Goal: Ask a question: Seek information or help from site administrators or community

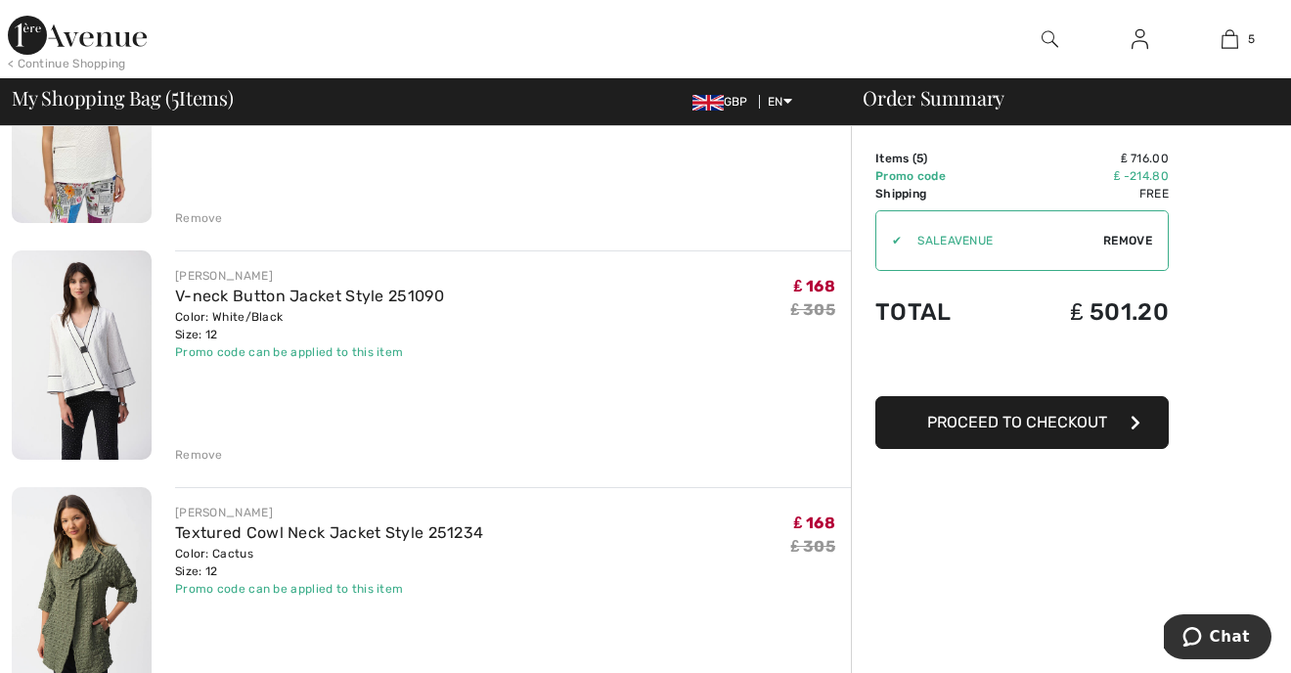
scroll to position [441, 0]
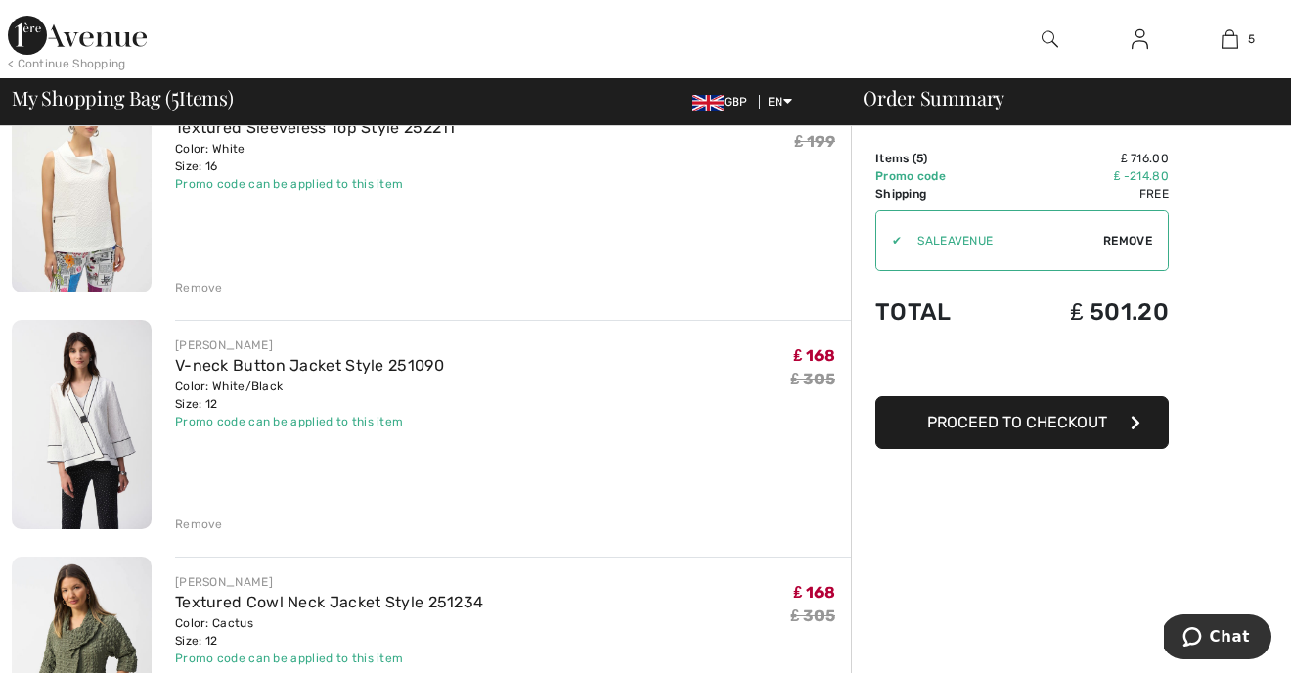
click at [189, 523] on div "Remove" at bounding box center [199, 525] width 48 height 18
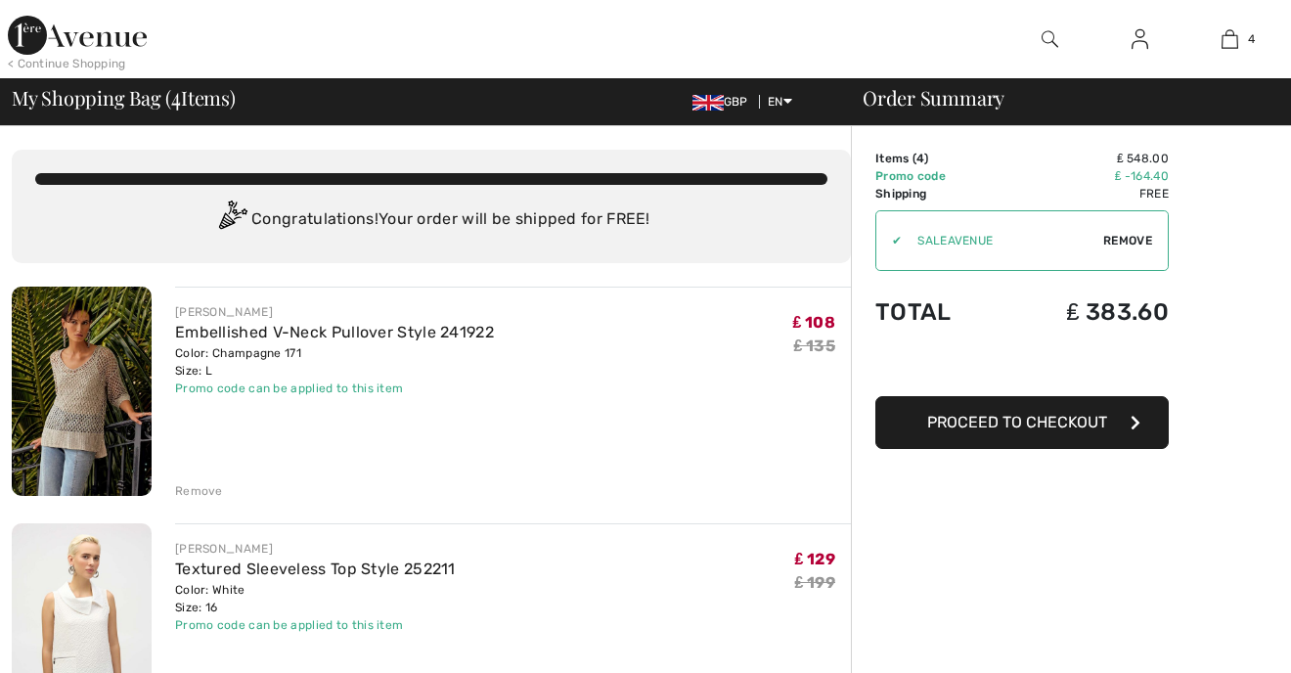
scroll to position [0, 0]
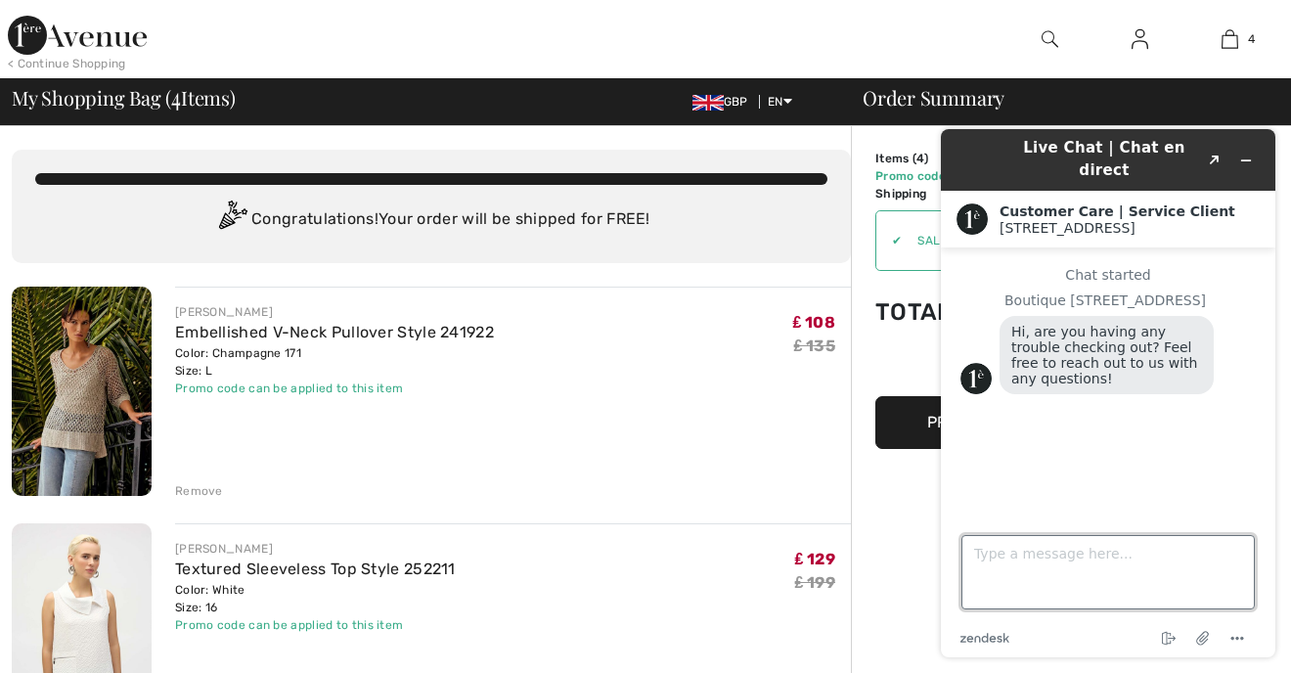
click at [987, 558] on textarea "Type a message here..." at bounding box center [1108, 572] width 293 height 74
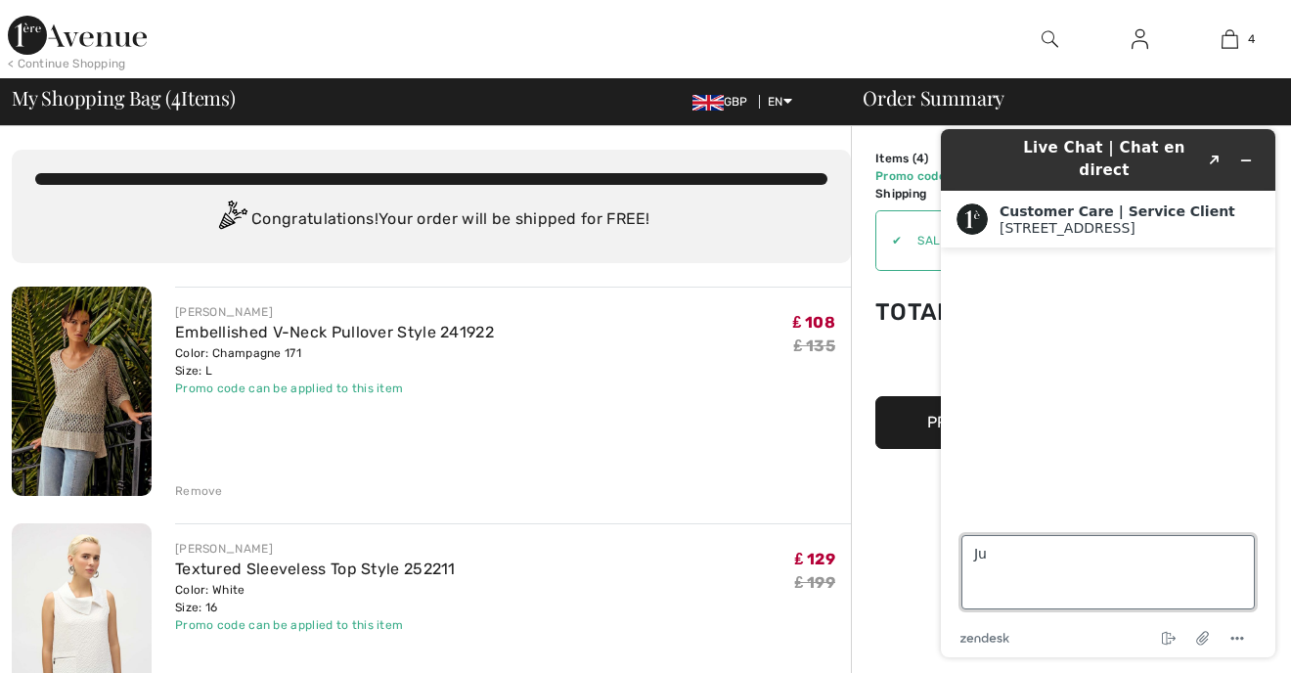
type textarea "Ju"
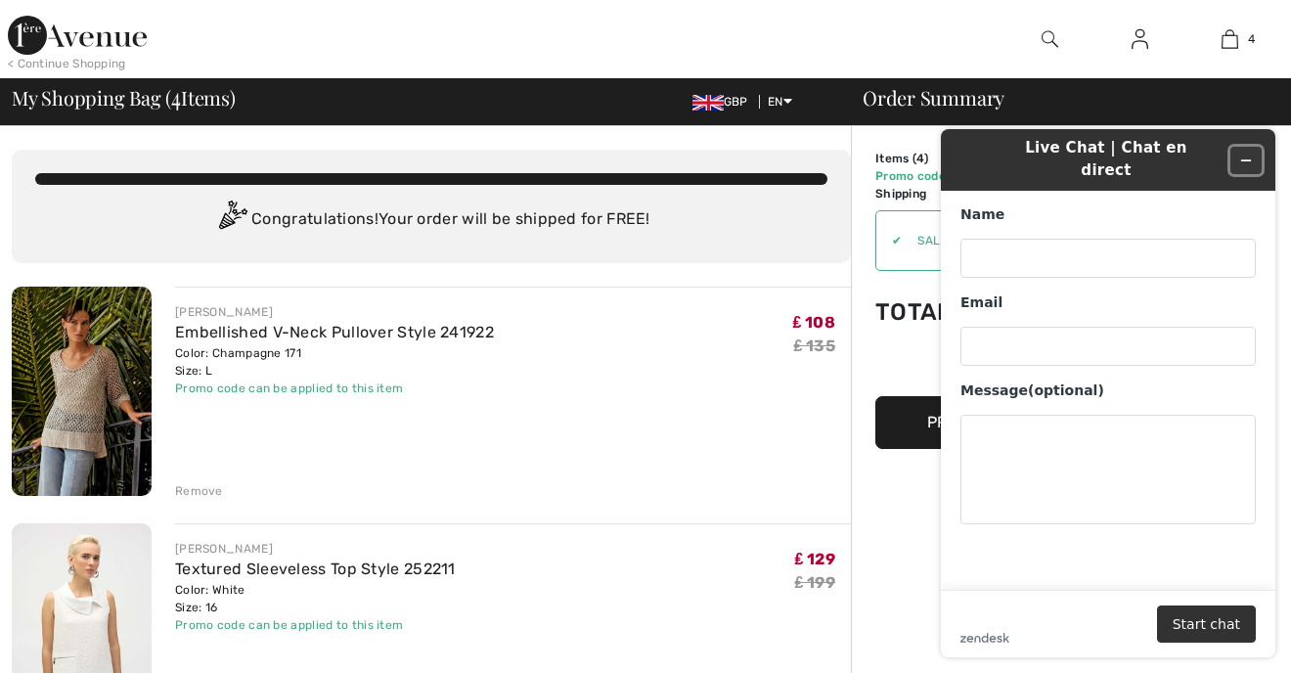
click at [1245, 154] on icon "Minimize widget" at bounding box center [1247, 161] width 14 height 14
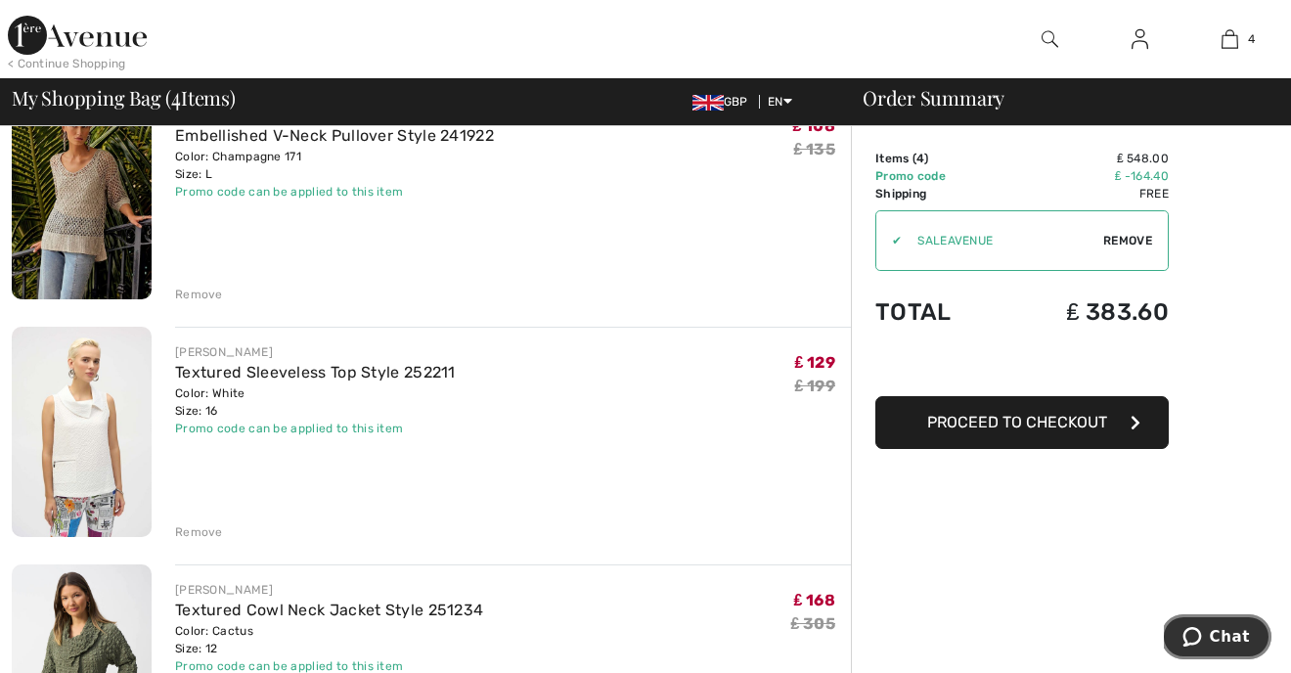
scroll to position [200, 0]
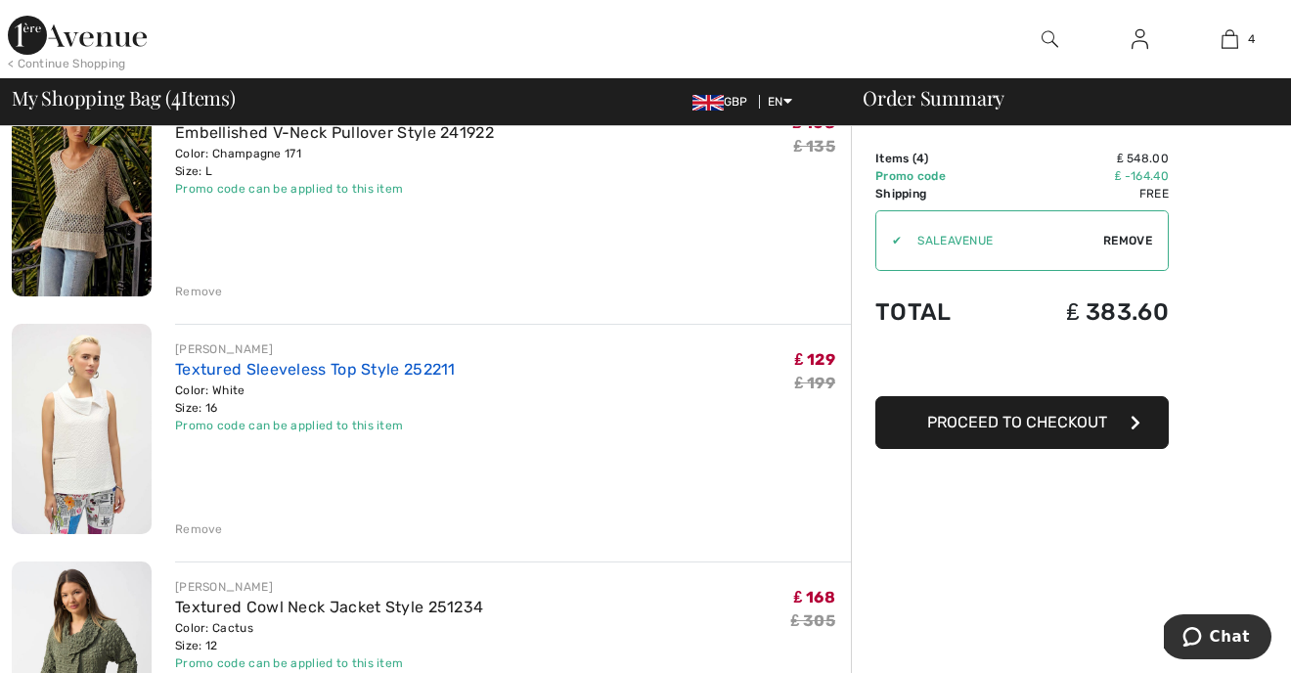
click at [232, 367] on link "Textured Sleeveless Top Style 252211" at bounding box center [315, 369] width 281 height 19
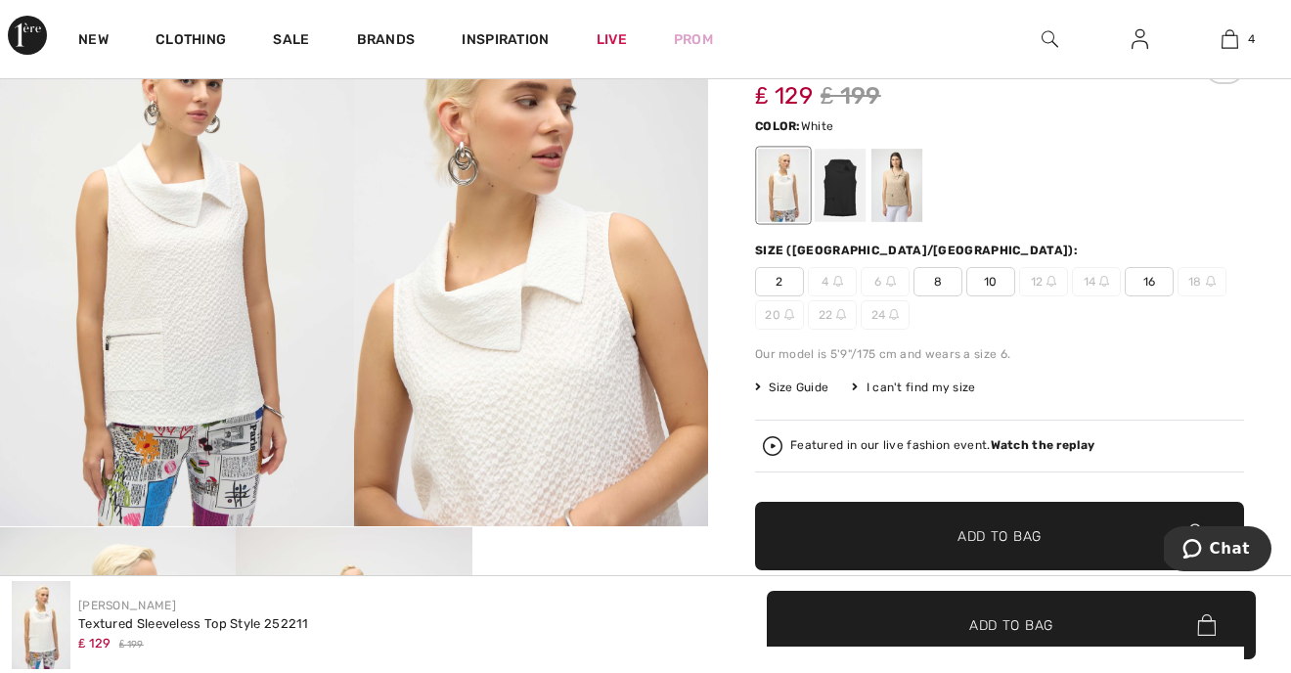
scroll to position [203, 0]
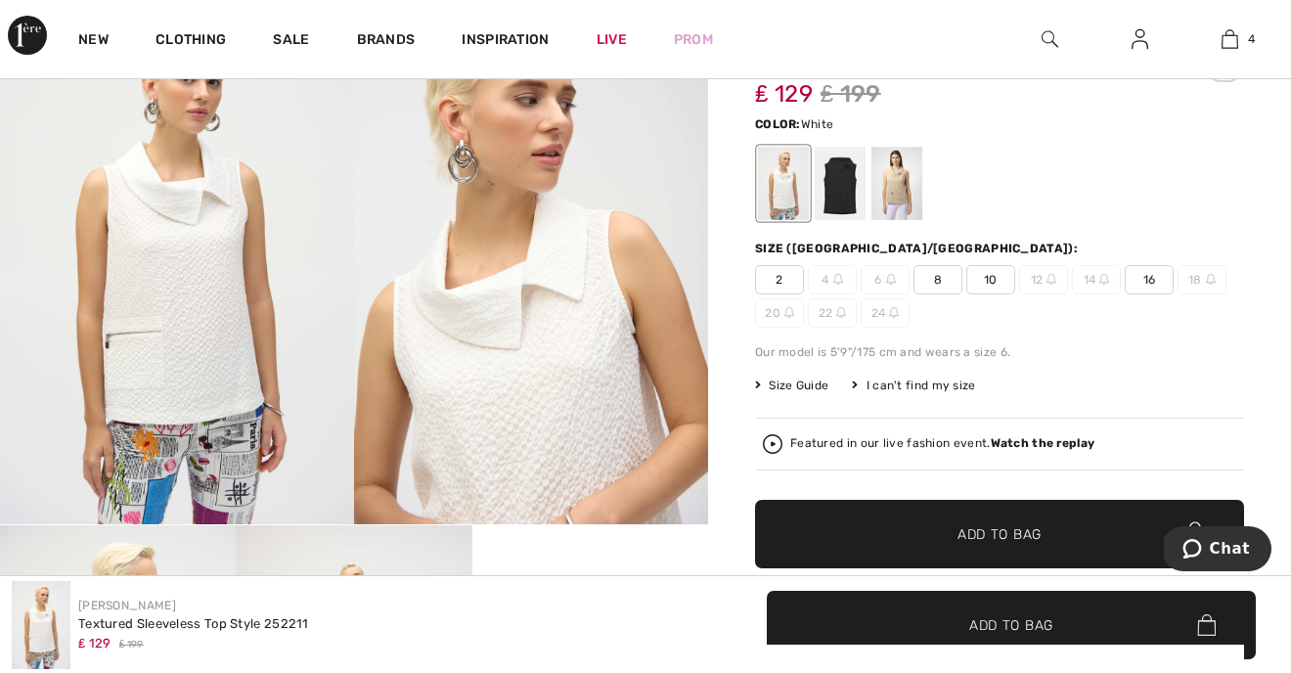
click at [786, 383] on span "Size Guide" at bounding box center [791, 386] width 73 height 18
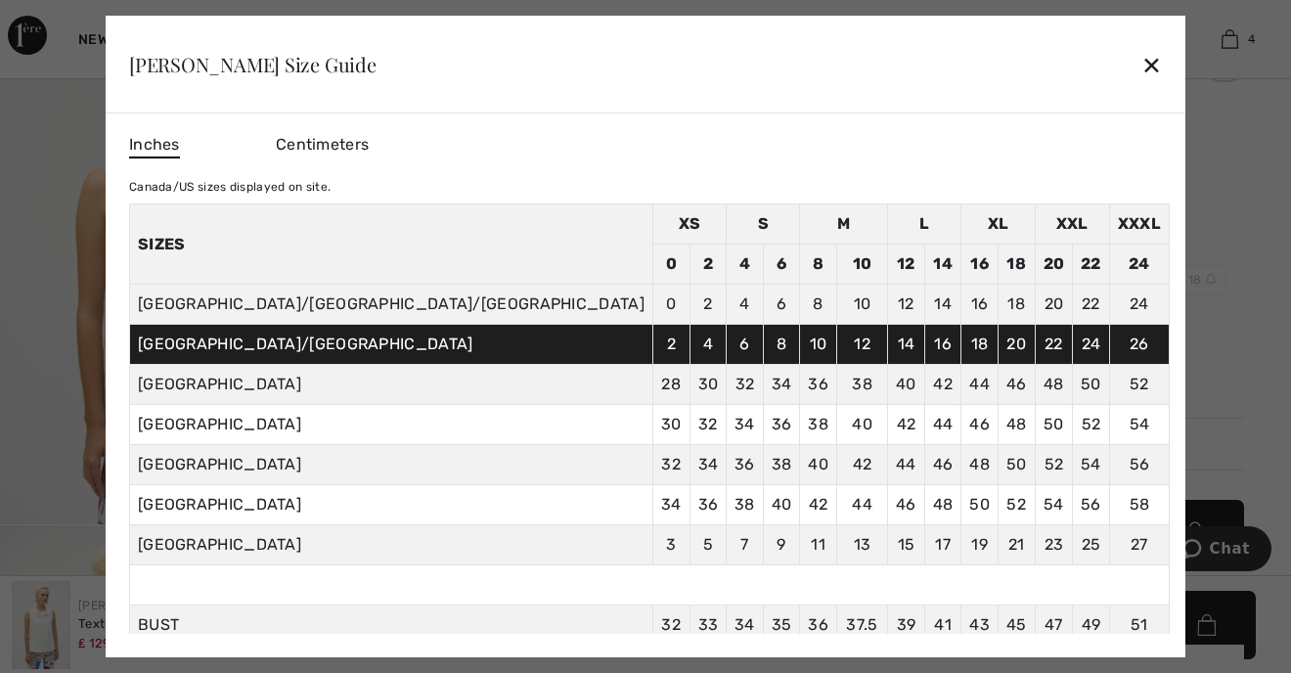
click at [1193, 381] on div at bounding box center [645, 336] width 1291 height 673
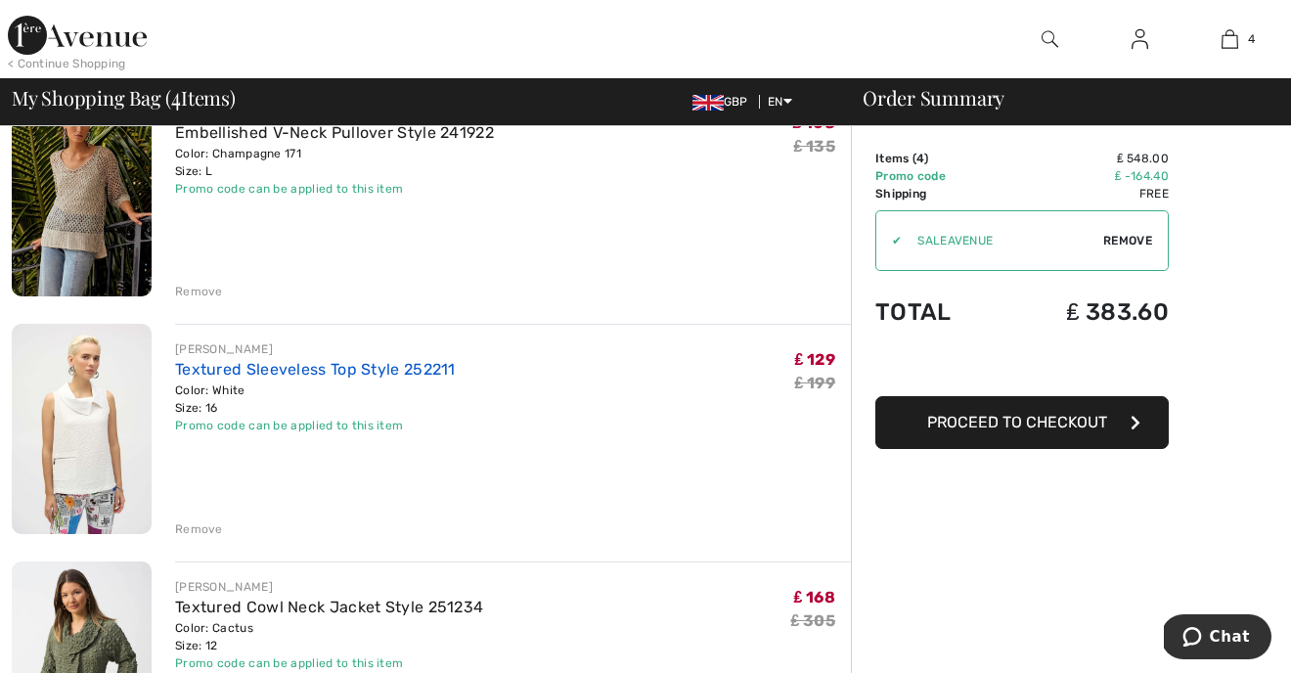
click at [366, 369] on link "Textured Sleeveless Top Style 252211" at bounding box center [315, 369] width 281 height 19
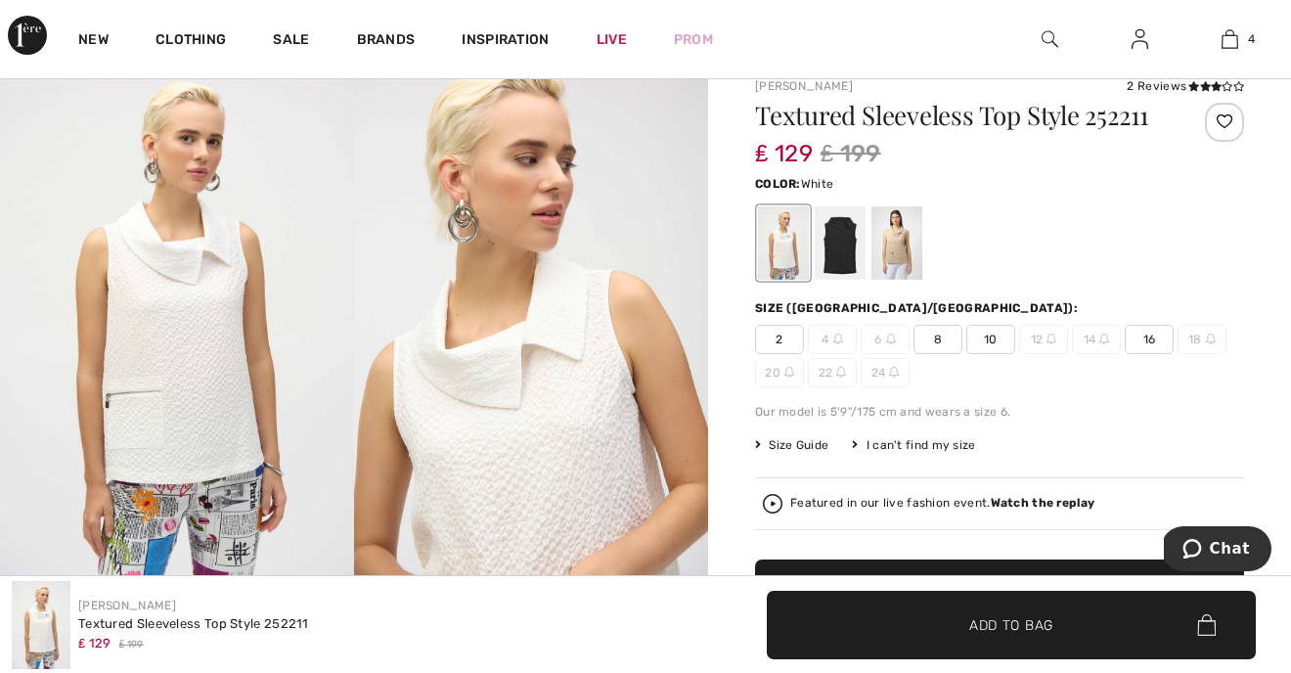
scroll to position [148, 0]
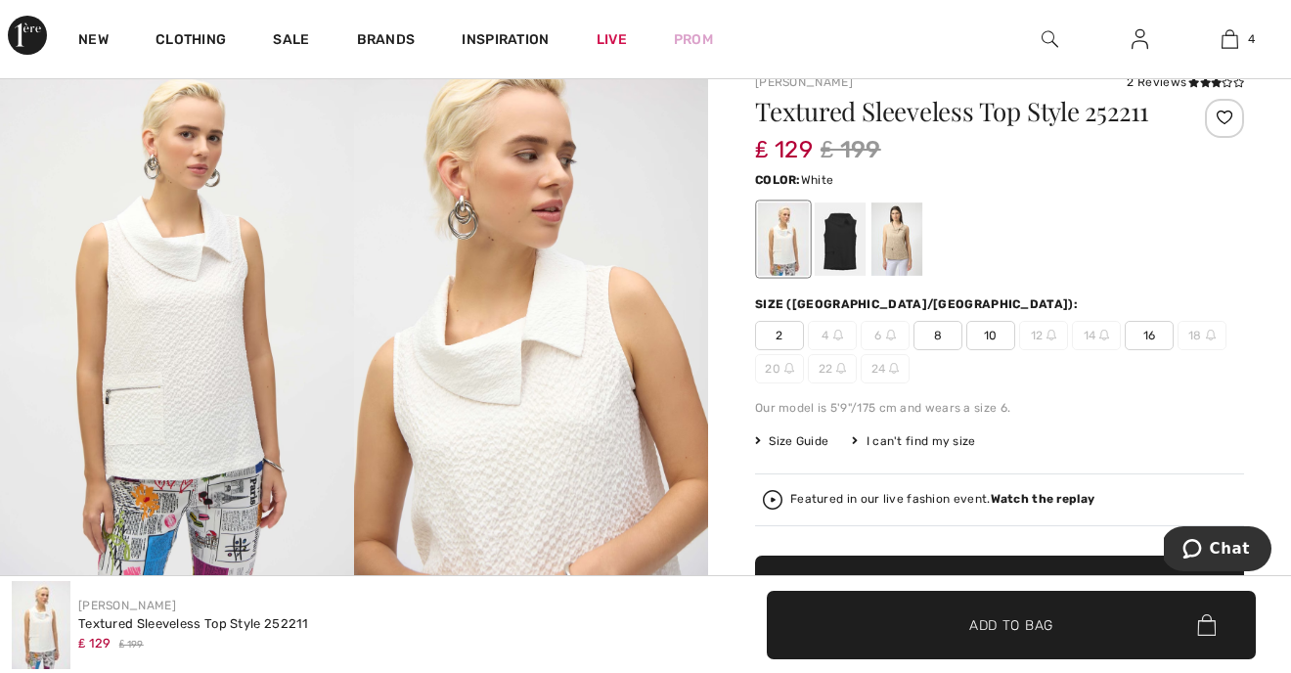
click at [802, 440] on span "Size Guide" at bounding box center [791, 441] width 73 height 18
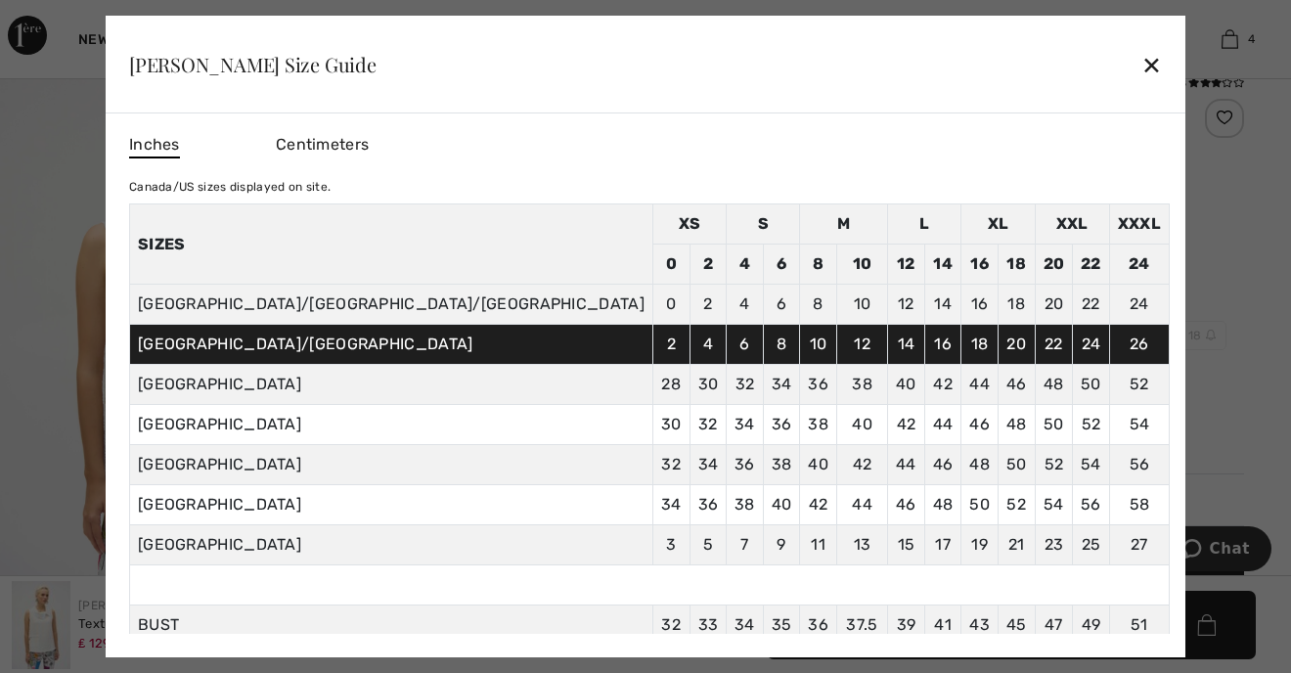
click at [1176, 212] on div at bounding box center [645, 336] width 1291 height 673
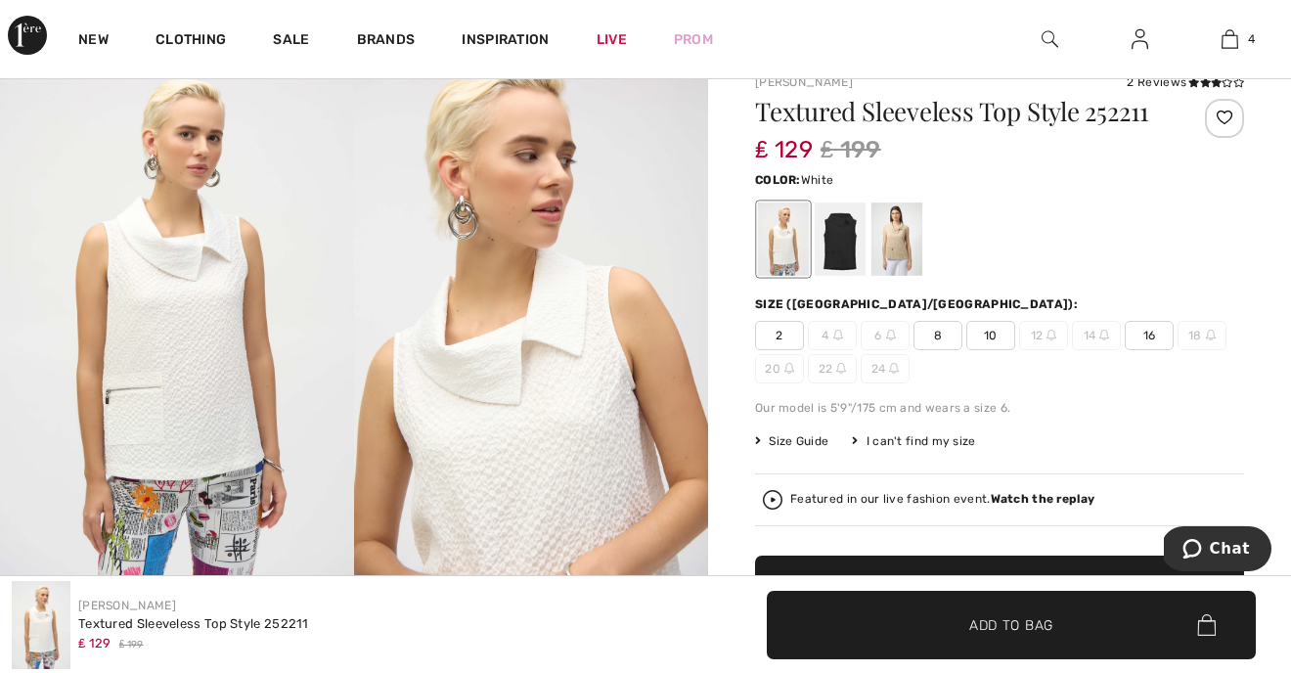
click at [912, 439] on div "I can't find my size" at bounding box center [913, 441] width 123 height 18
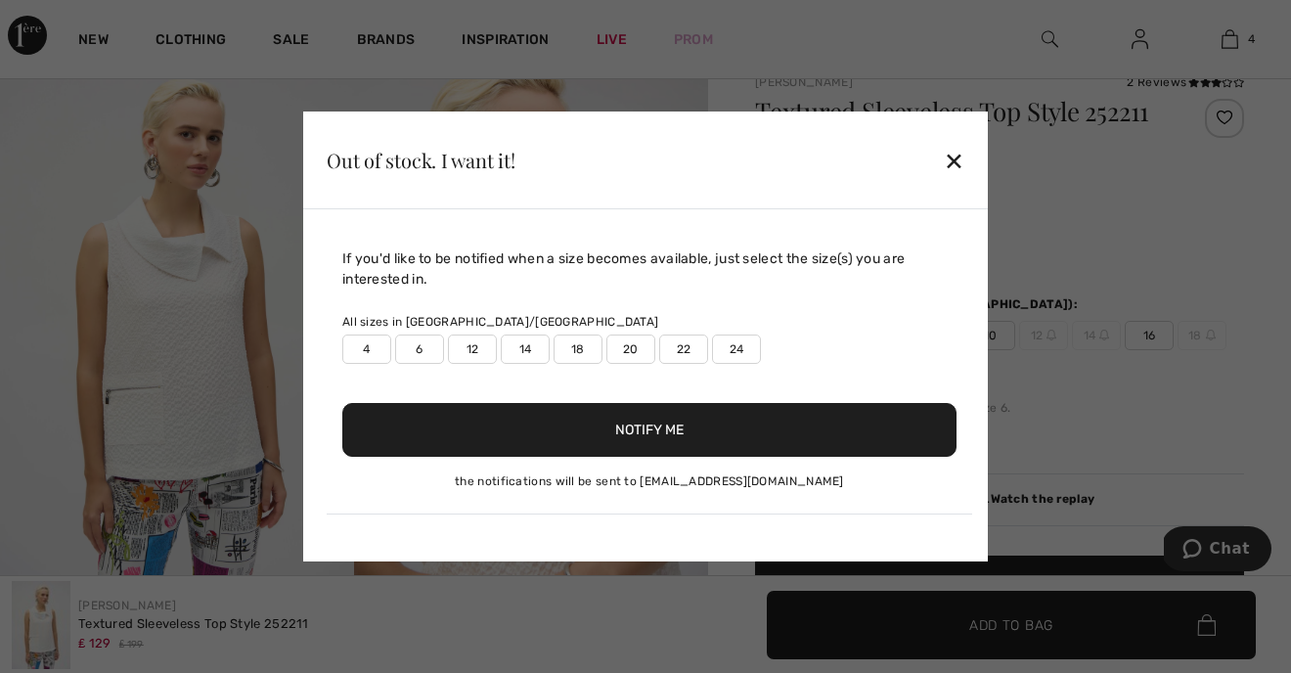
click at [480, 350] on label "12" at bounding box center [472, 349] width 49 height 29
click at [519, 350] on label "14" at bounding box center [525, 349] width 49 height 29
click at [643, 430] on button "Notify Me" at bounding box center [649, 430] width 614 height 54
click at [632, 428] on button "Notify Me" at bounding box center [649, 430] width 614 height 54
click at [692, 428] on button "Notify Me" at bounding box center [649, 430] width 614 height 54
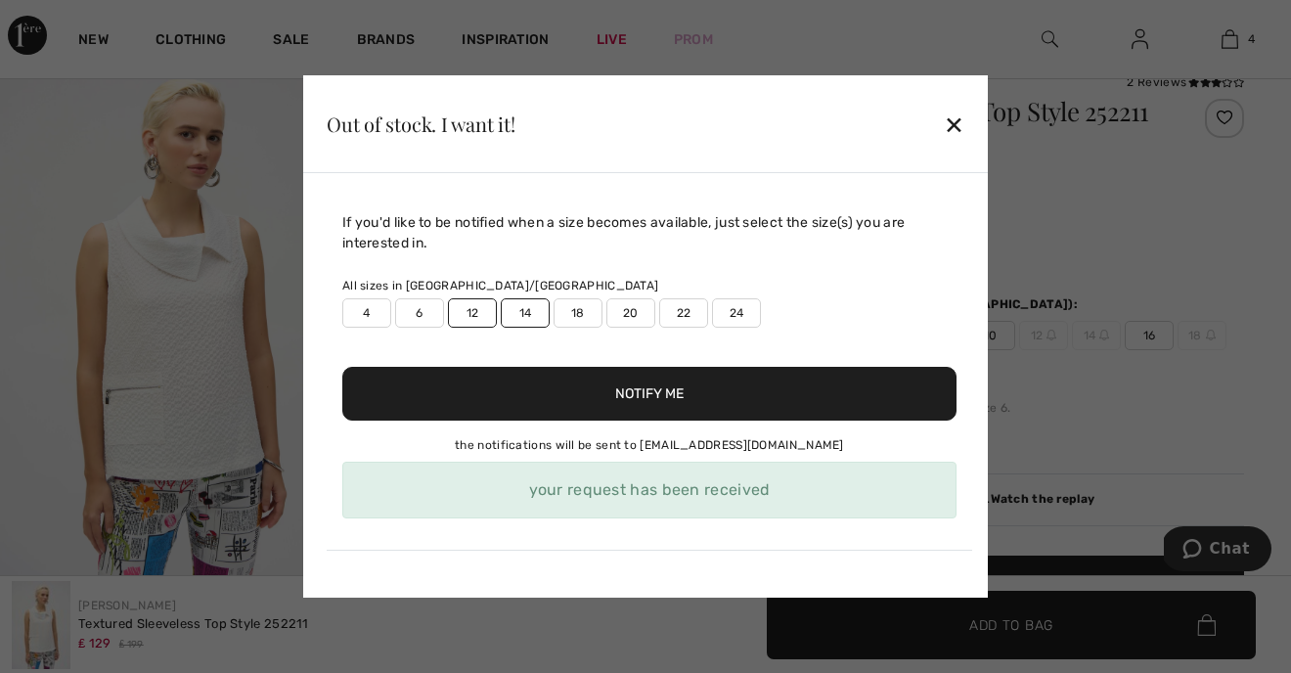
click at [956, 122] on div "✕" at bounding box center [954, 124] width 21 height 41
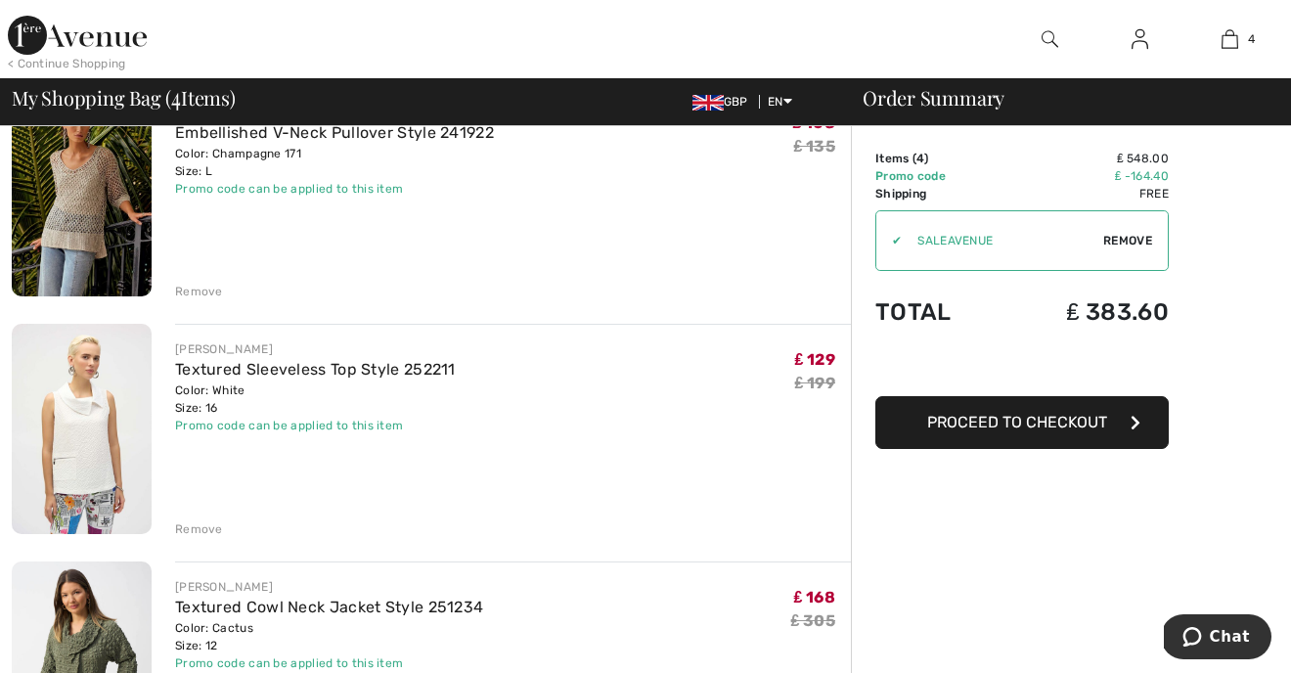
click at [195, 525] on div "Remove" at bounding box center [199, 529] width 48 height 18
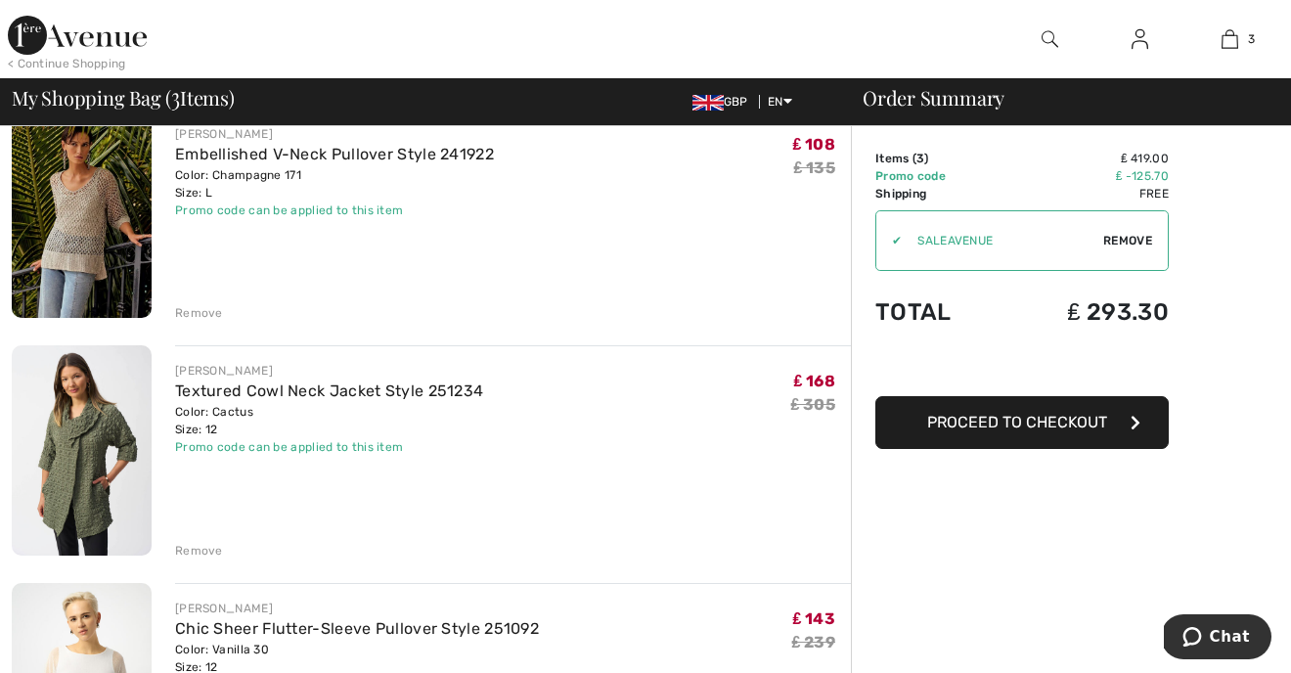
scroll to position [143, 0]
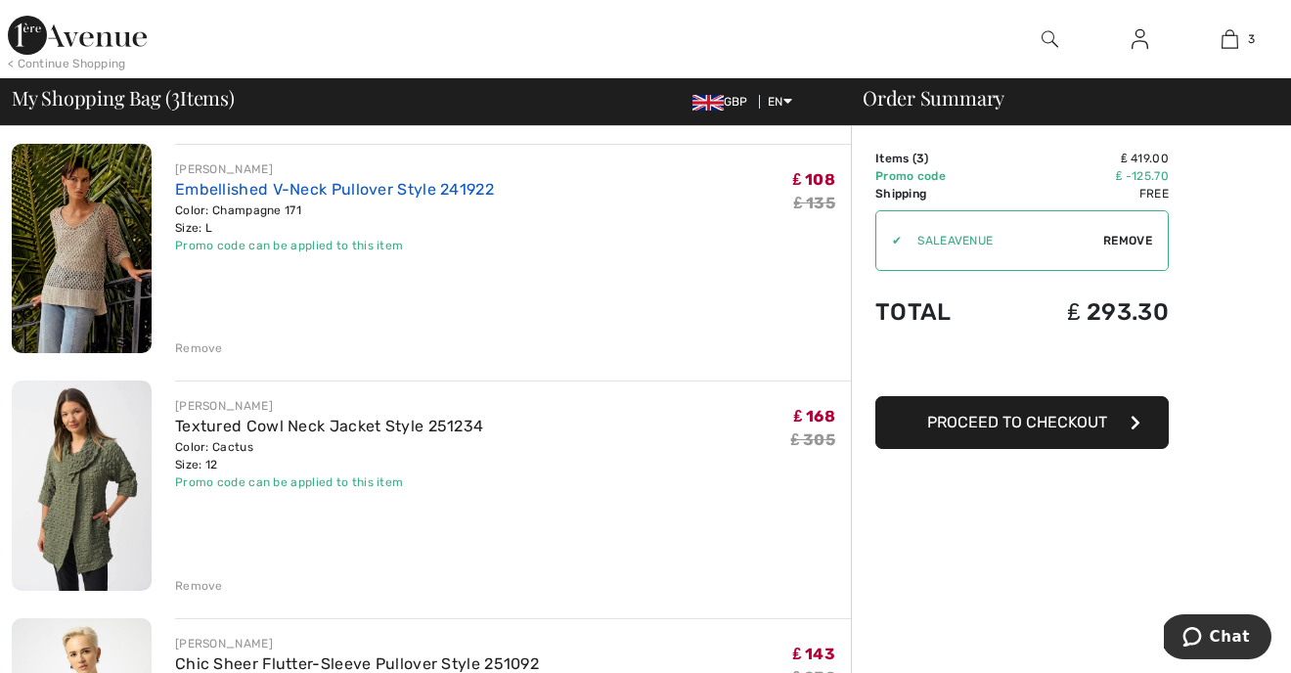
click at [245, 192] on link "Embellished V-Neck Pullover Style 241922" at bounding box center [334, 189] width 319 height 19
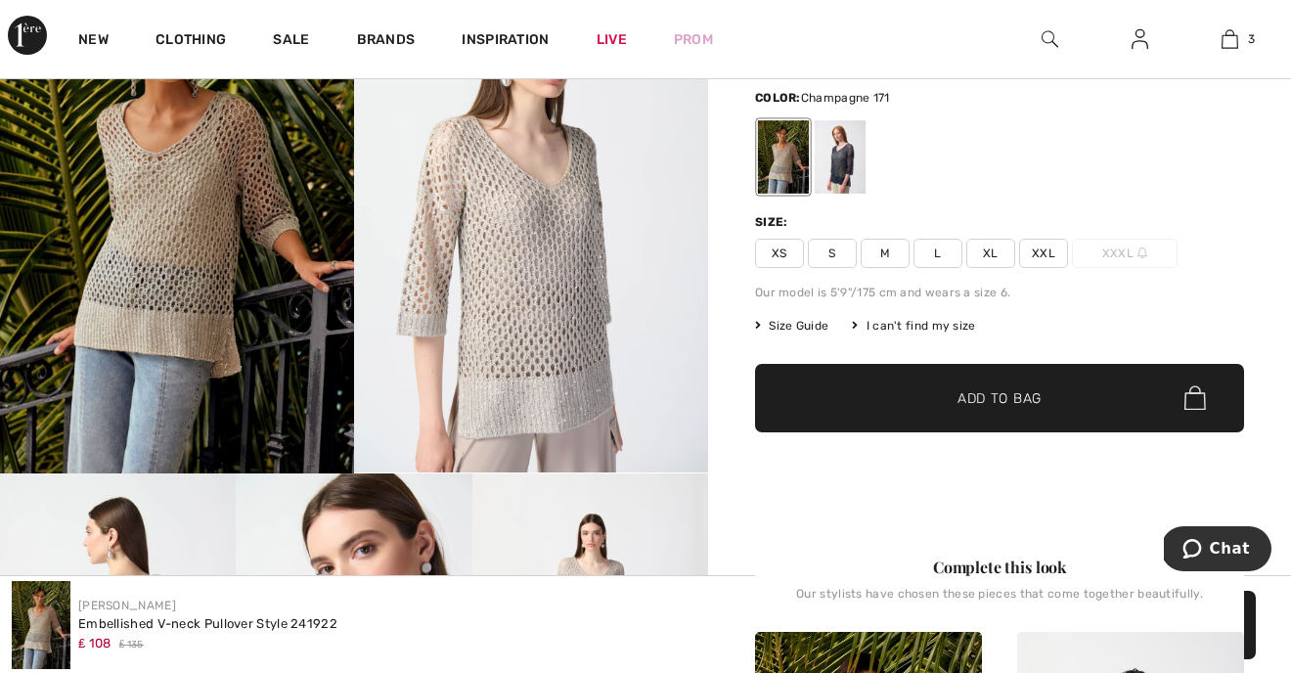
scroll to position [256, 0]
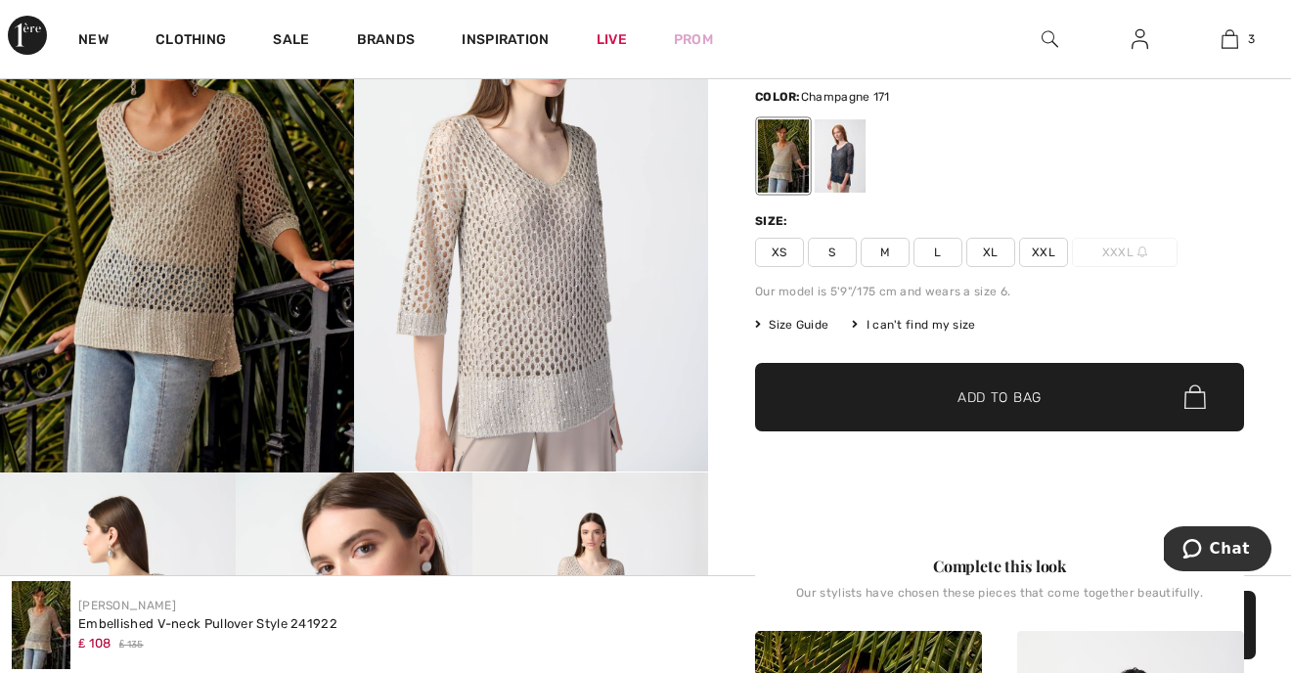
click at [815, 323] on span "Size Guide" at bounding box center [791, 325] width 73 height 18
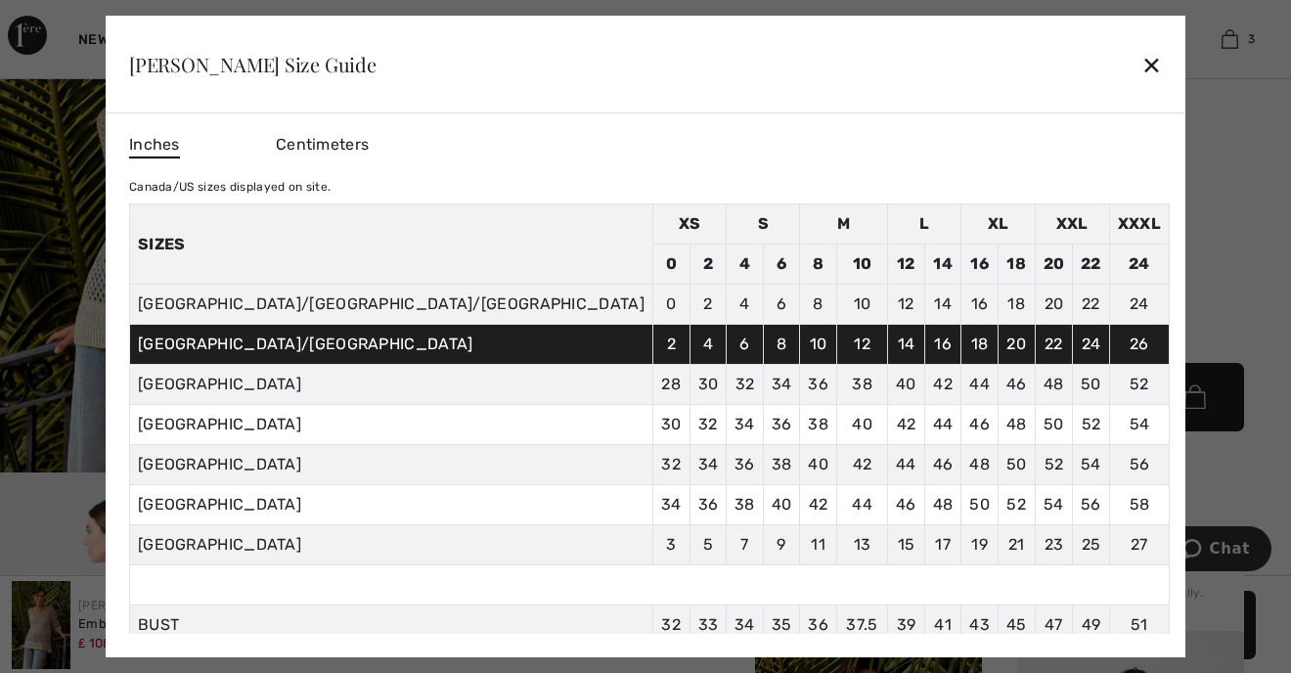
click at [1142, 65] on div "✕" at bounding box center [1152, 64] width 21 height 41
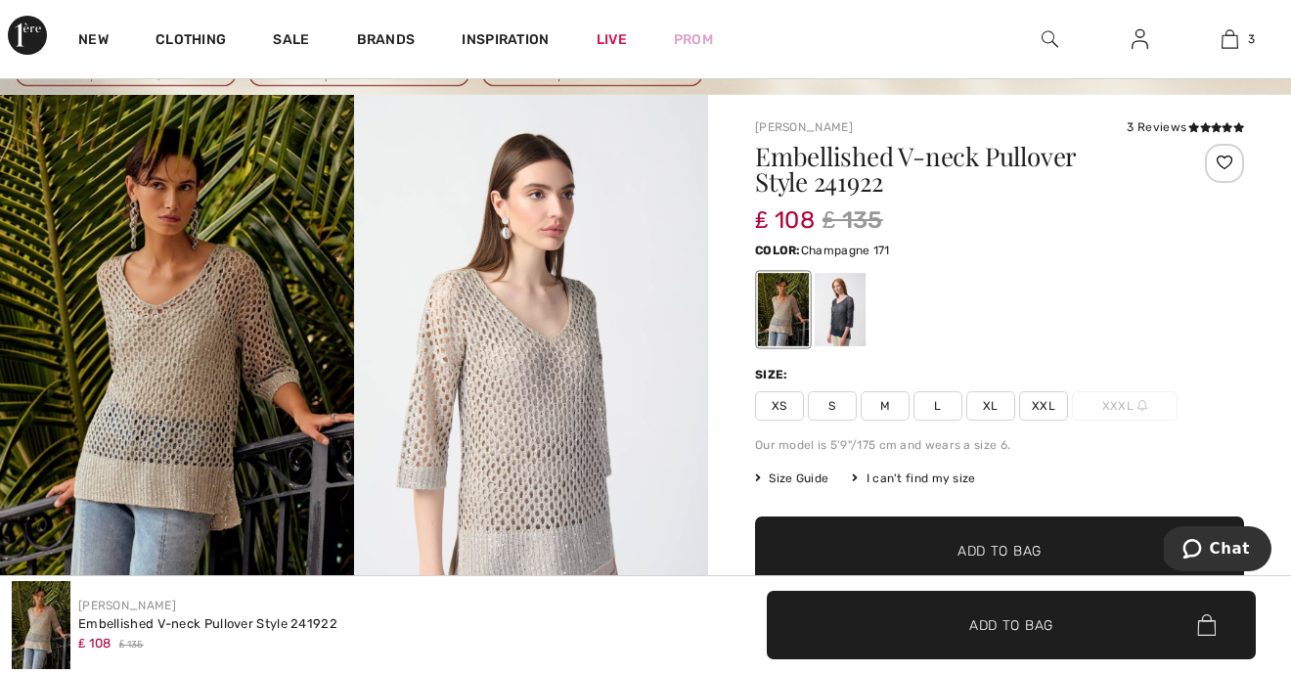
scroll to position [0, 0]
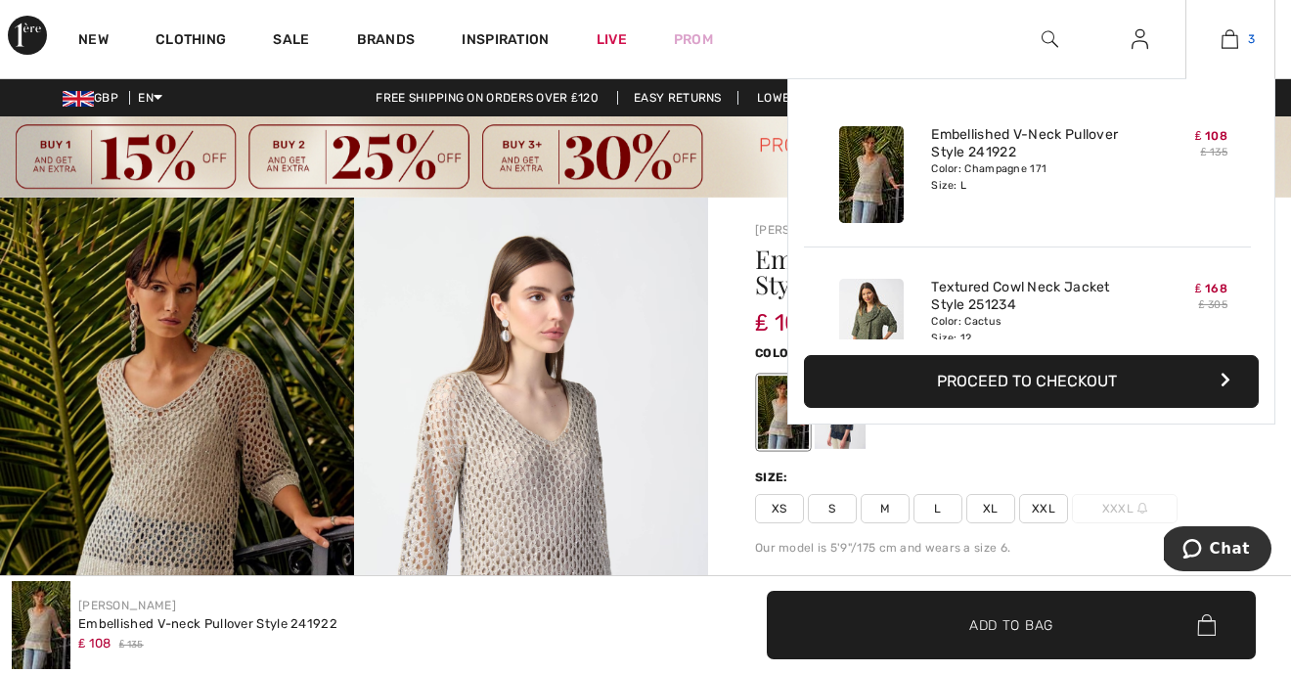
click at [1231, 34] on img at bounding box center [1230, 38] width 17 height 23
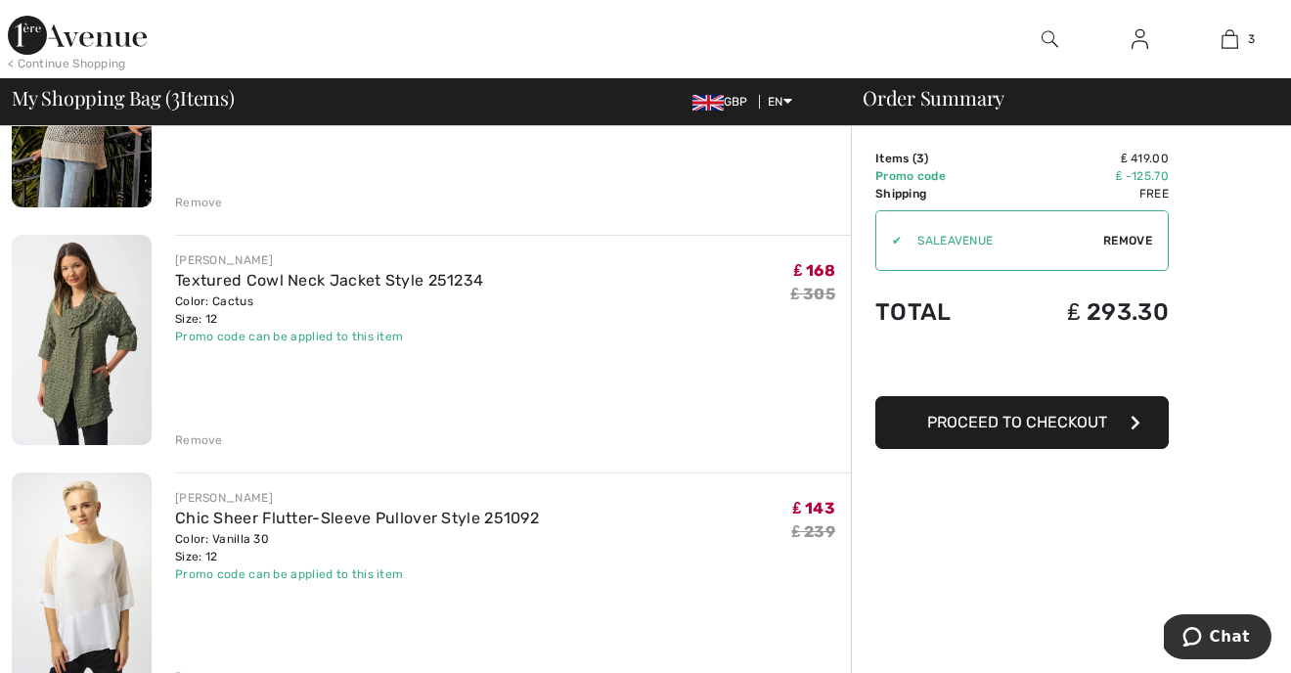
scroll to position [301, 0]
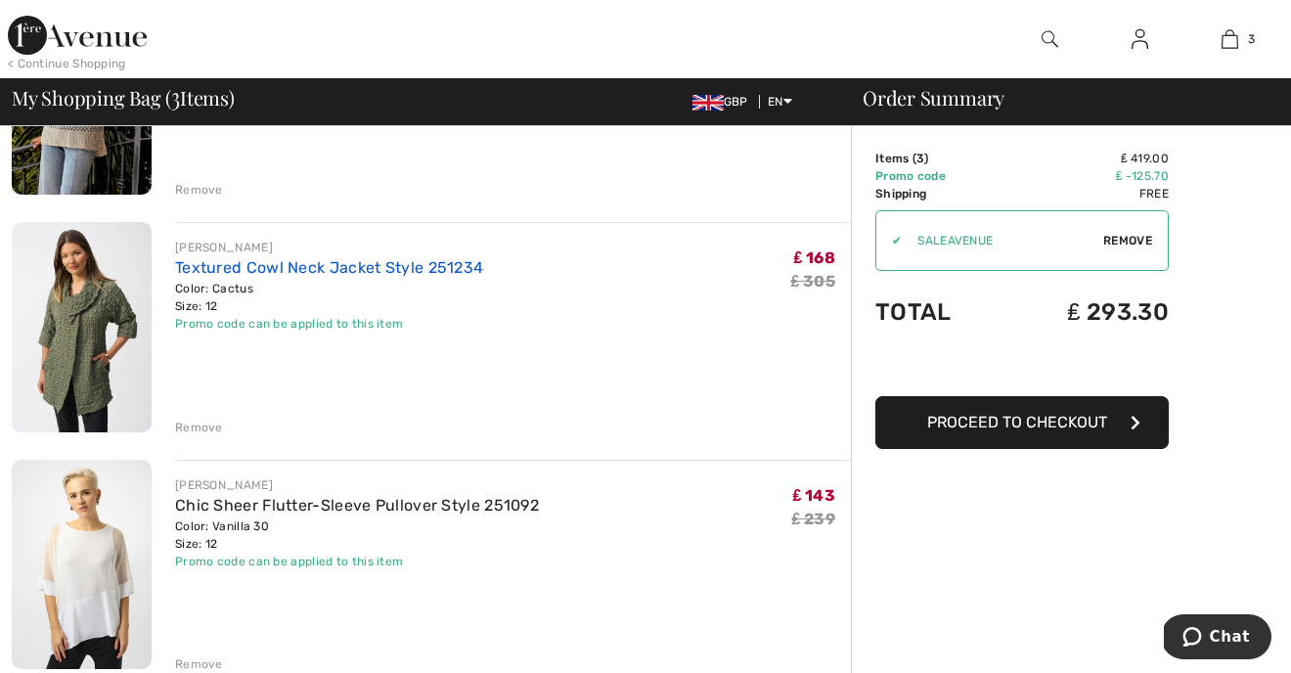
click at [260, 271] on link "Textured Cowl Neck Jacket Style 251234" at bounding box center [329, 267] width 308 height 19
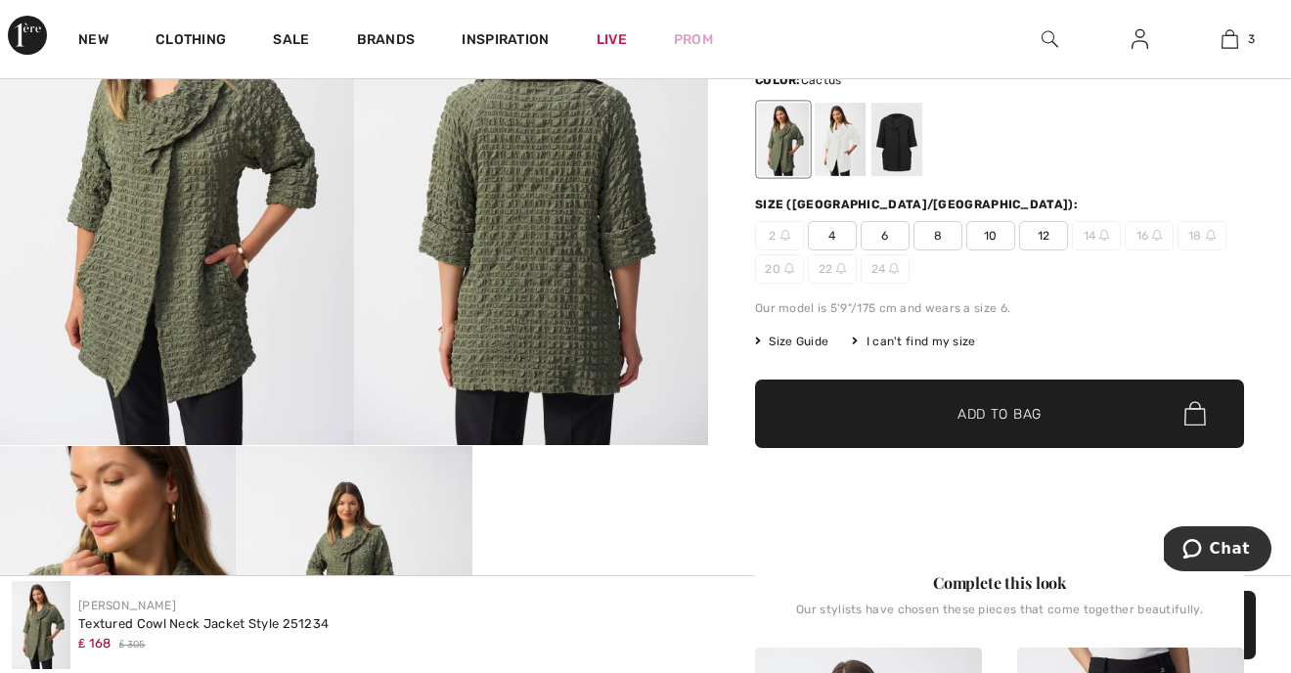
scroll to position [245, 0]
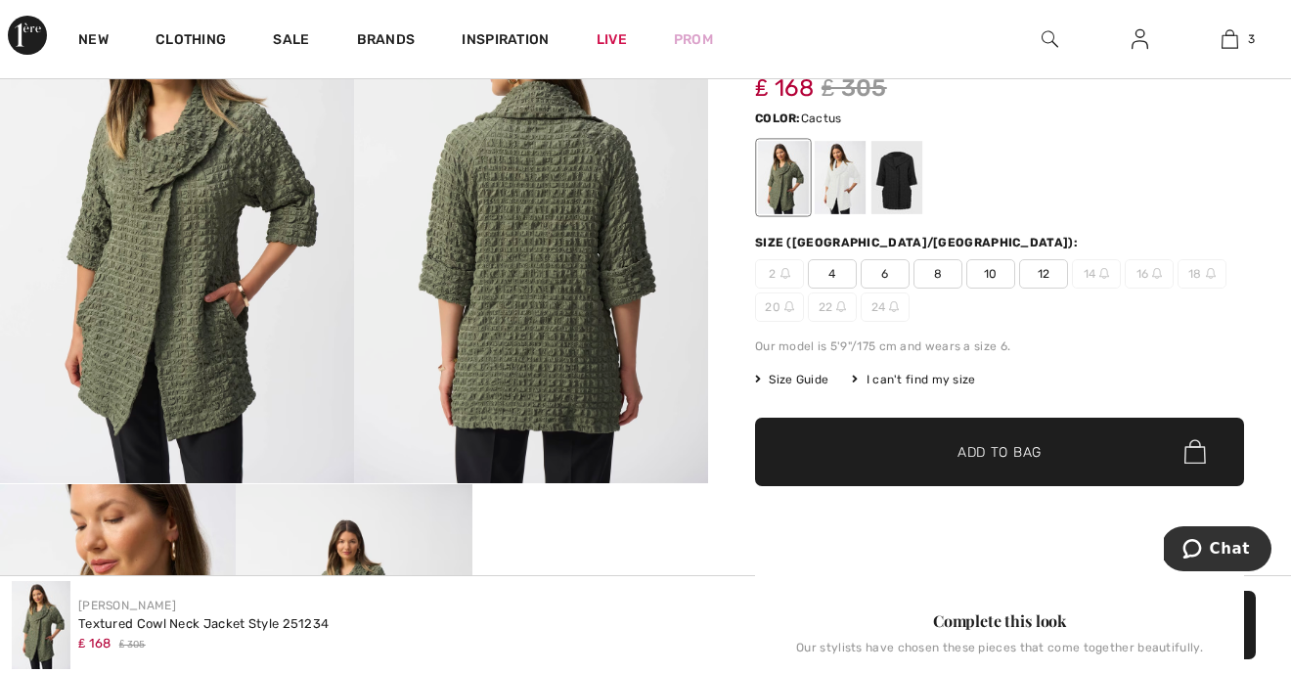
click at [789, 377] on span "Size Guide" at bounding box center [791, 380] width 73 height 18
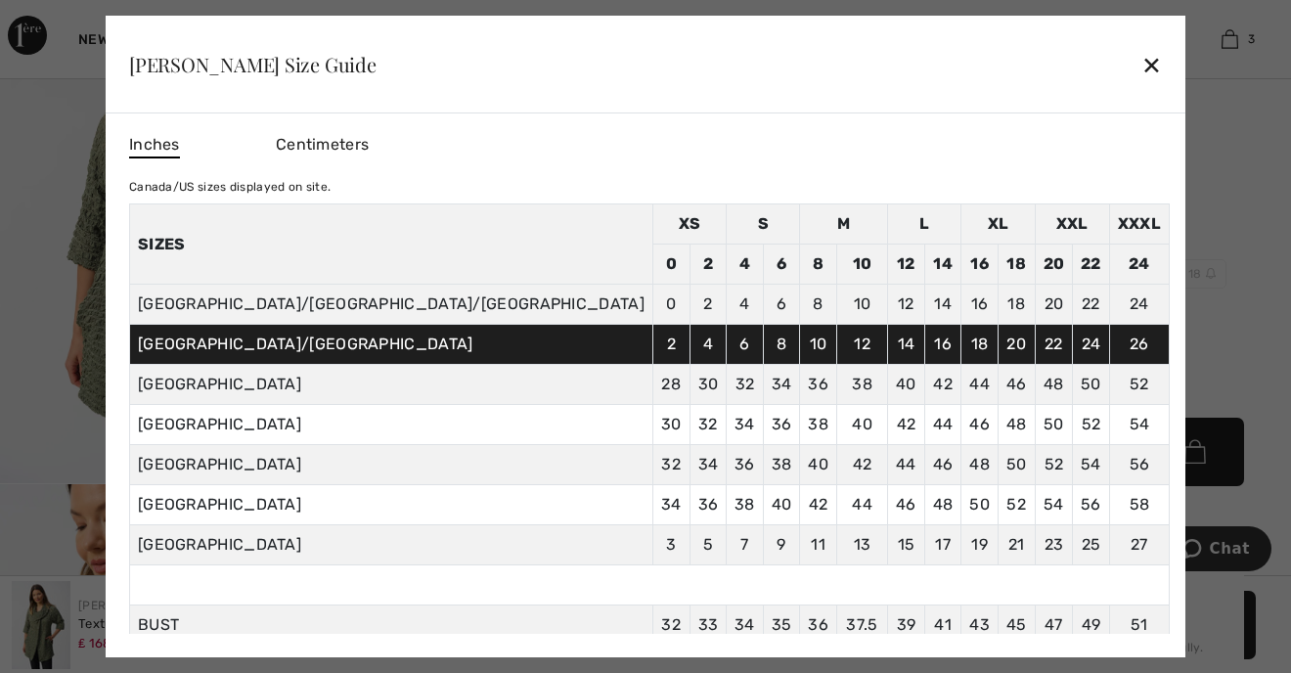
click at [1142, 64] on div "✕" at bounding box center [1152, 64] width 21 height 41
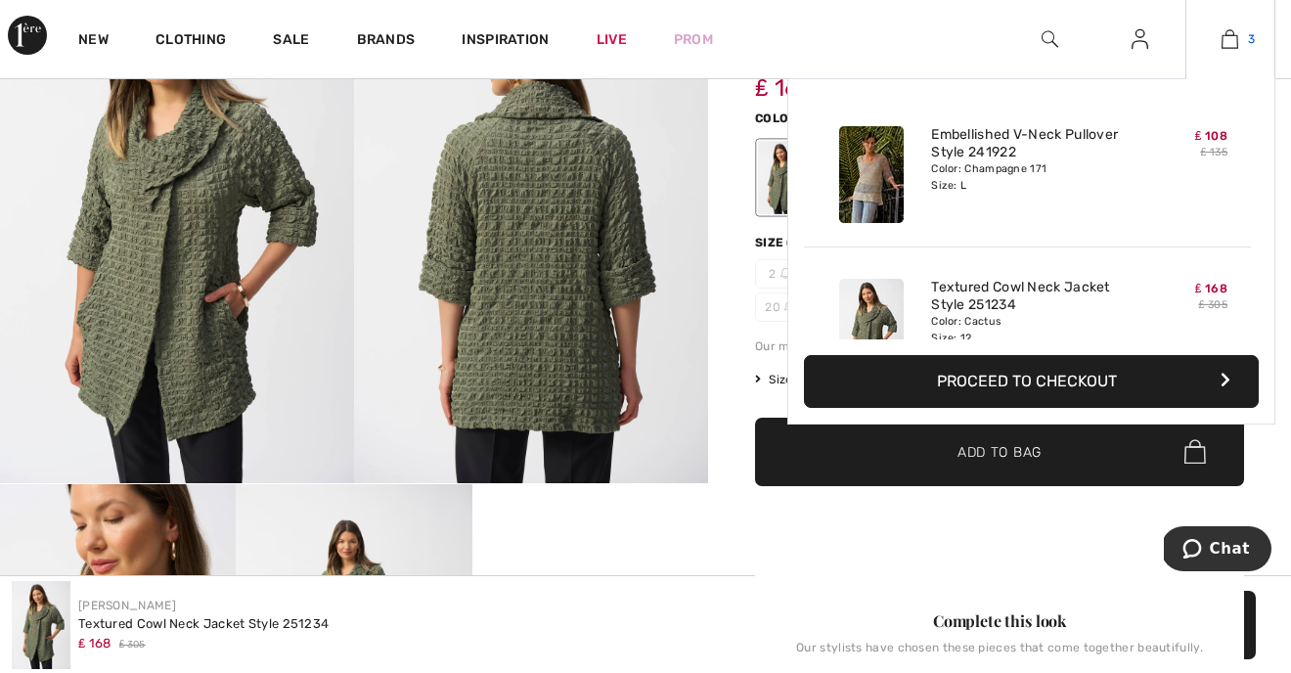
click at [1229, 37] on img at bounding box center [1230, 38] width 17 height 23
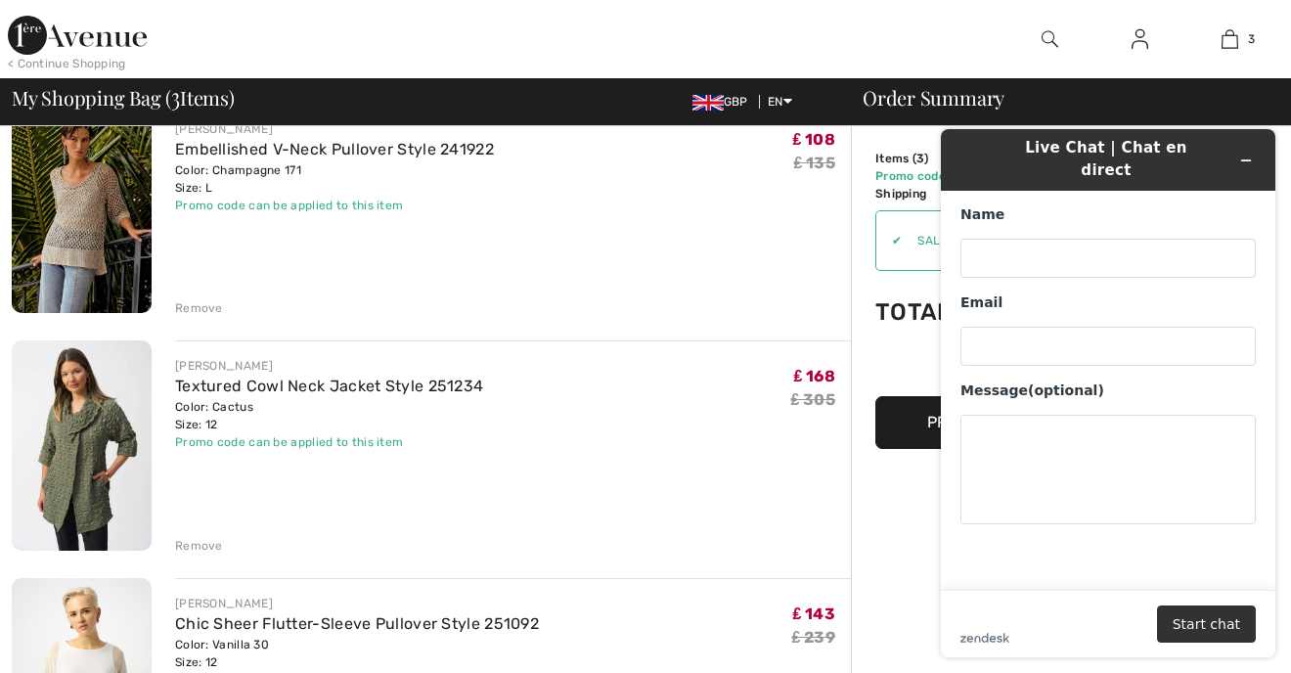
scroll to position [179, 0]
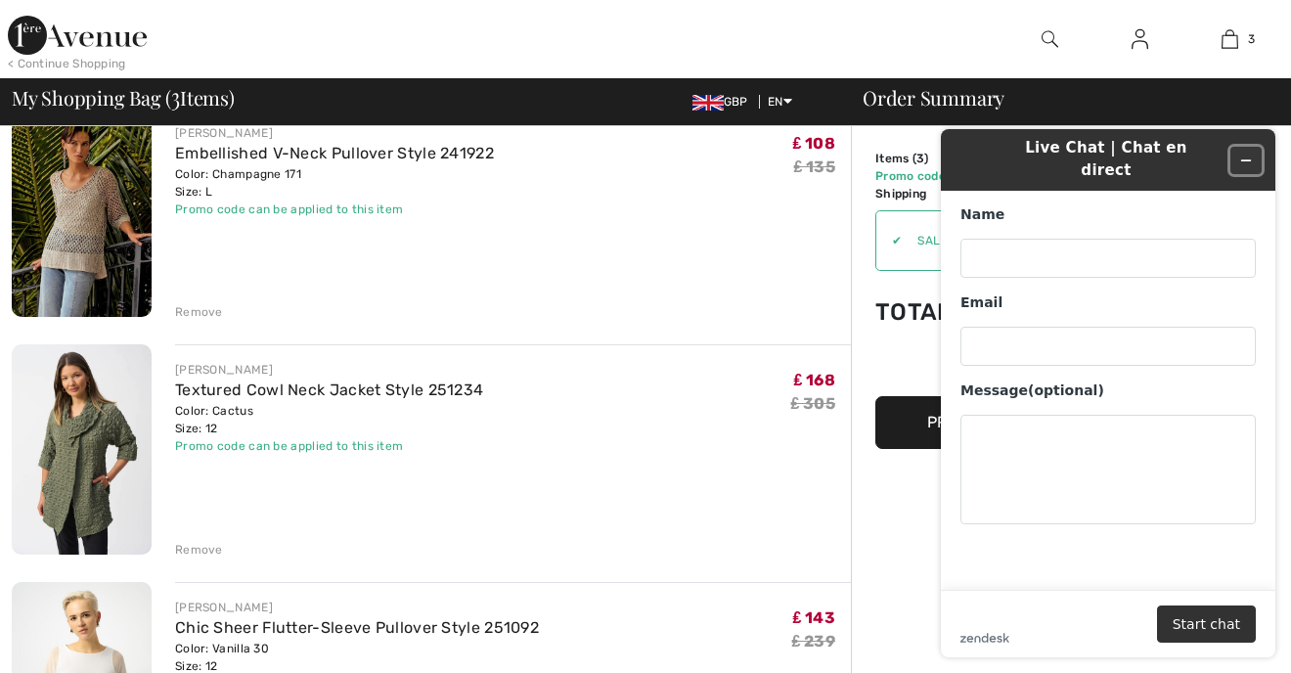
click at [1252, 154] on icon "Minimize widget" at bounding box center [1247, 161] width 14 height 14
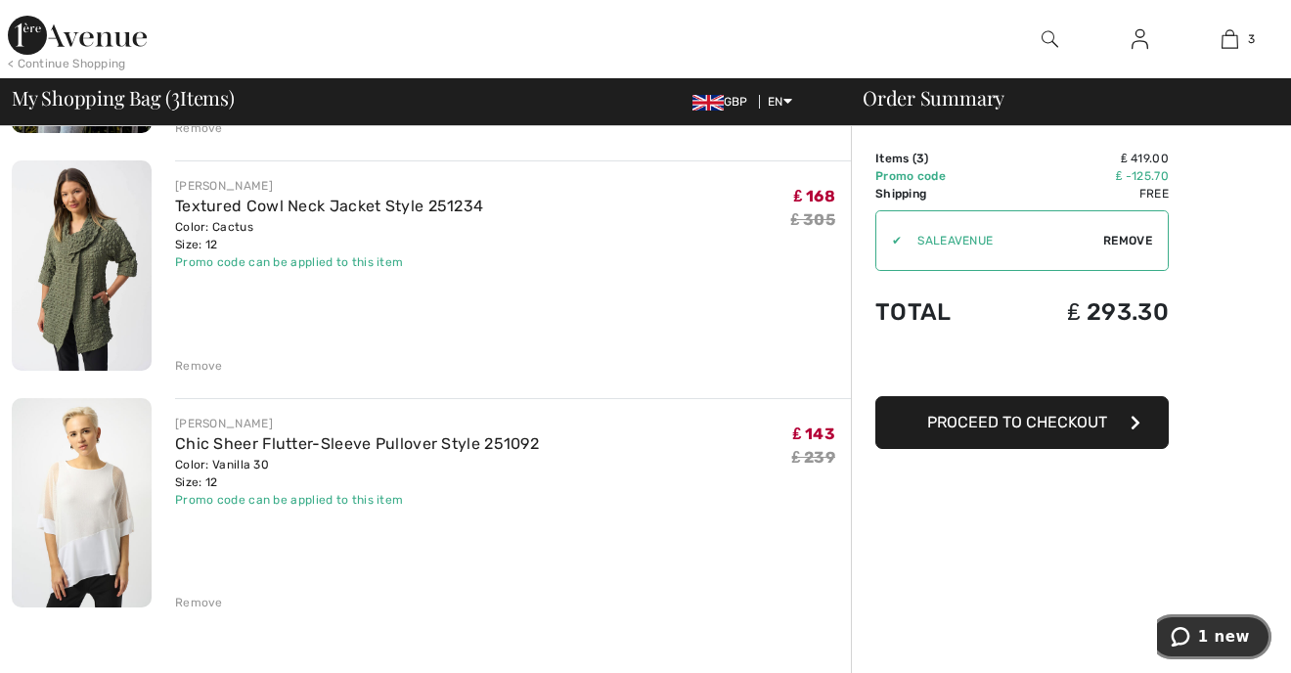
scroll to position [370, 0]
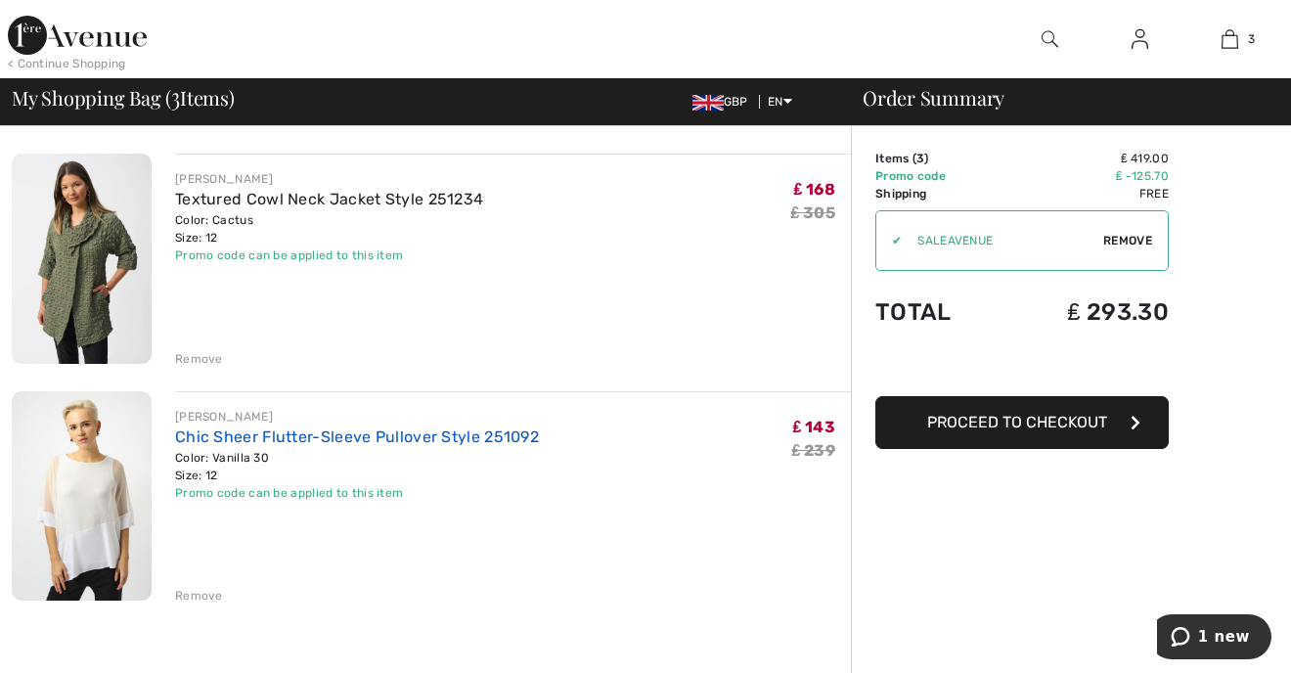
click at [306, 435] on link "Chic Sheer Flutter-Sleeve Pullover Style 251092" at bounding box center [357, 437] width 364 height 19
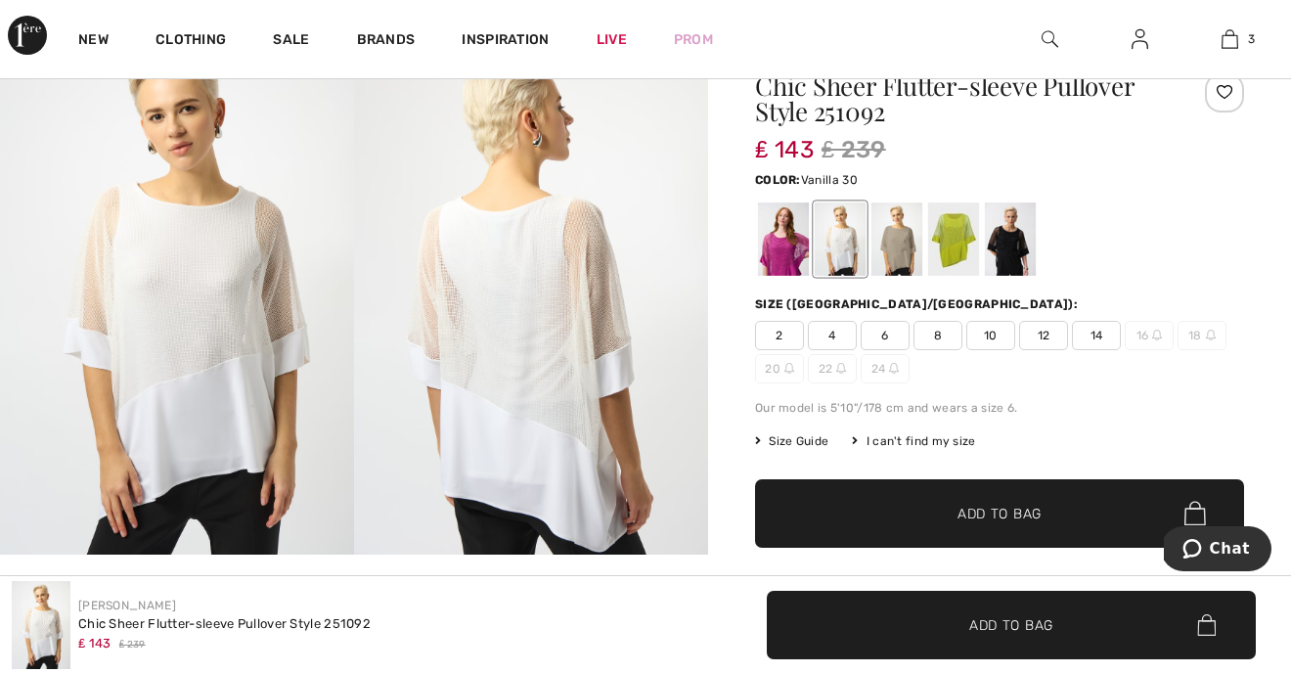
scroll to position [175, 0]
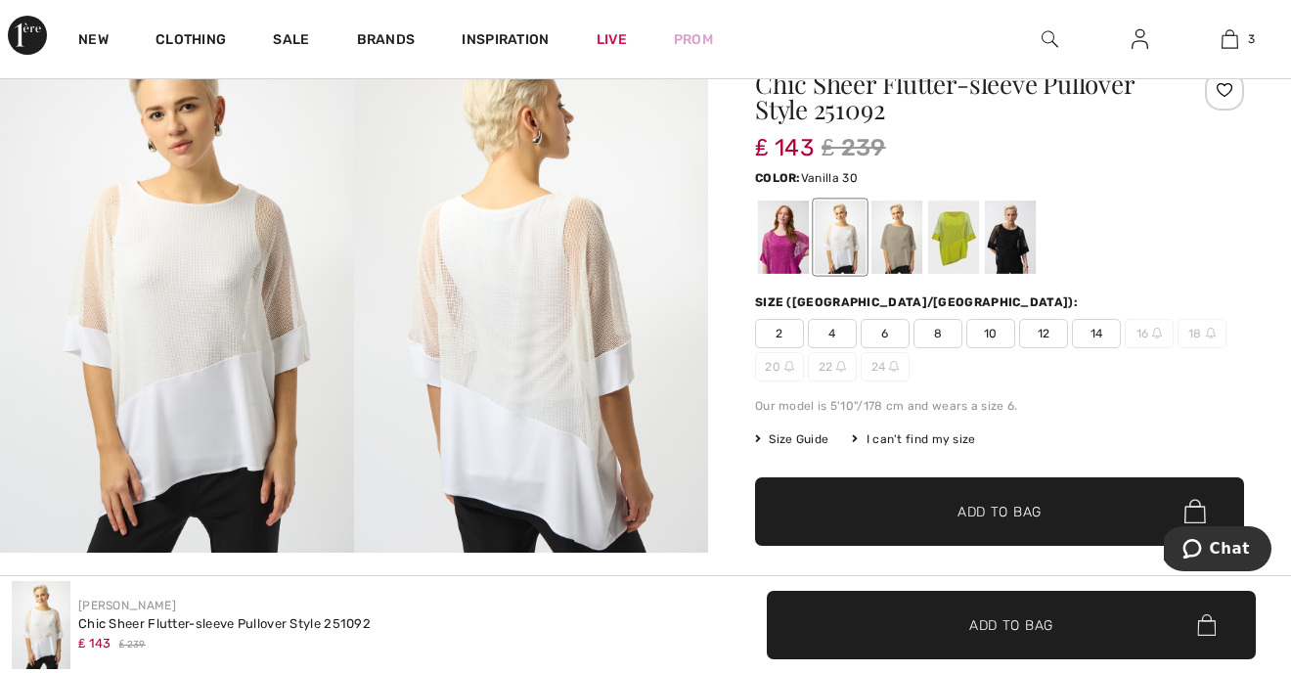
click at [785, 437] on span "Size Guide" at bounding box center [791, 439] width 73 height 18
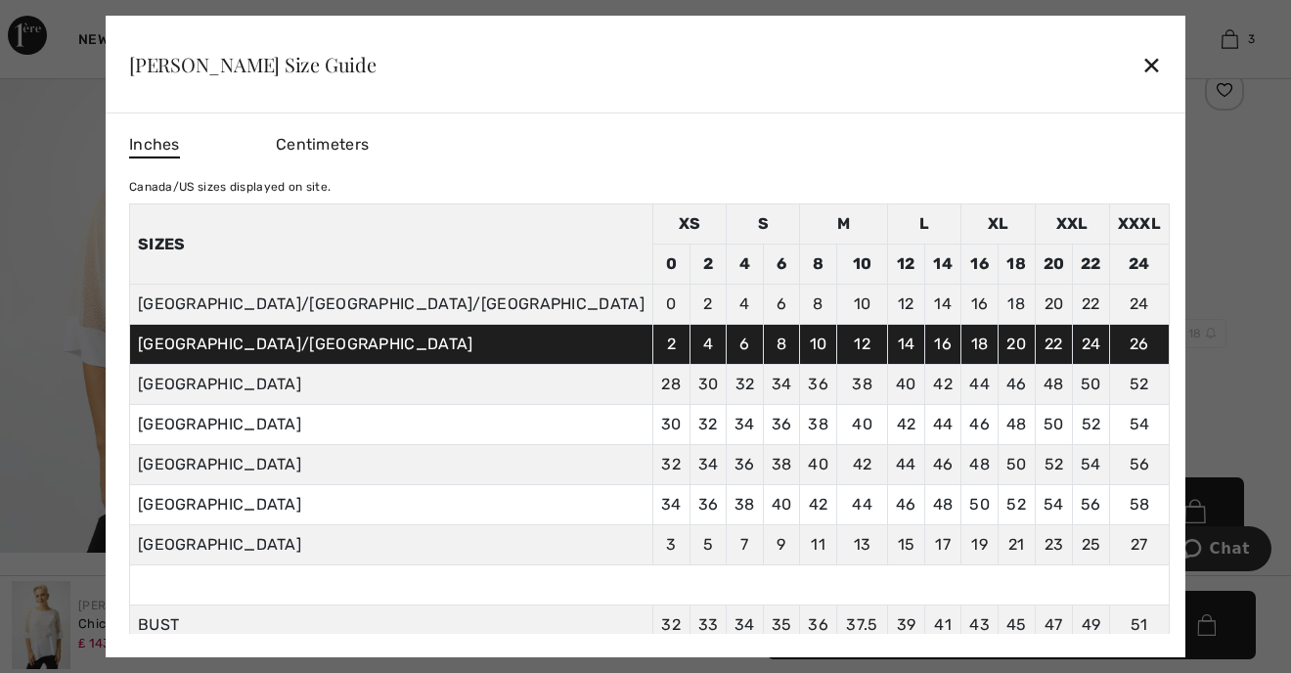
click at [1203, 203] on div at bounding box center [645, 336] width 1291 height 673
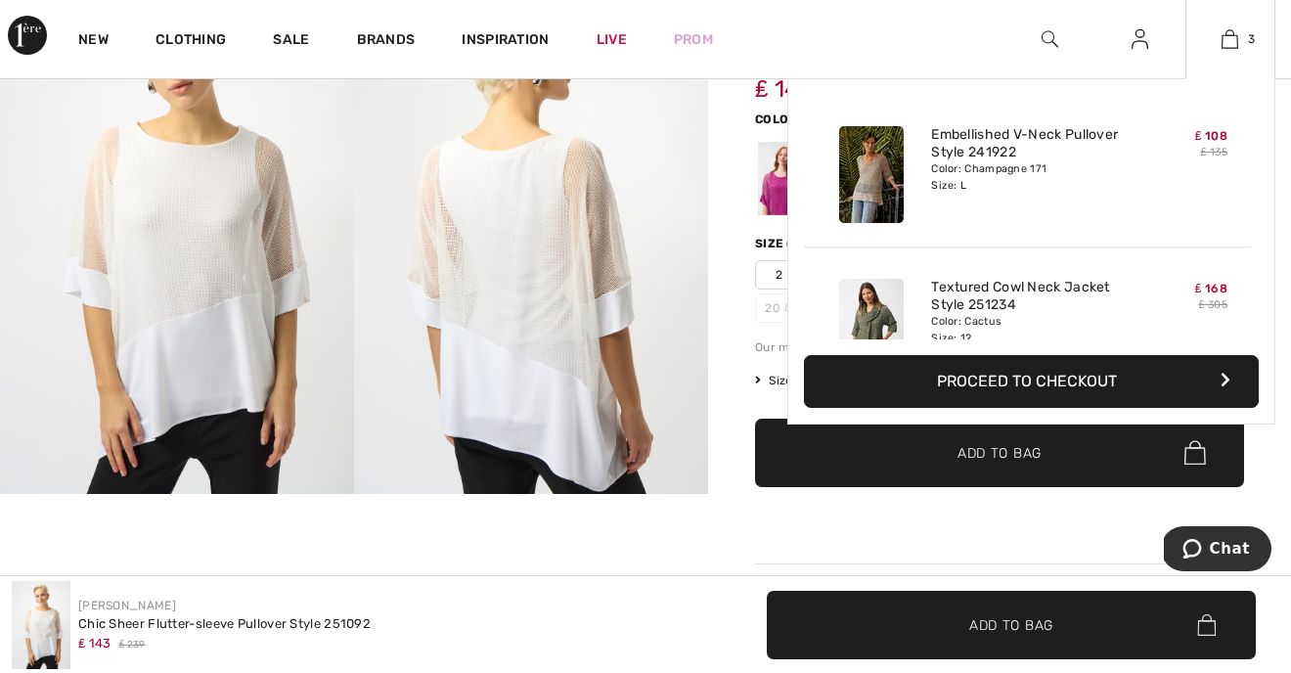
scroll to position [237, 0]
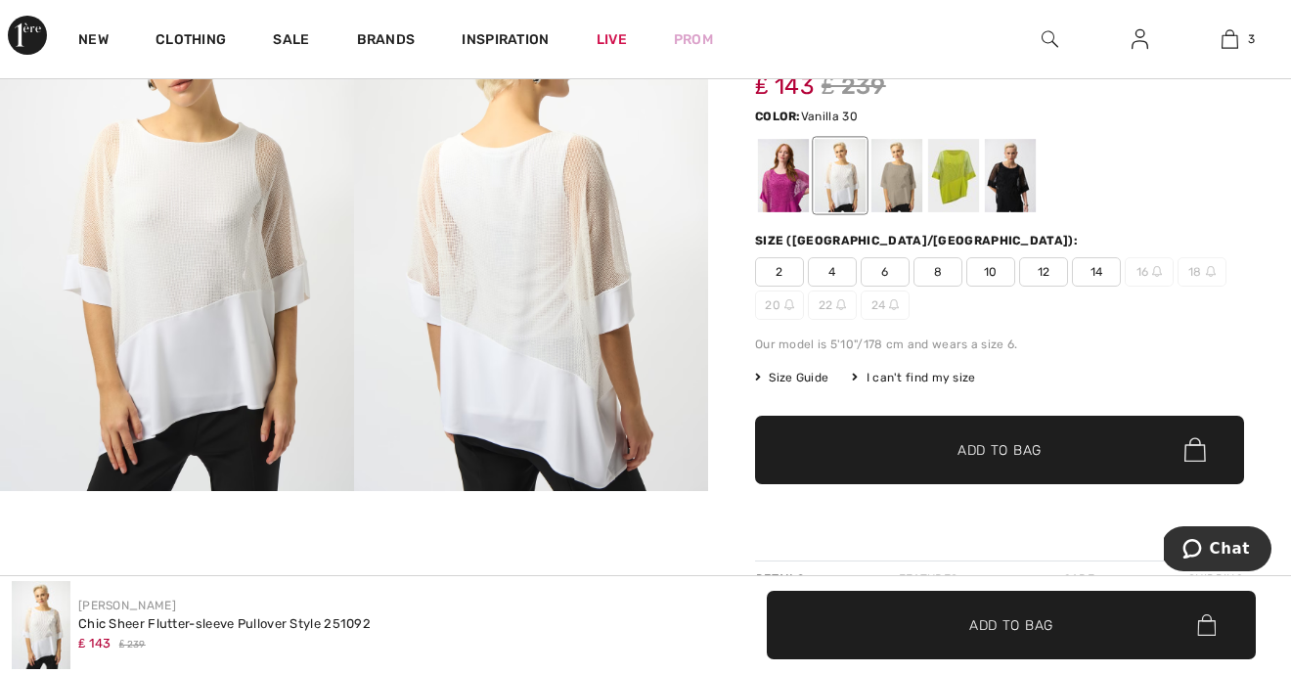
click at [790, 369] on span "Size Guide" at bounding box center [791, 378] width 73 height 18
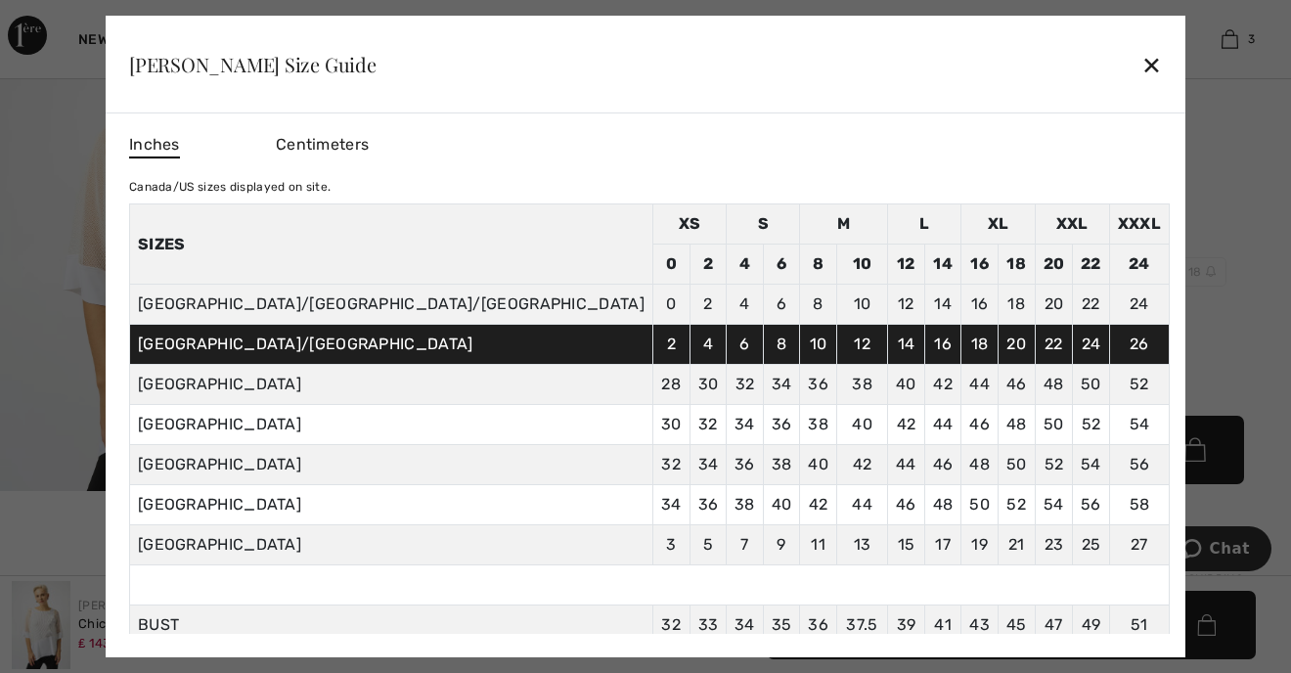
click at [1177, 175] on div at bounding box center [645, 336] width 1291 height 673
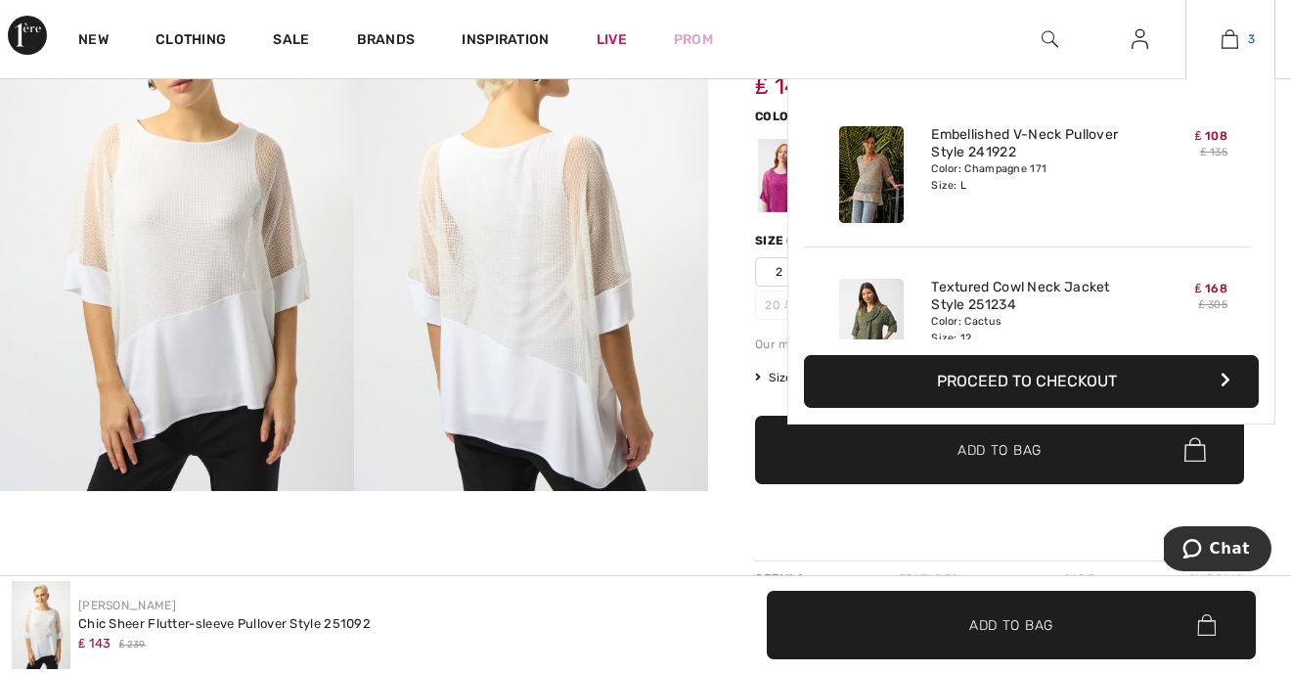
click at [1232, 39] on img at bounding box center [1230, 38] width 17 height 23
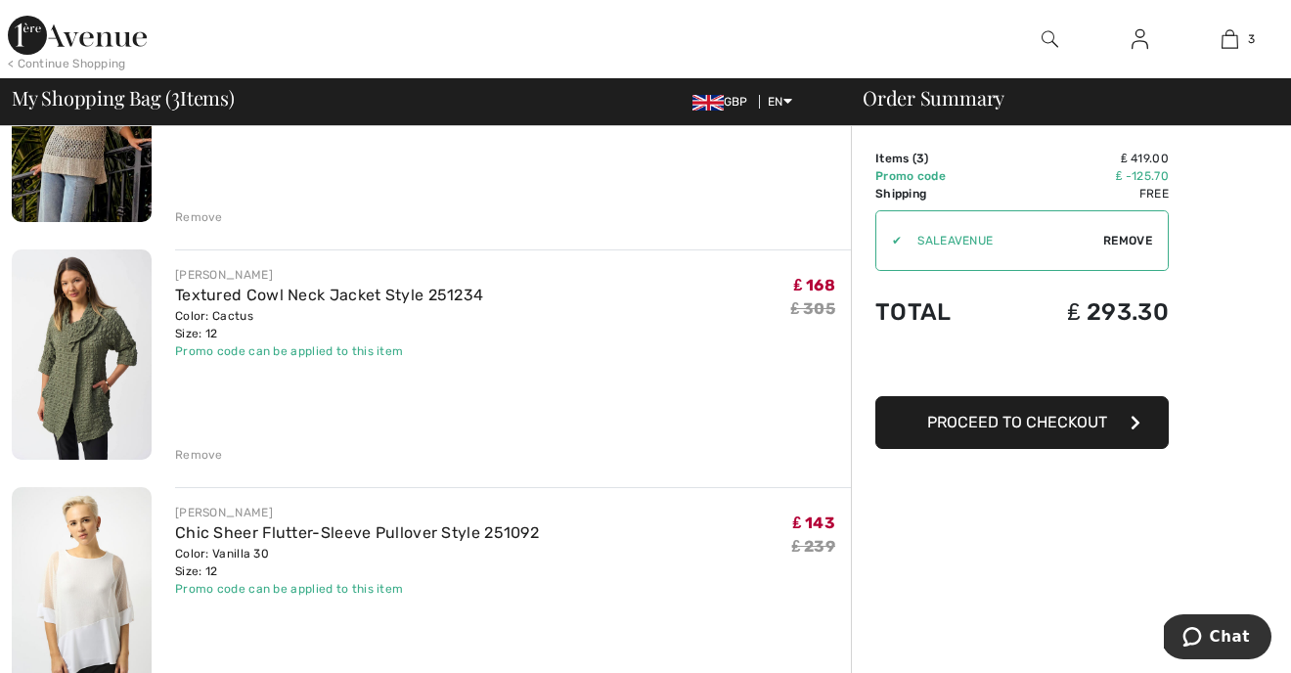
scroll to position [276, 0]
click at [1220, 640] on span "Chat" at bounding box center [1230, 637] width 40 height 18
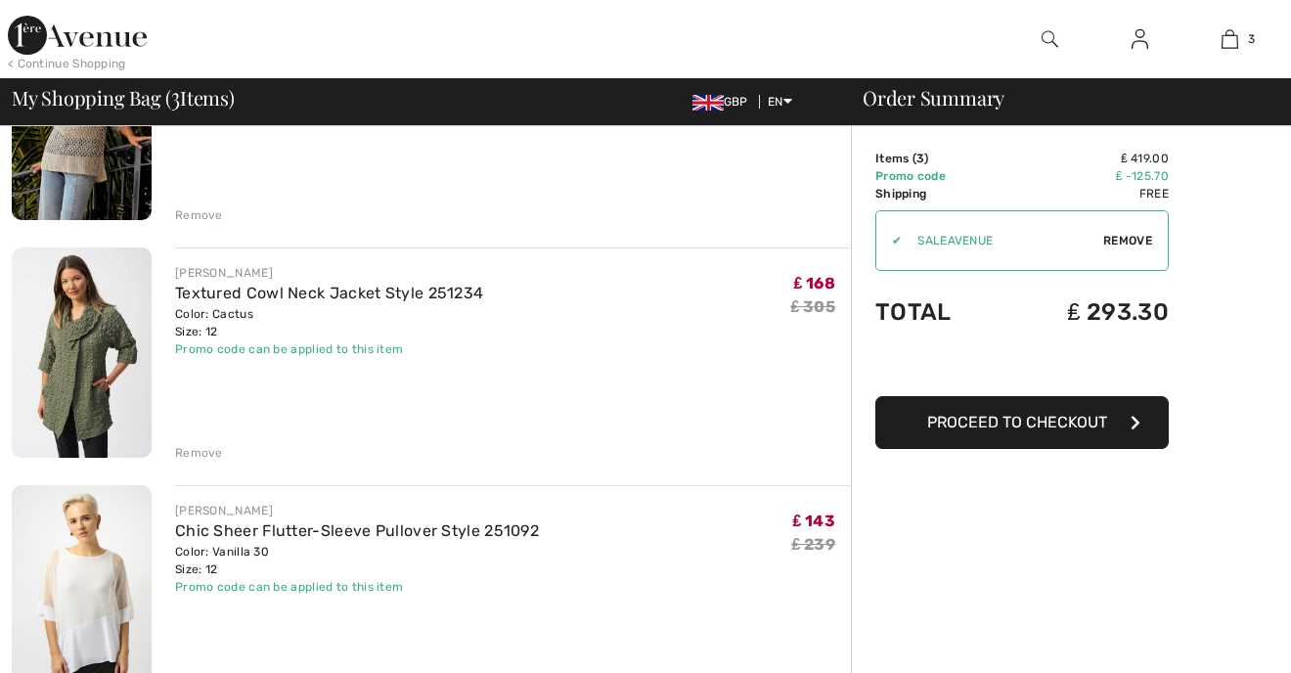
scroll to position [0, 0]
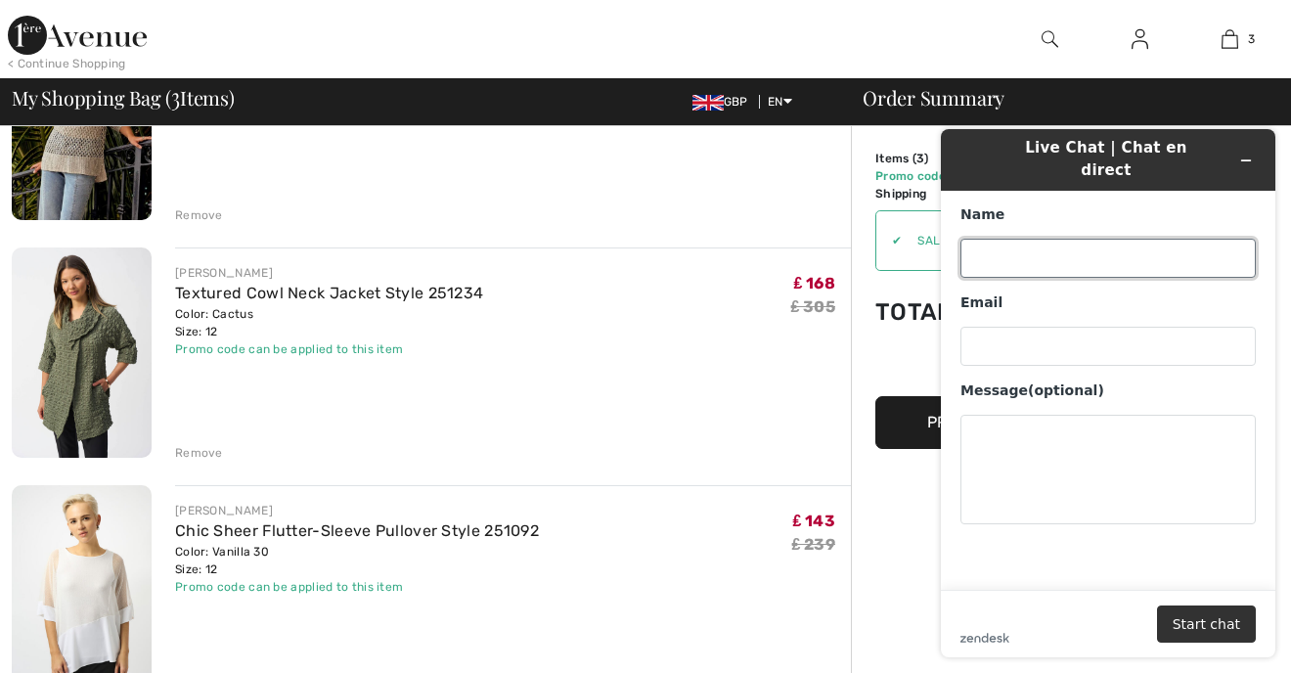
click at [1030, 239] on input "Name" at bounding box center [1108, 258] width 295 height 39
type input "[PERSON_NAME]"
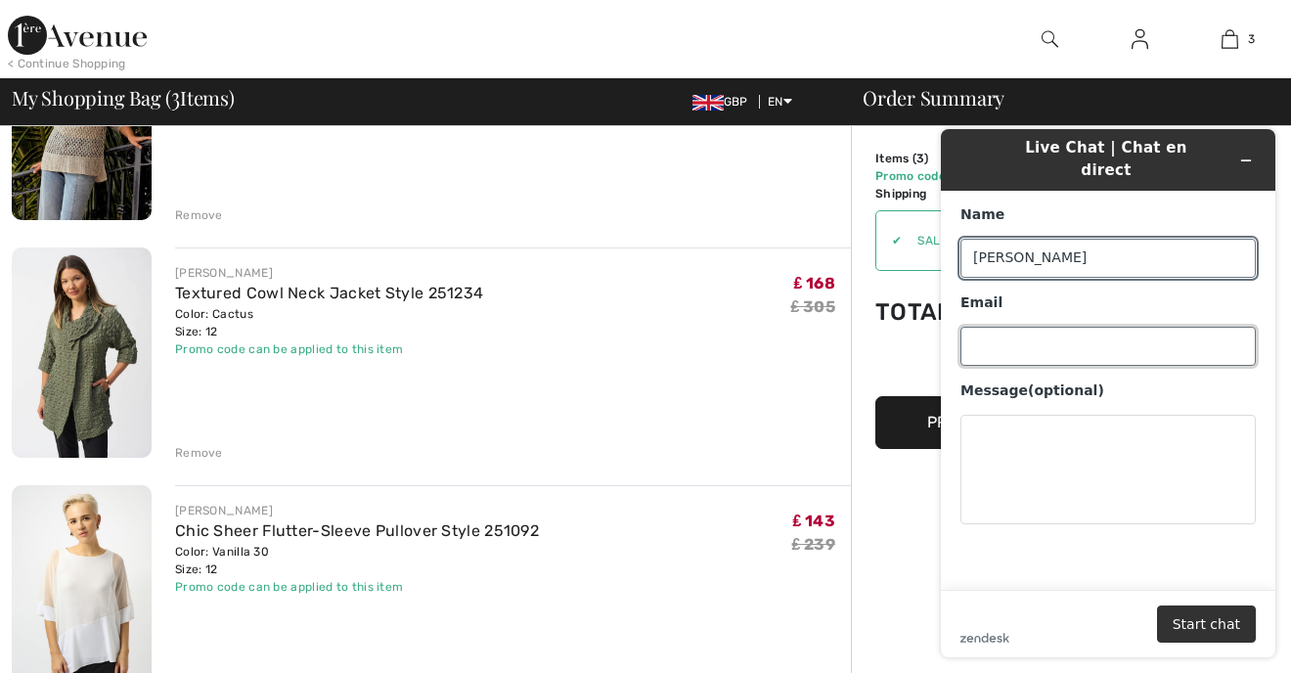
type input "[EMAIL_ADDRESS][DOMAIN_NAME]"
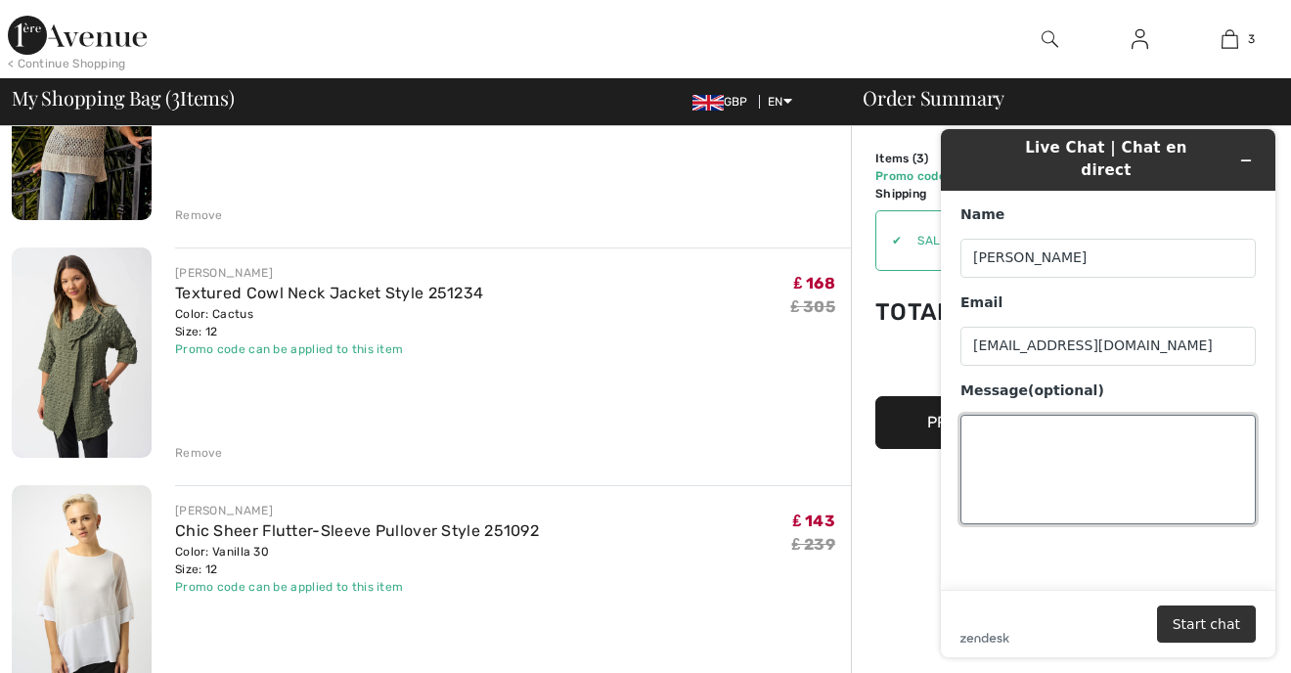
click at [985, 419] on textarea "Message (optional)" at bounding box center [1108, 470] width 295 height 110
click at [1137, 415] on textarea "Hello - when I order, am I ordering in CAn sizes, or UK sizes?" at bounding box center [1108, 470] width 295 height 110
click at [1018, 434] on textarea "Hello - when I order, am I placing an order in CAn sizes, or UK sizes?" at bounding box center [1108, 470] width 295 height 110
click at [1099, 432] on textarea "Hello - when I order, am I placing an order in CAN/US sizes, or UK sizes?" at bounding box center [1108, 470] width 295 height 110
click at [1200, 436] on textarea "Hello - when I order, am I placing an order in CAN/US sizes, or my UK sizes?" at bounding box center [1108, 470] width 295 height 110
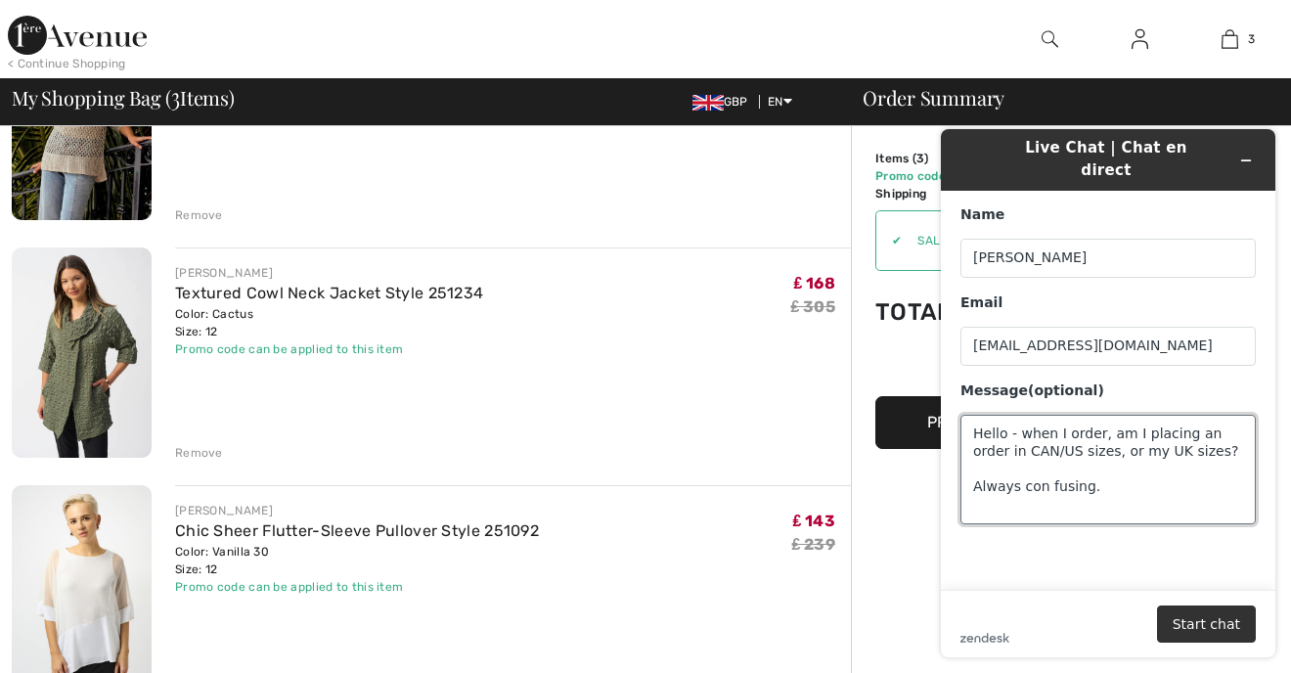
type textarea "Hello - when I order, am I placing an order in CAN/US sizes, or my UK sizes? Al…"
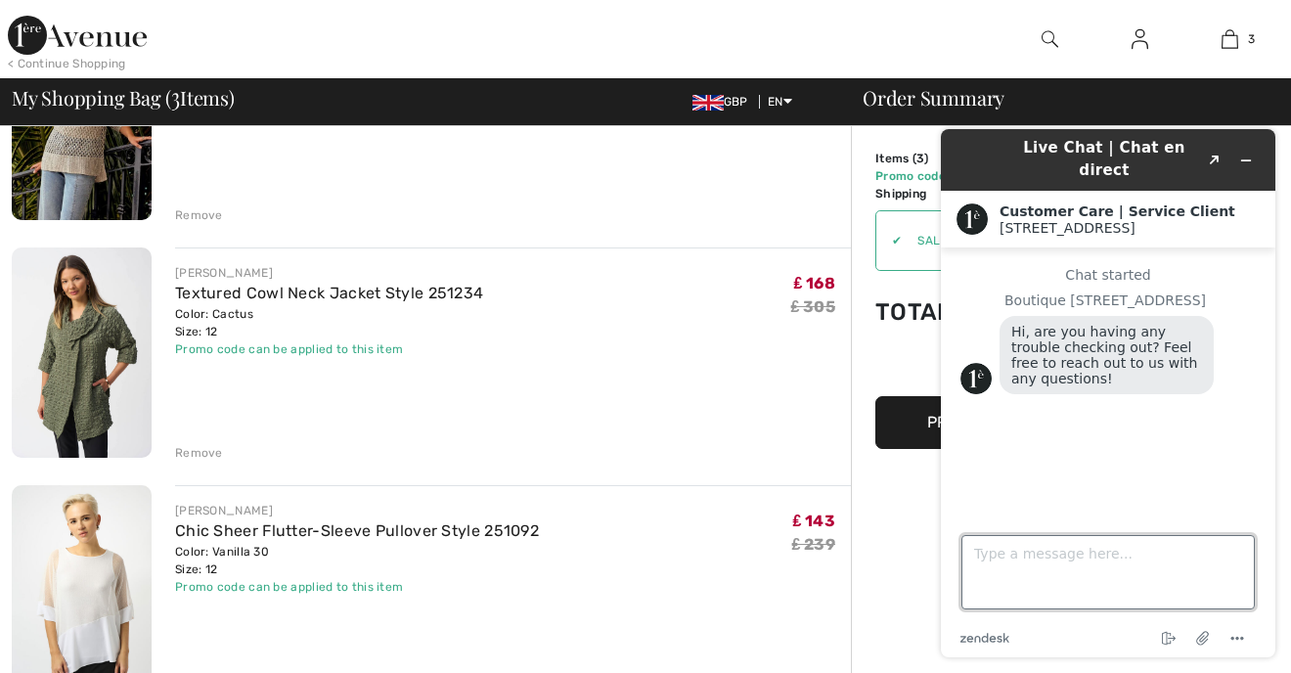
click at [985, 557] on textarea "Type a message here..." at bounding box center [1108, 572] width 293 height 74
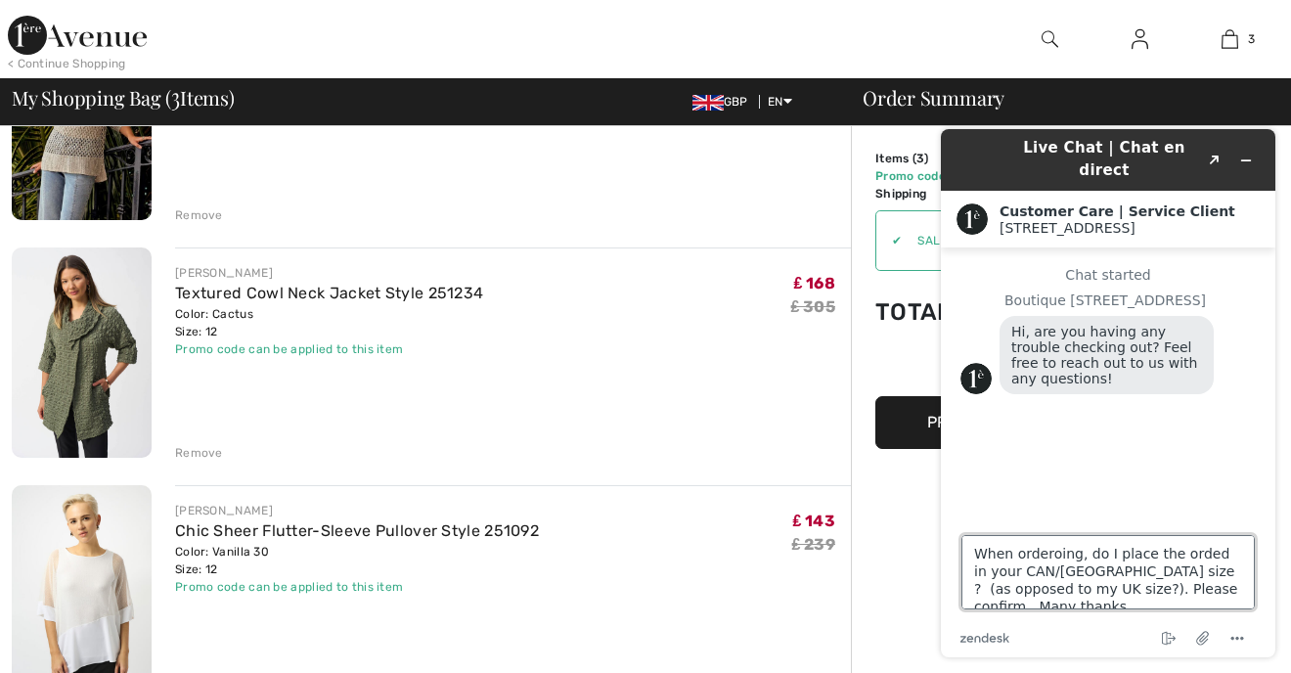
scroll to position [7, 0]
click at [1055, 550] on textarea "When orderoing, do I place the orded in your CAN/UK size ? (as opposed to my UK…" at bounding box center [1108, 572] width 293 height 74
click at [1198, 552] on textarea "When ordering, do I place the orded in your CAN/UK size ? (as opposed to my UK …" at bounding box center [1108, 572] width 293 height 74
click at [1091, 596] on textarea "When ordering, do I place the order in your CAN/UK size ? (as opposed to my UK …" at bounding box center [1108, 572] width 293 height 74
type textarea "When ordering, do I place the order in your CAN/UK size ? (as opposed to my UK …"
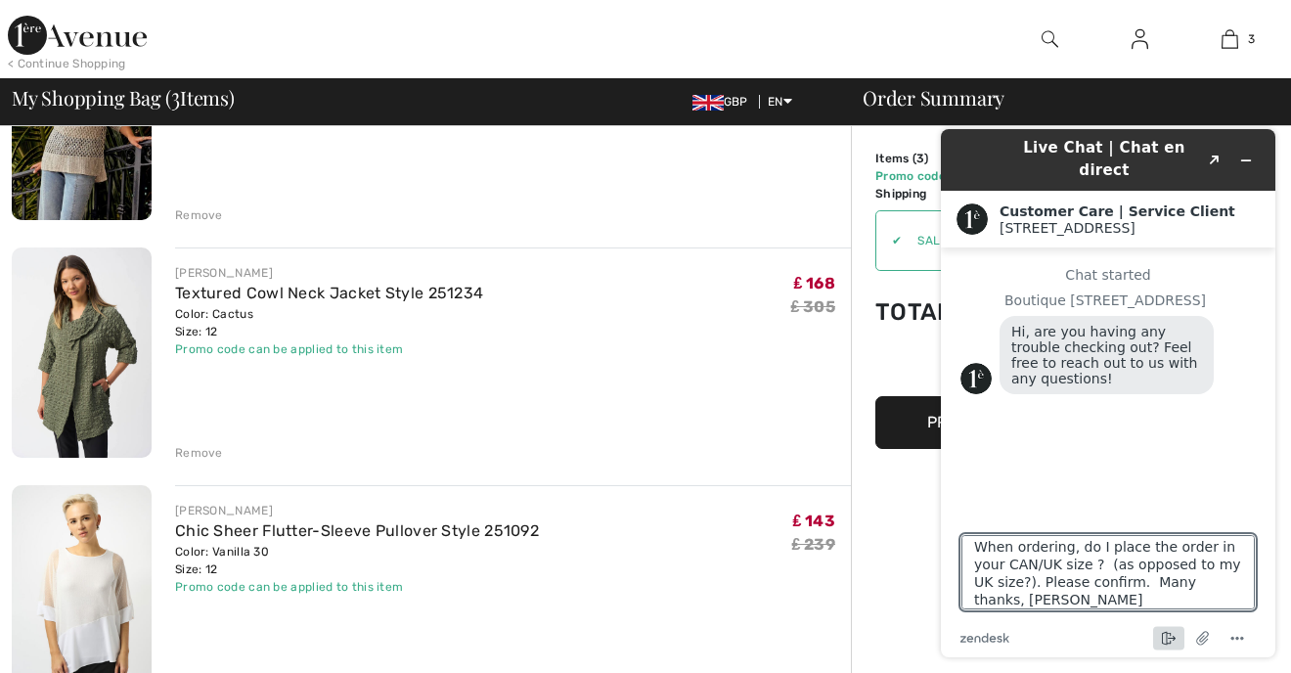
click at [1170, 632] on icon "End chat" at bounding box center [1168, 638] width 23 height 23
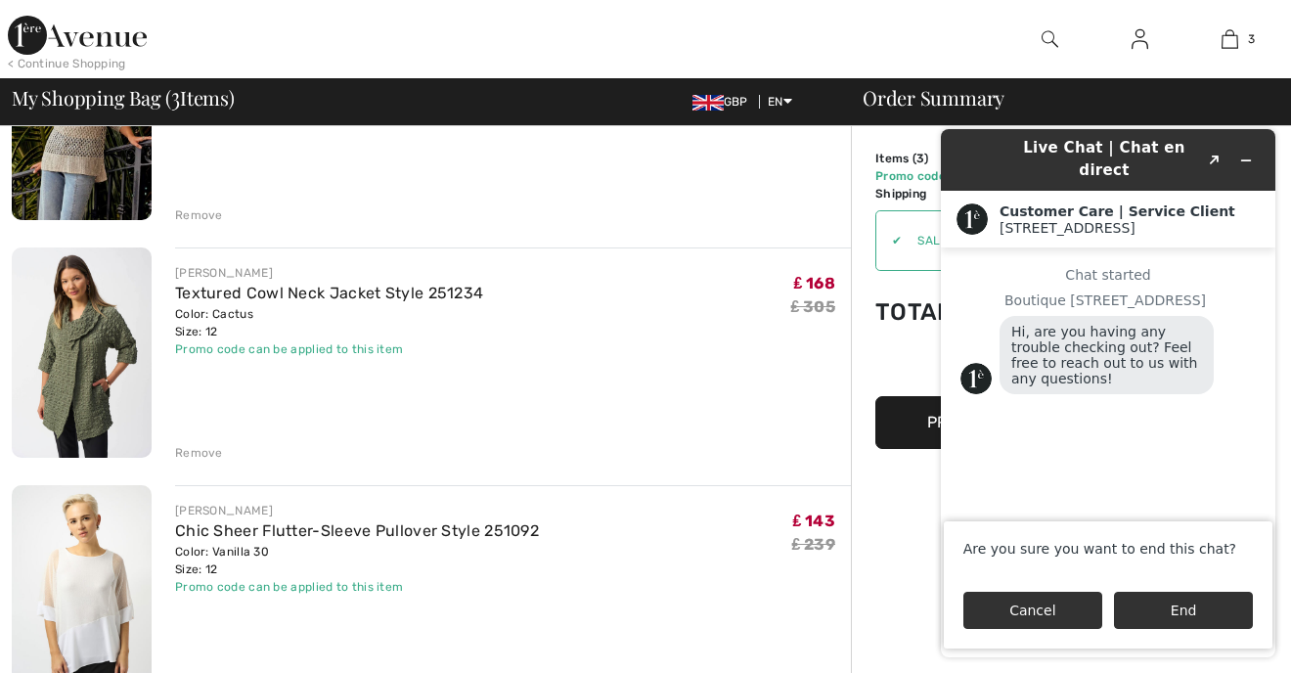
click at [1031, 616] on button "Cancel" at bounding box center [1033, 610] width 139 height 37
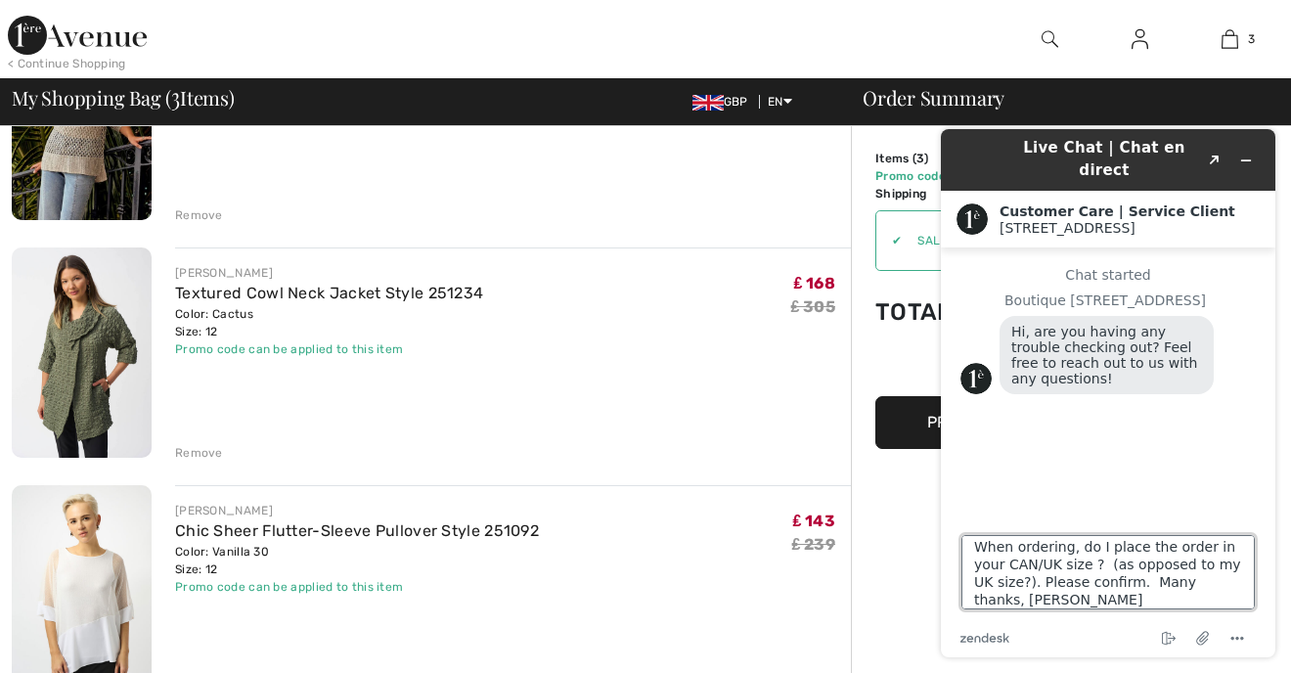
click at [1033, 597] on textarea "When ordering, do I place the order in your CAN/UK size ? (as opposed to my UK …" at bounding box center [1108, 572] width 293 height 74
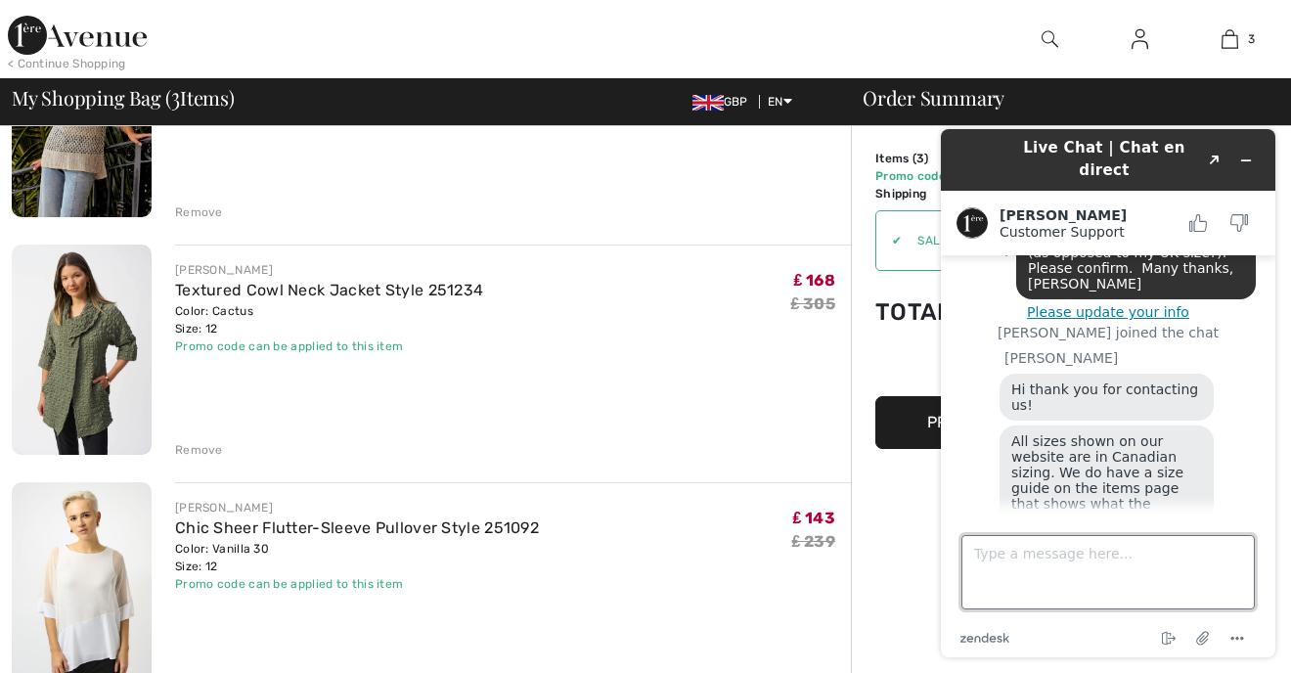
scroll to position [206, 0]
type textarea "`"
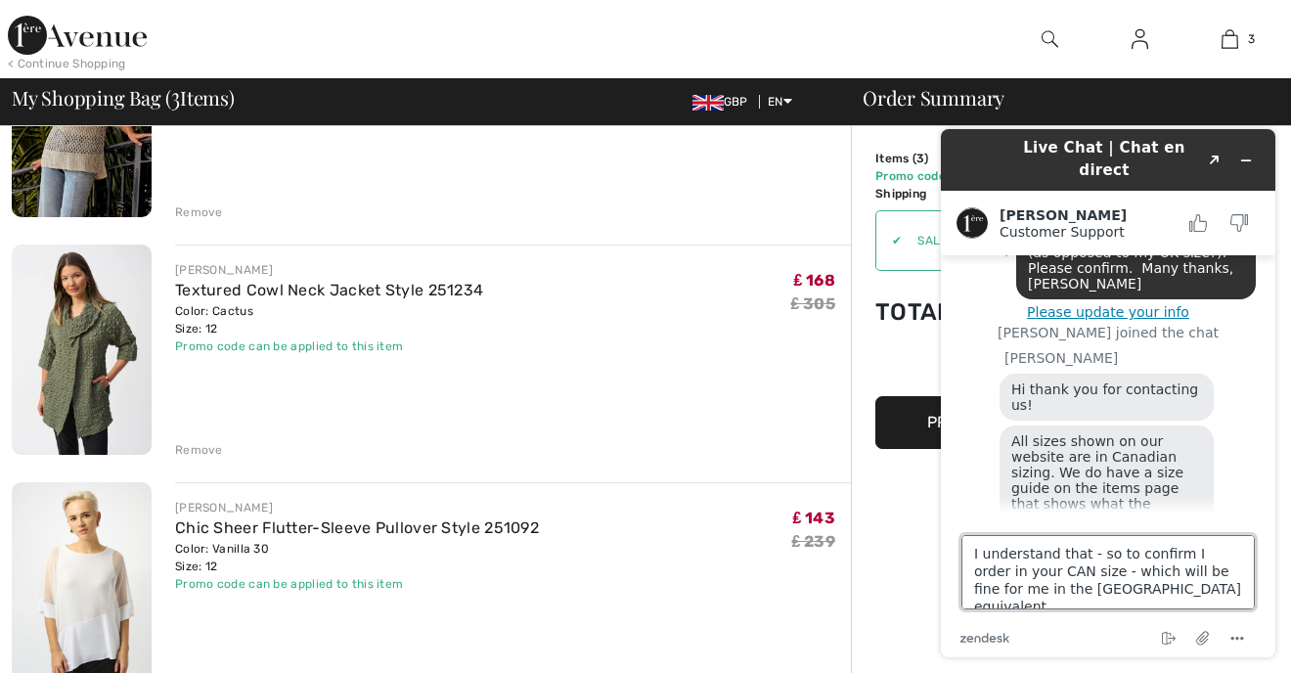
type textarea "I understand that - so to confirm I order in your CAN size - which will be fine…"
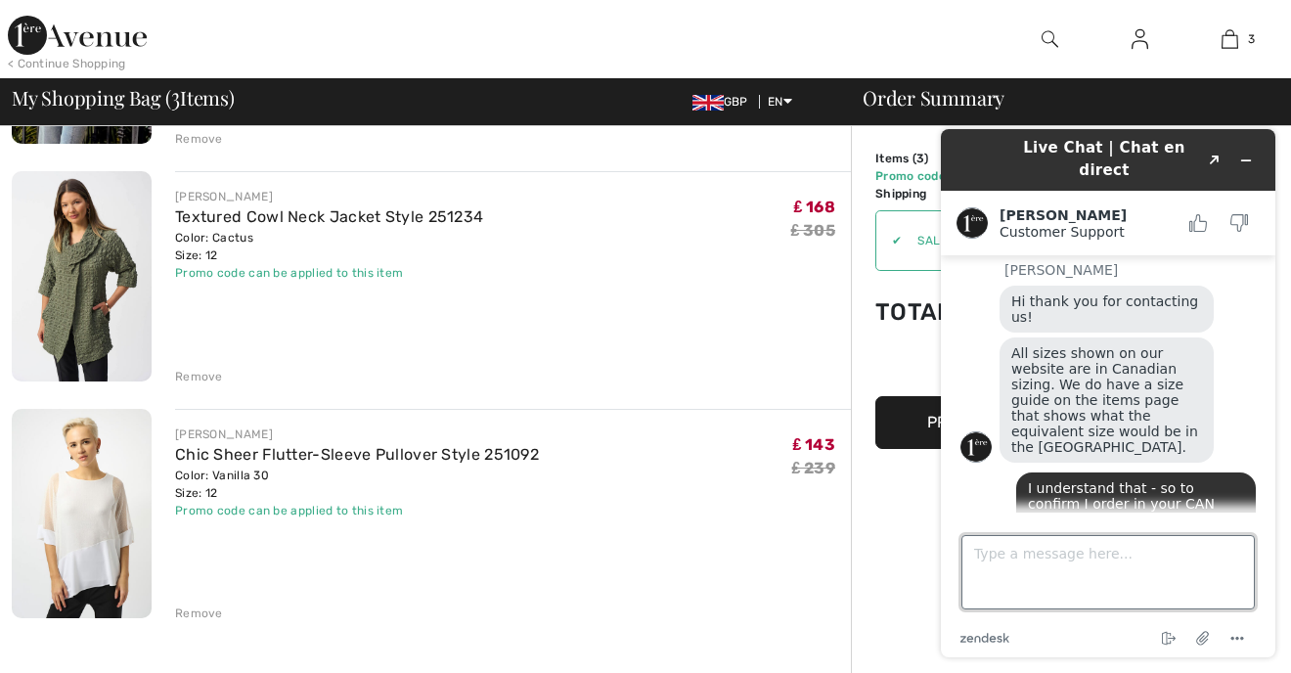
scroll to position [488, 0]
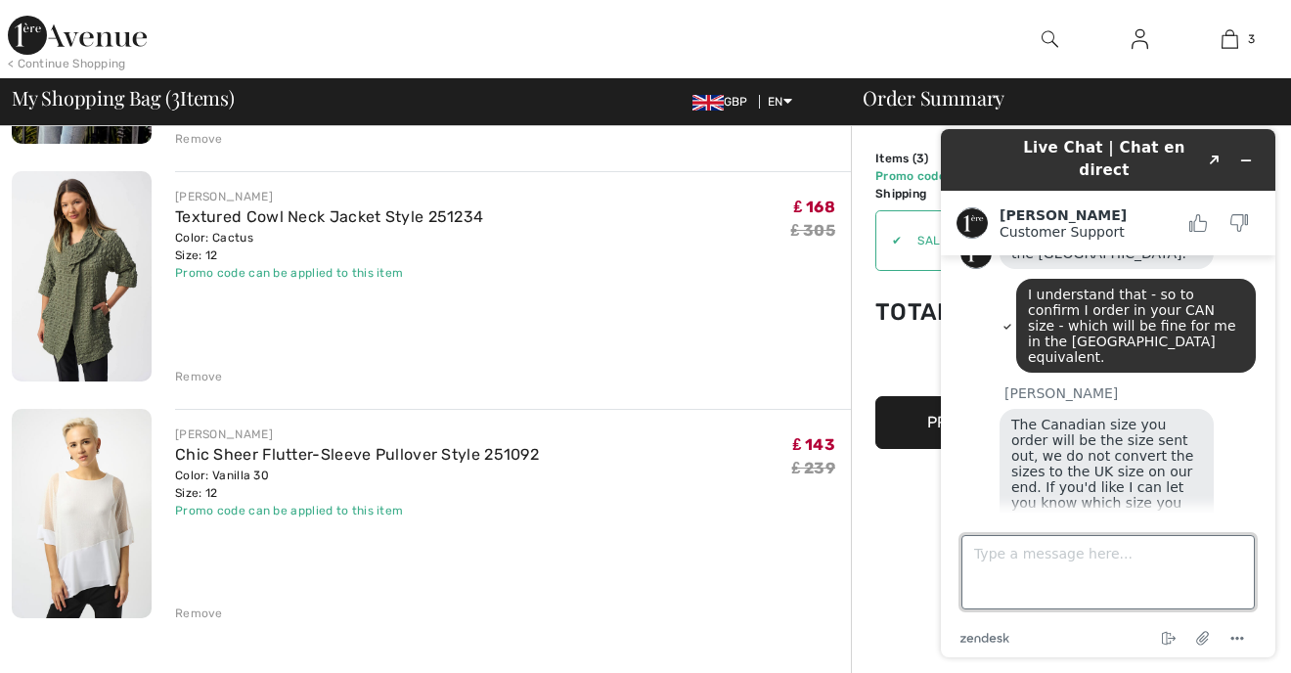
click at [971, 552] on textarea "Type a message here..." at bounding box center [1108, 572] width 293 height 74
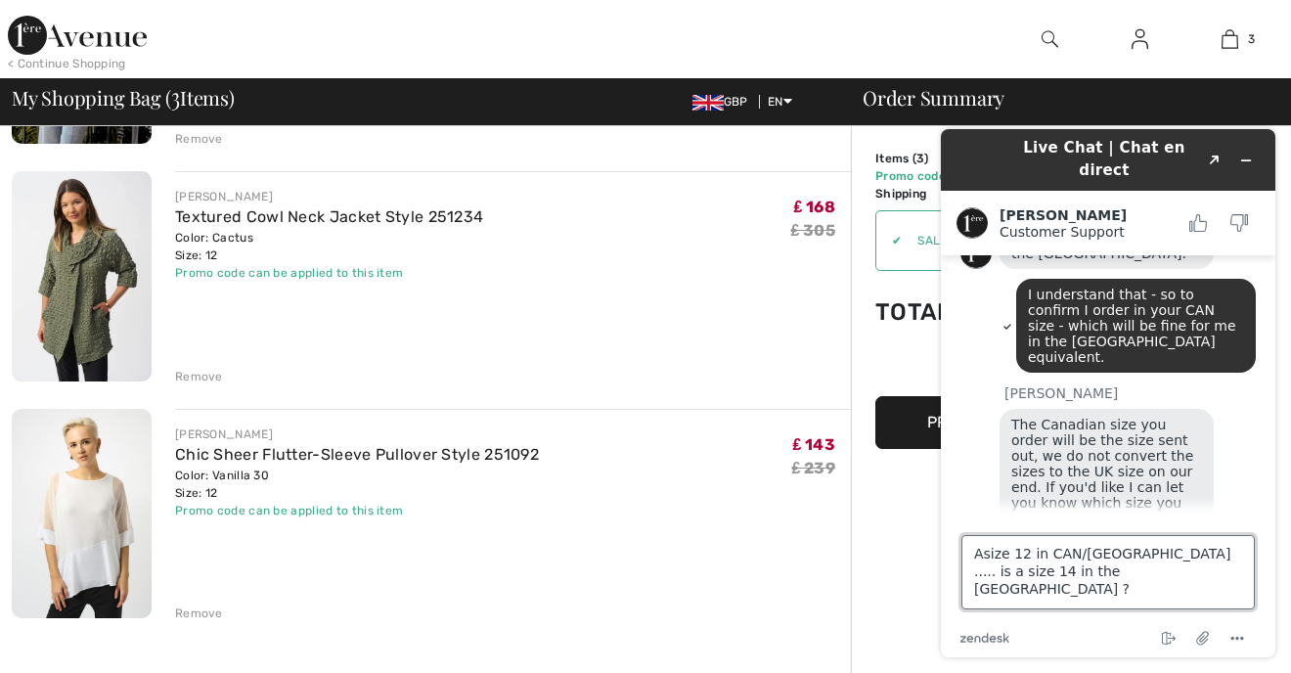
click at [981, 560] on textarea "Asize 12 in CAN/US ..... is a size 14 in the UK ?" at bounding box center [1108, 572] width 293 height 74
type textarea "A size 12 in CAN/US ..... is a size 14 in the UK ?"
click at [1043, 572] on textarea "A size 12 in CAN/US ..... is a size 14 in the UK ?" at bounding box center [1108, 572] width 293 height 74
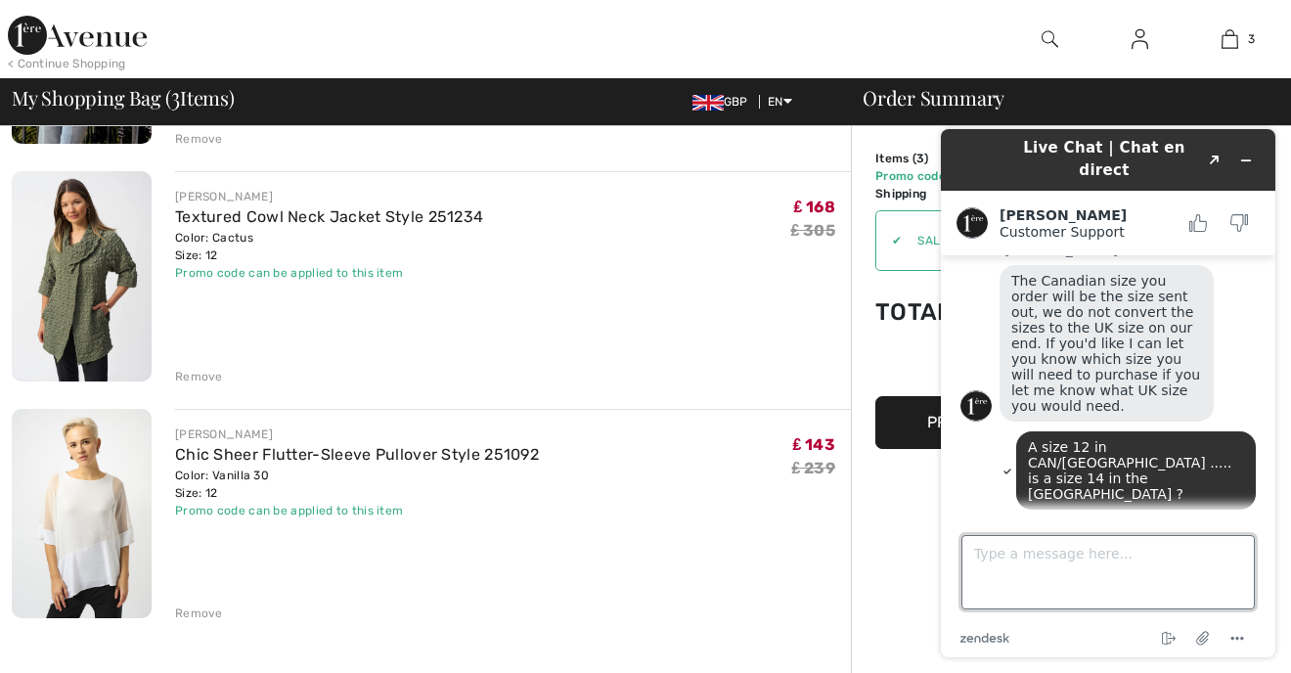
scroll to position [628, 0]
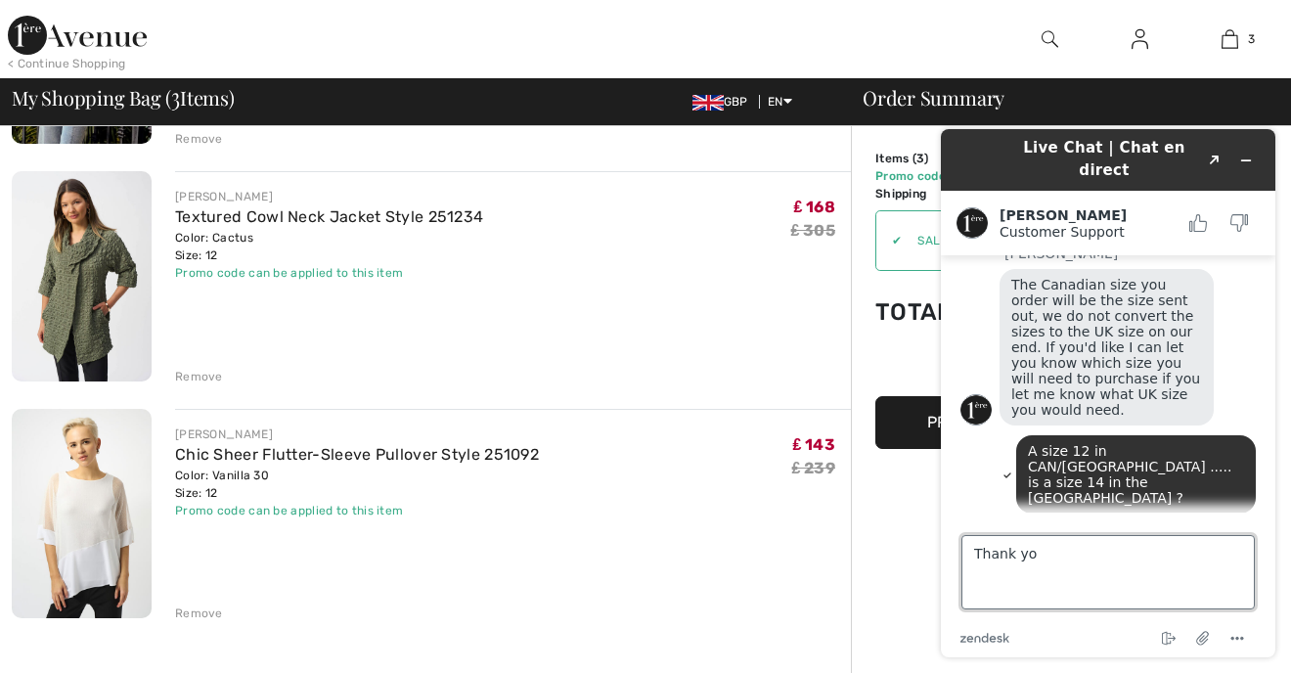
type textarea "Thank you"
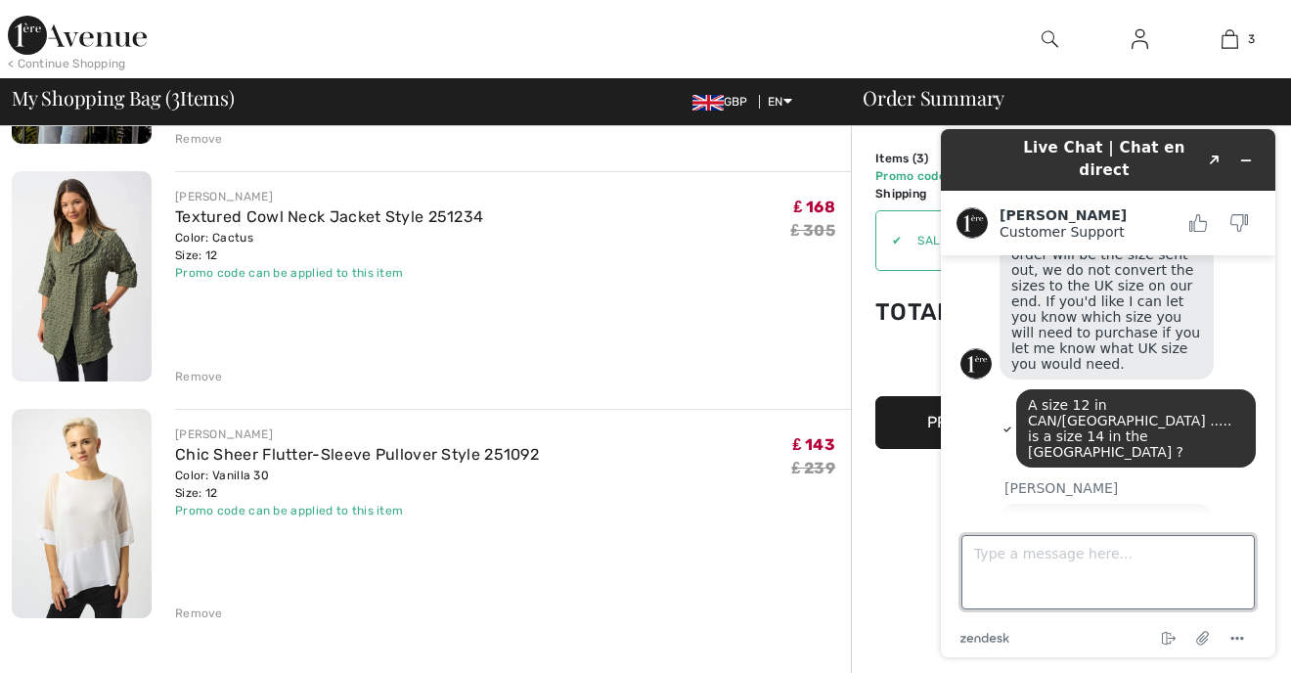
scroll to position [738, 0]
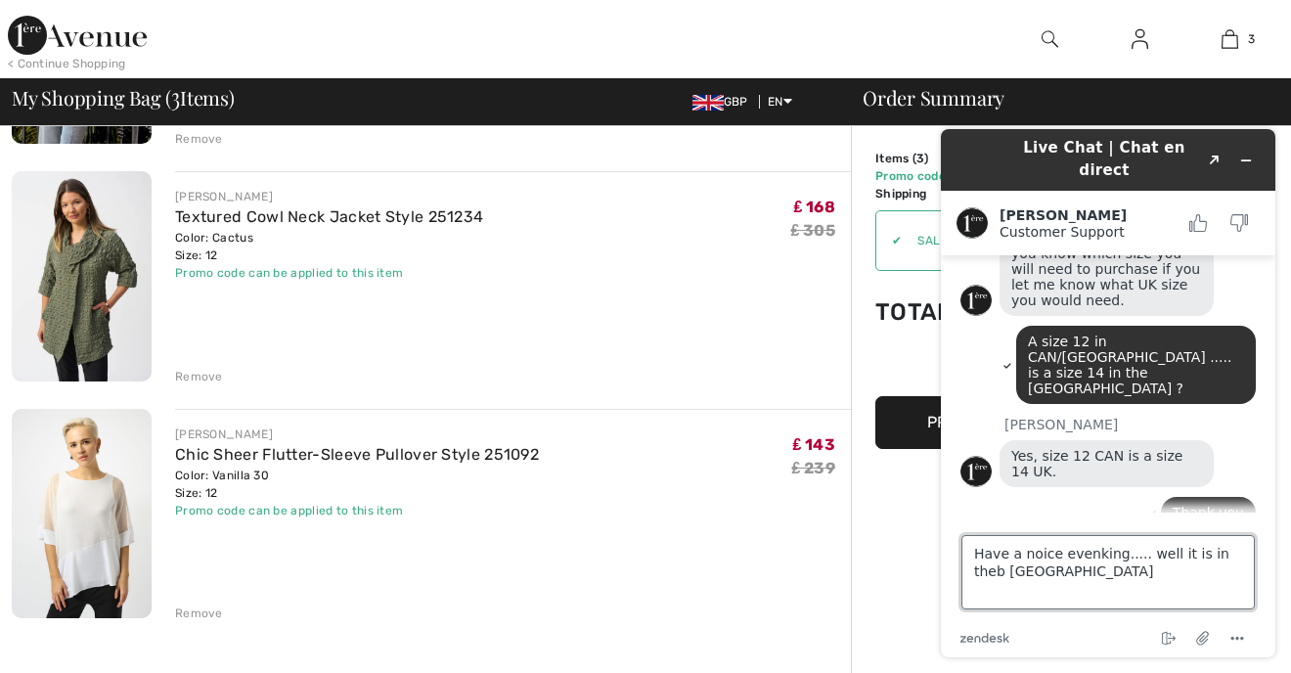
click at [1035, 559] on textarea "Have a noice evenking..... well it is in theb UK" at bounding box center [1108, 572] width 293 height 74
click at [1086, 554] on textarea "Have a nice evenking..... well it is in theb UK" at bounding box center [1108, 572] width 293 height 74
click at [1229, 555] on textarea "Have a nice evening..... well it is in theb UK" at bounding box center [1108, 572] width 293 height 74
type textarea "Have a nice evening..... well it is in the UK"
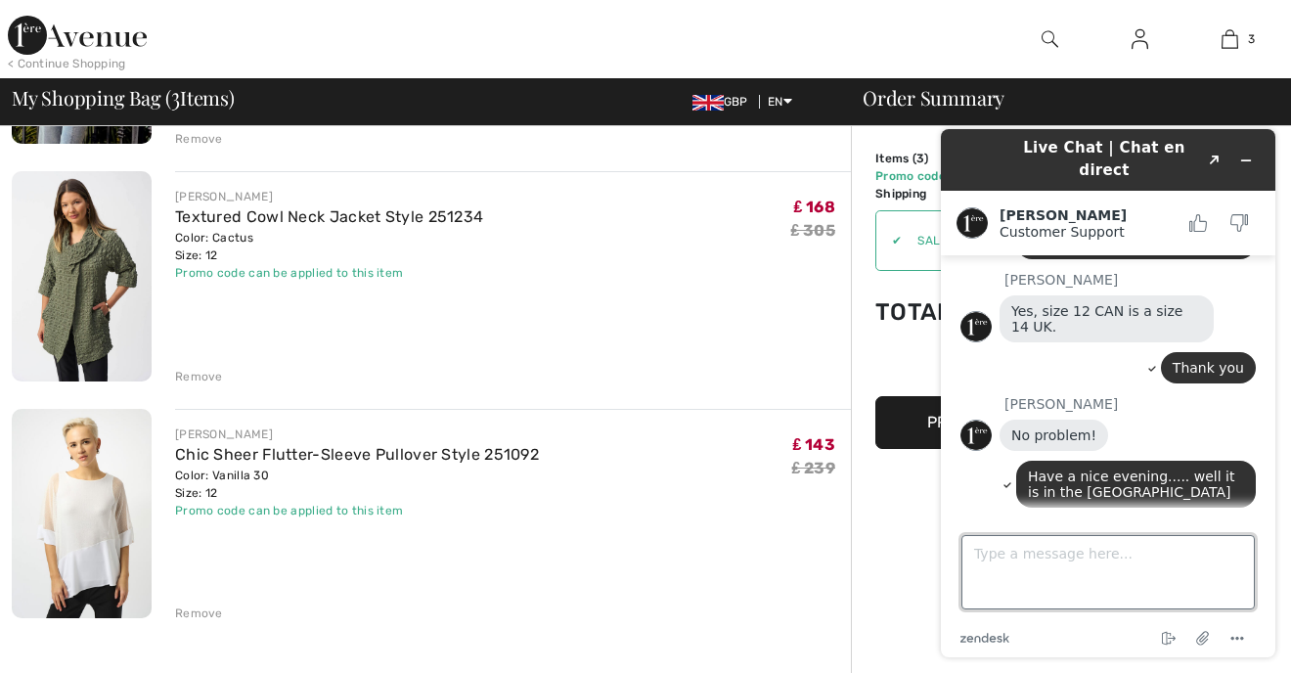
scroll to position [878, 0]
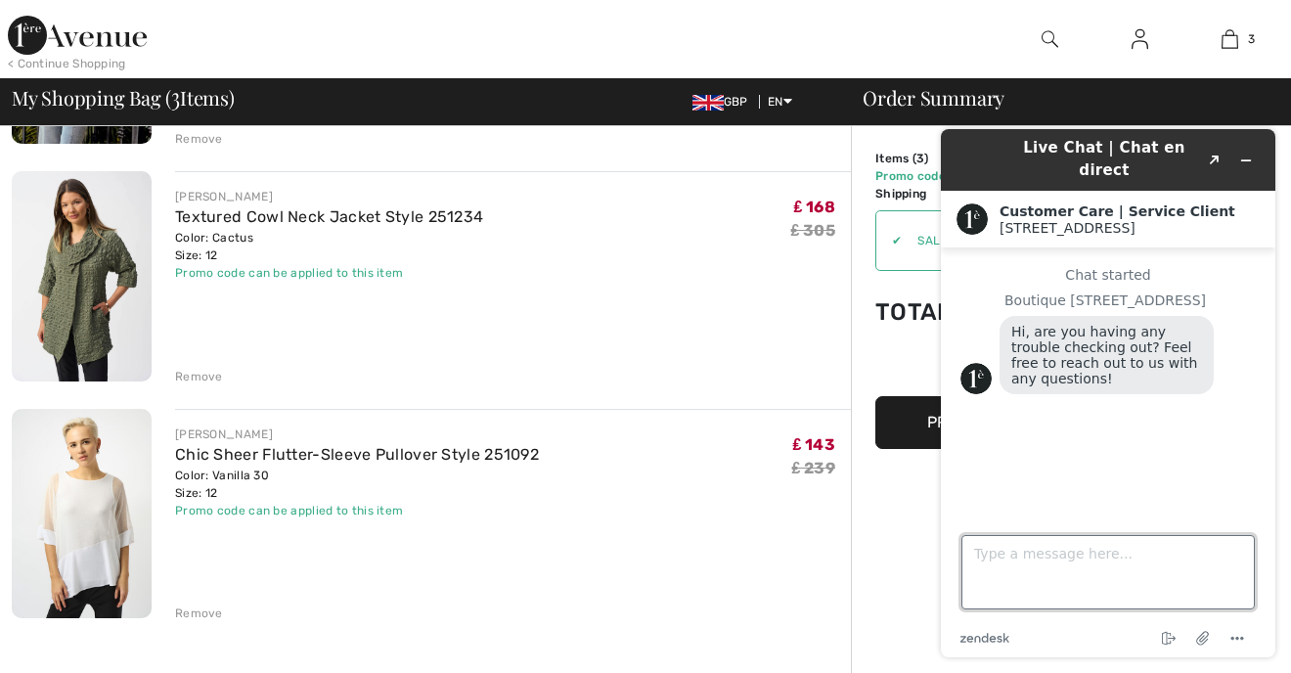
click at [993, 564] on textarea "Type a message here..." at bounding box center [1108, 572] width 293 height 74
type textarea "will do, thank you"
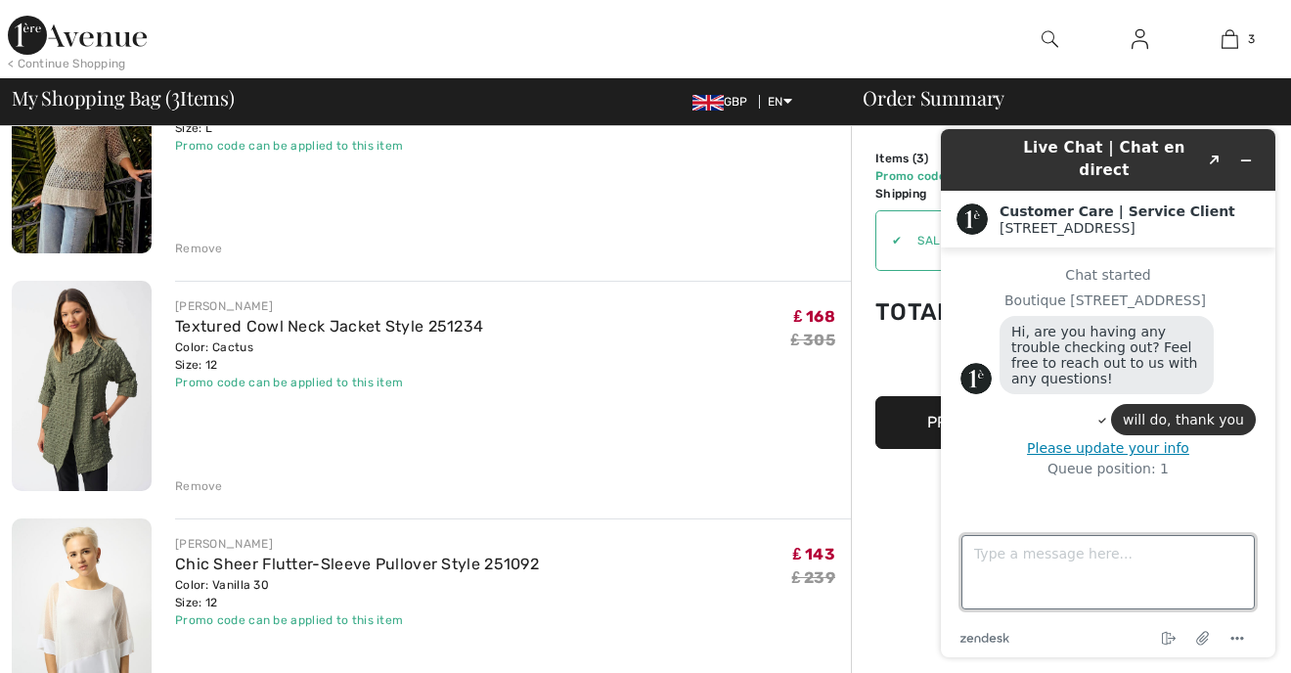
scroll to position [250, 0]
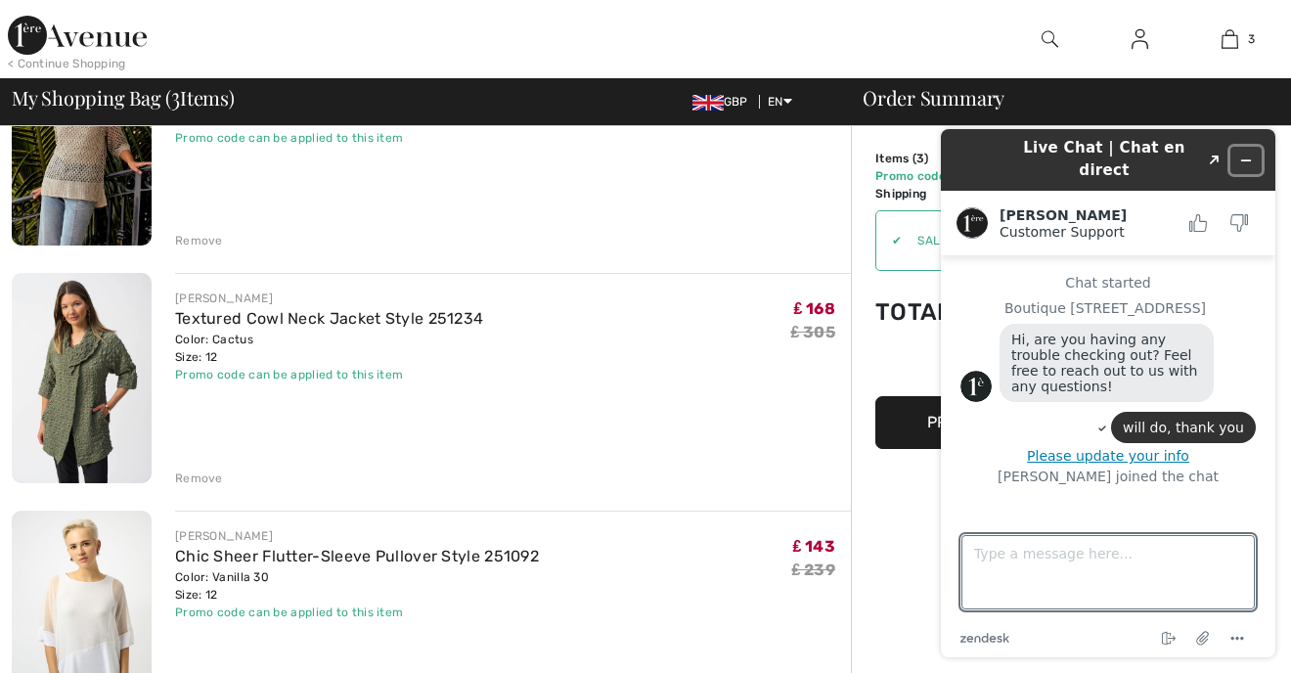
click at [1245, 154] on icon "Minimize widget" at bounding box center [1247, 161] width 14 height 14
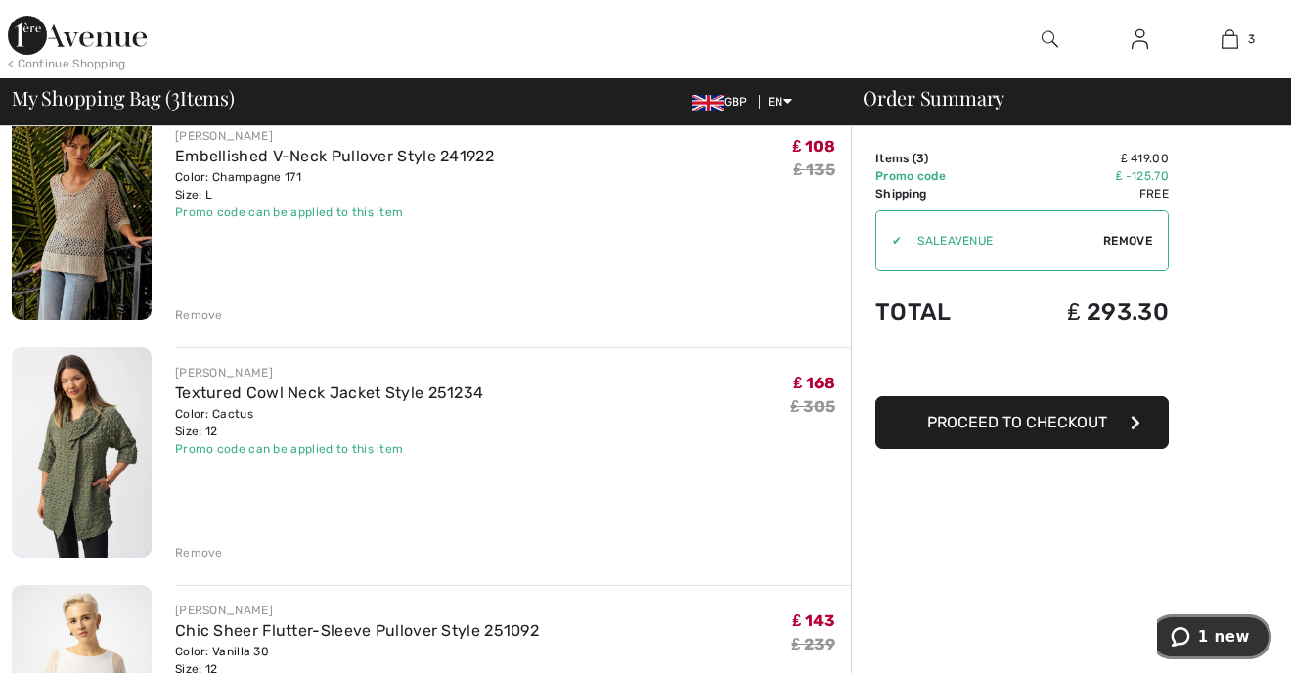
scroll to position [175, 0]
click at [238, 163] on link "Embellished V-Neck Pullover Style 241922" at bounding box center [334, 157] width 319 height 19
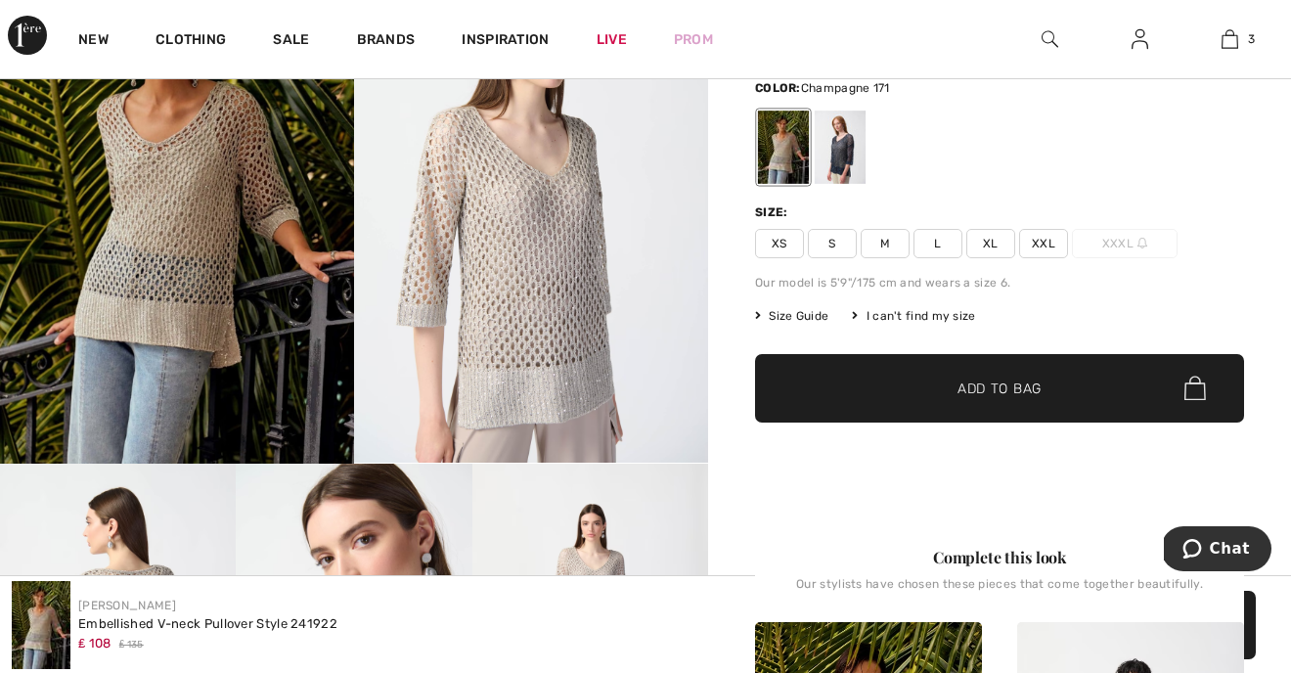
scroll to position [266, 0]
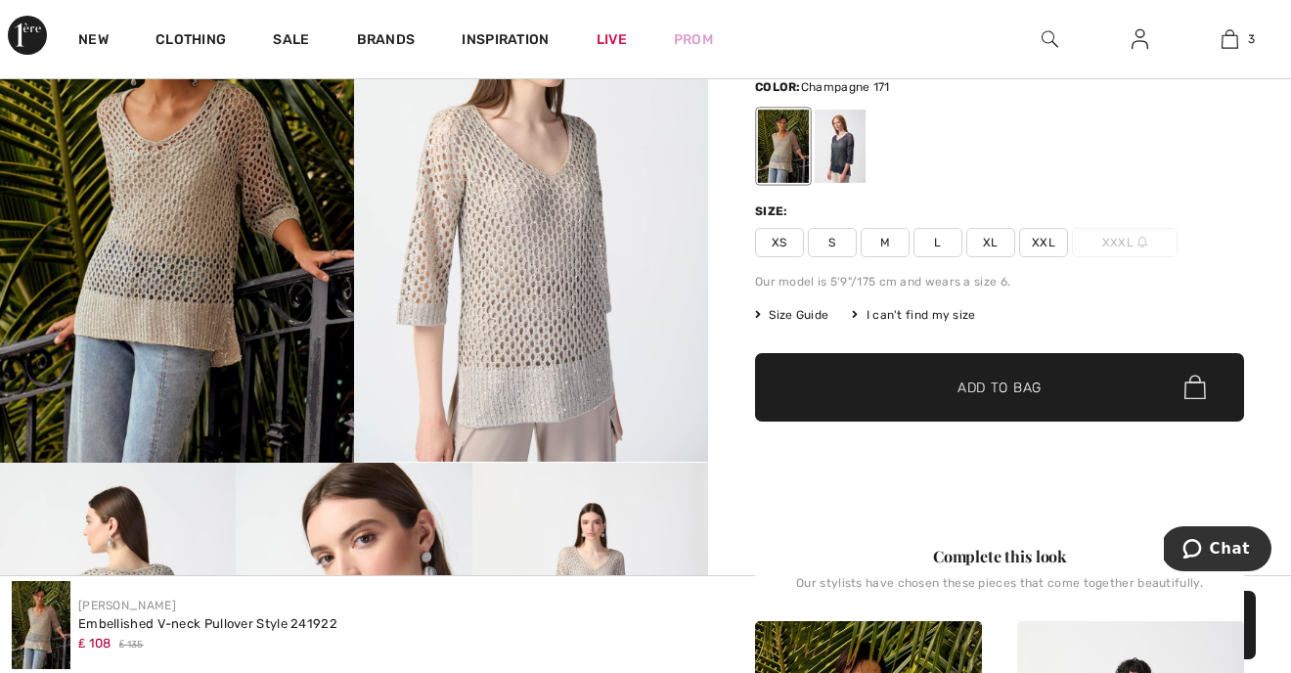
click at [788, 311] on span "Size Guide" at bounding box center [791, 315] width 73 height 18
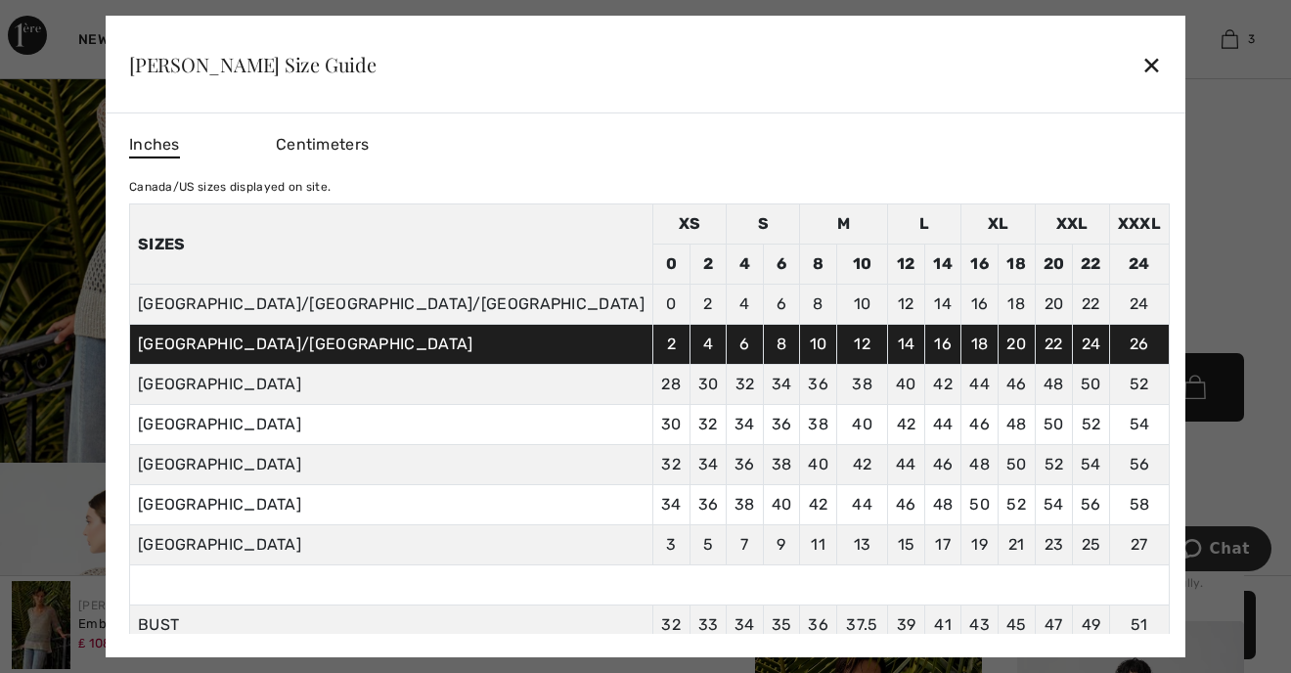
click at [1142, 63] on div "✕" at bounding box center [1152, 64] width 21 height 41
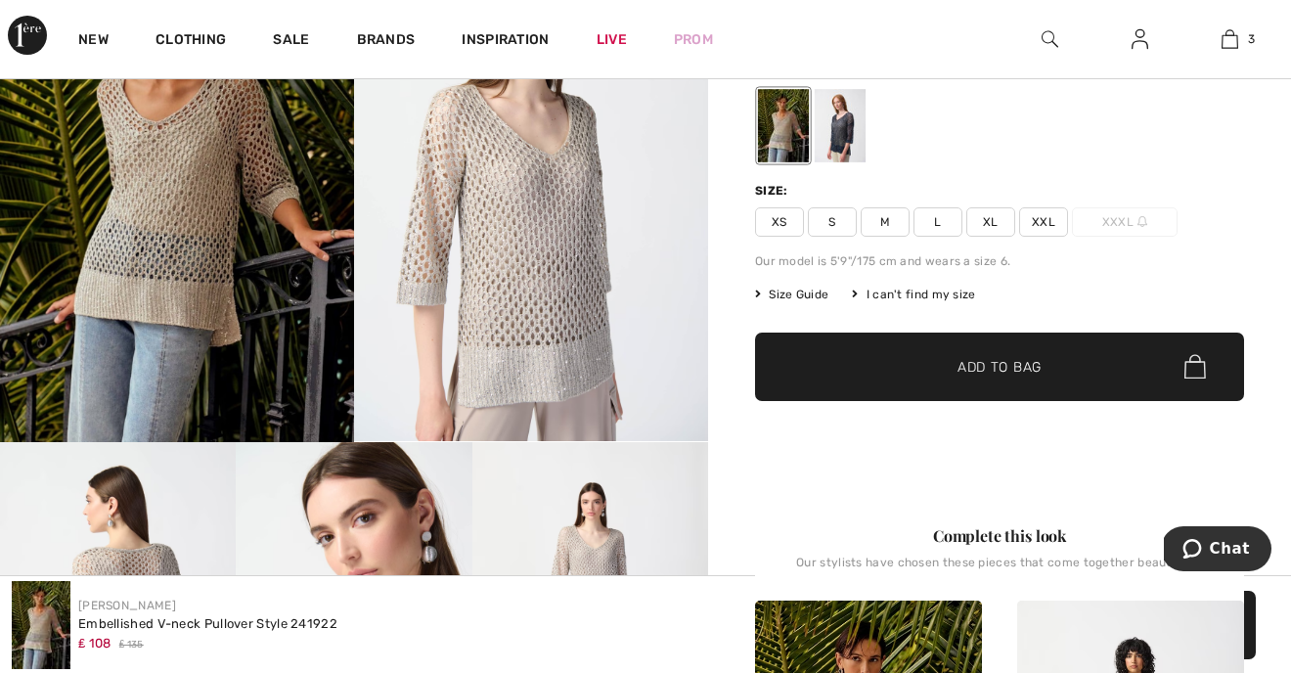
scroll to position [289, 0]
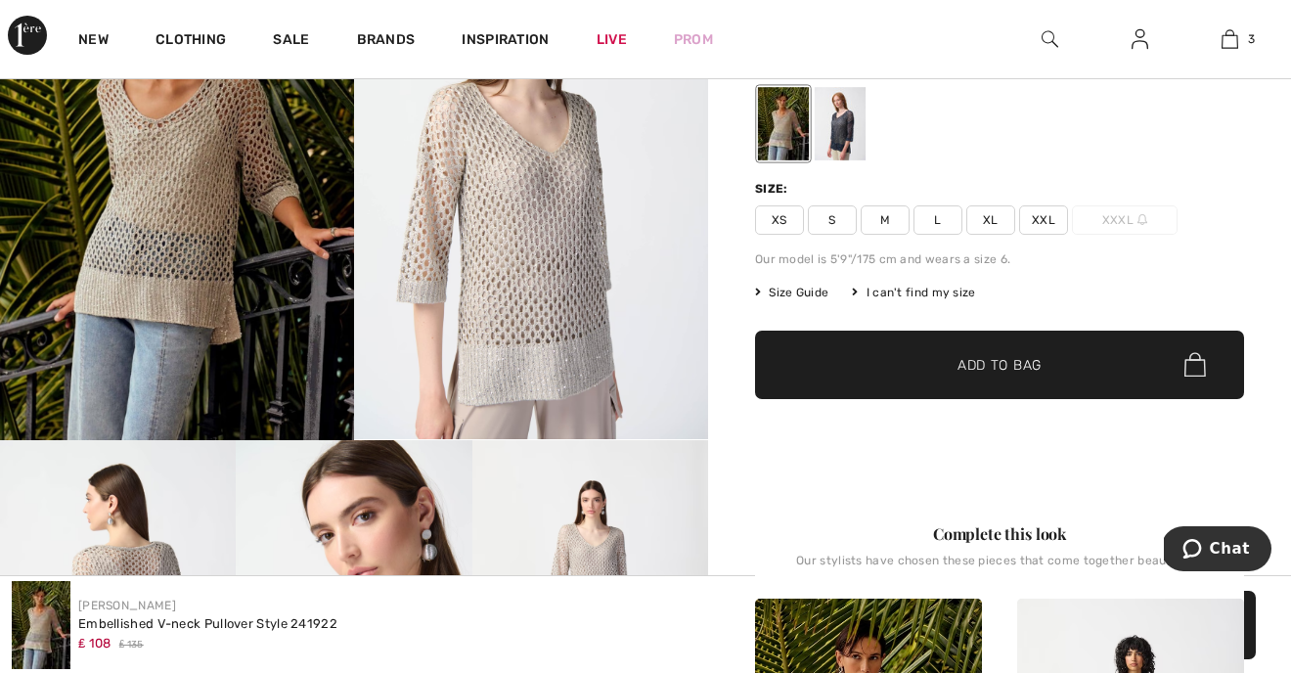
click at [797, 291] on span "Size Guide" at bounding box center [791, 293] width 73 height 18
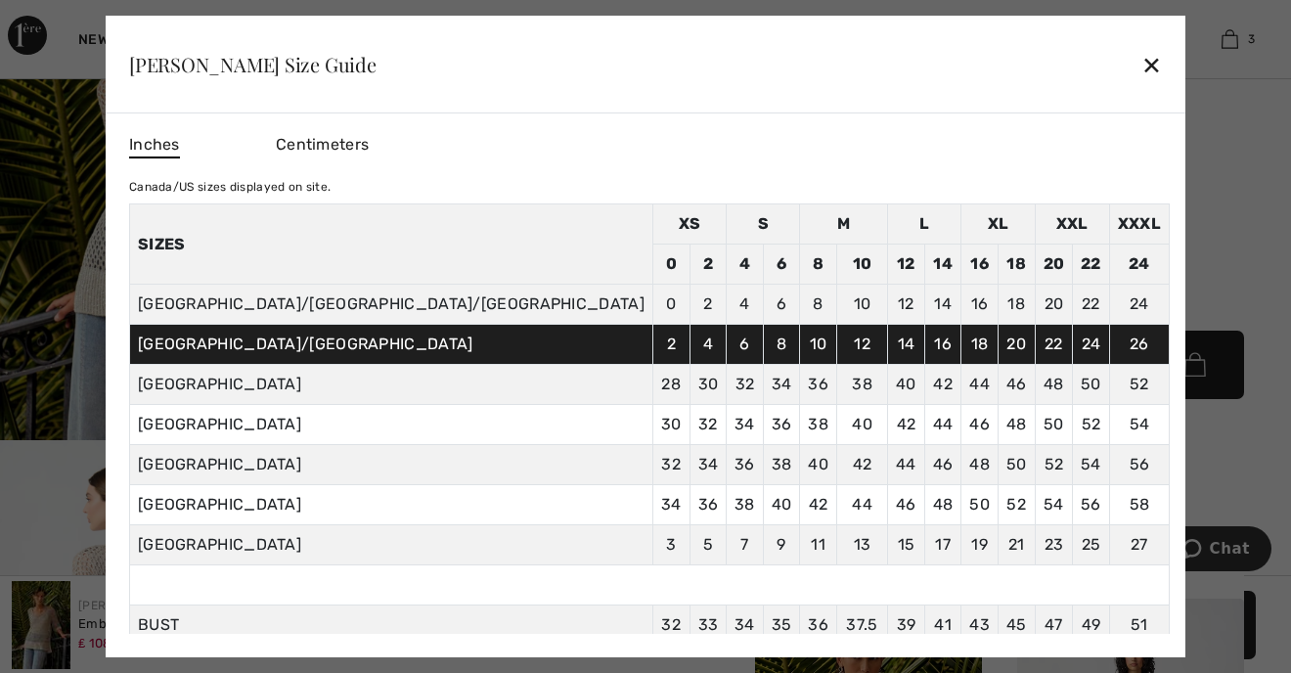
click at [1165, 155] on div at bounding box center [645, 336] width 1291 height 673
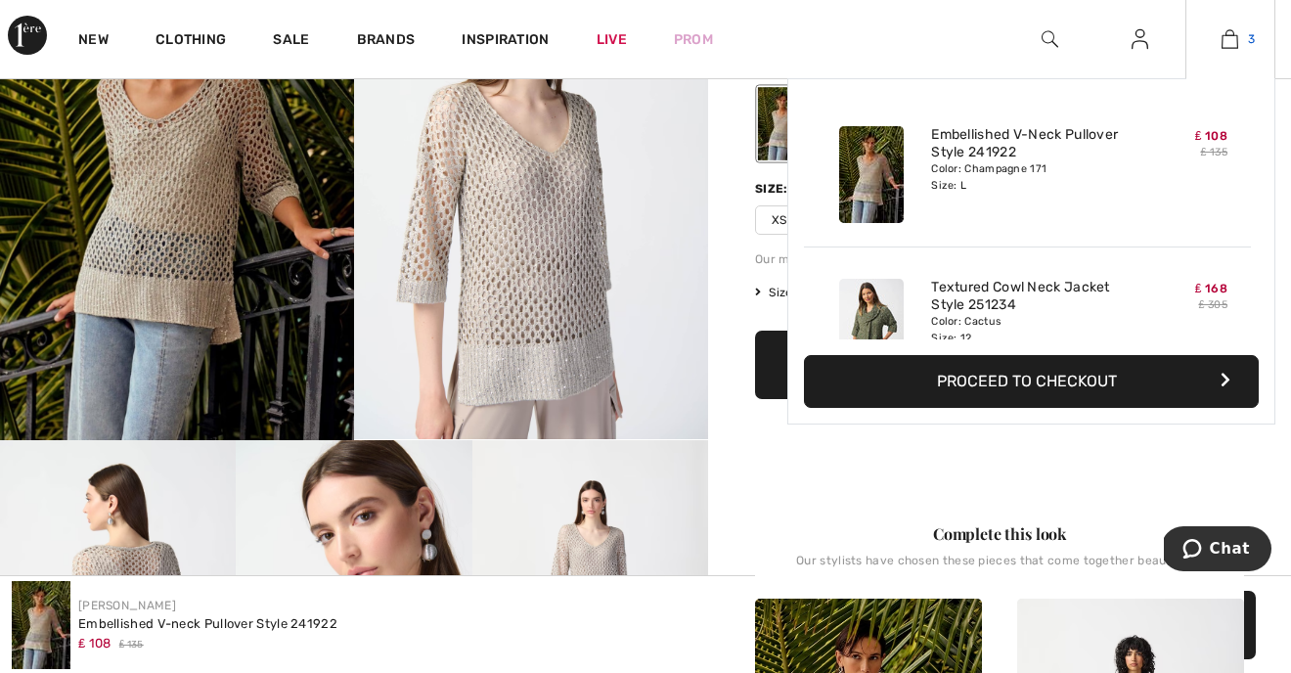
click at [1234, 35] on img at bounding box center [1230, 38] width 17 height 23
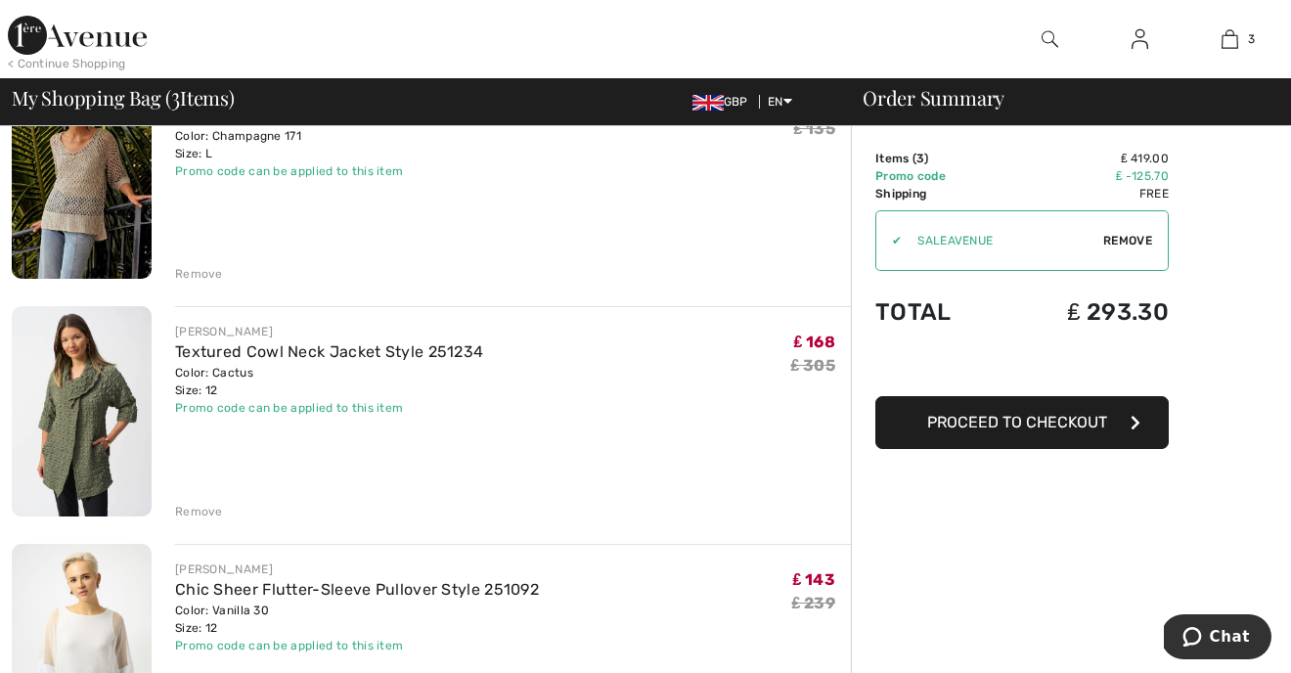
scroll to position [333, 0]
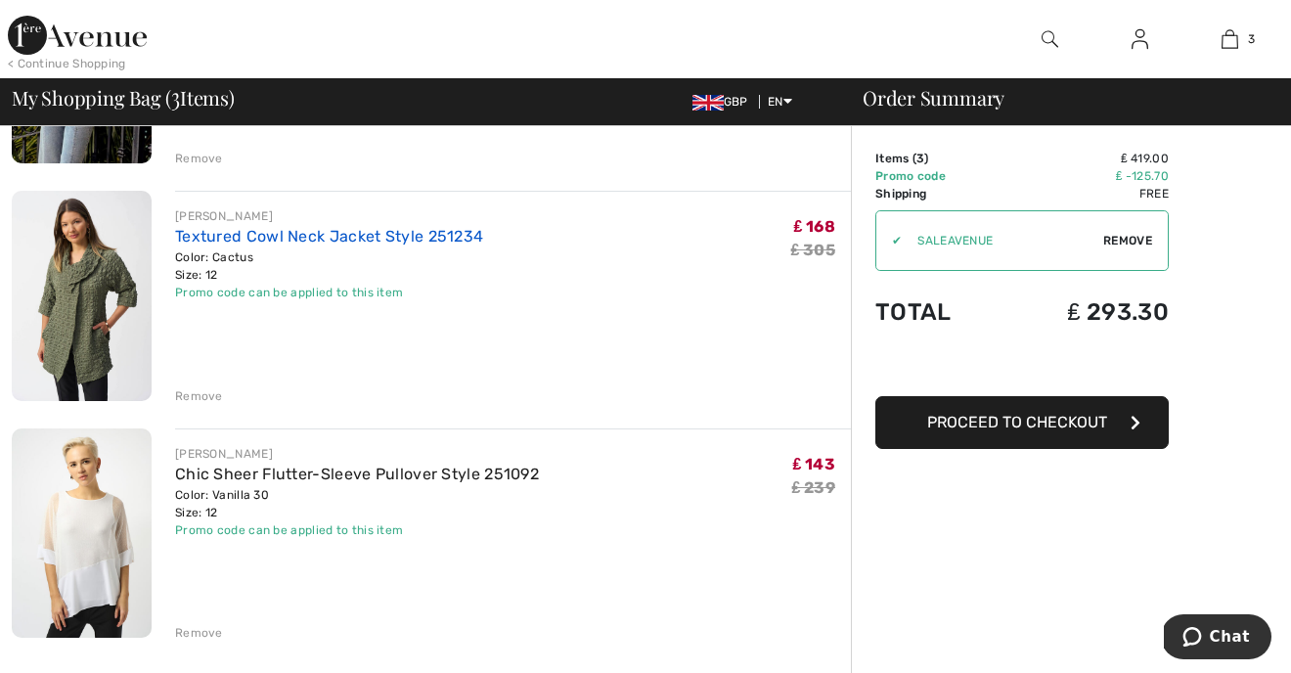
click at [321, 241] on link "Textured Cowl Neck Jacket Style 251234" at bounding box center [329, 236] width 308 height 19
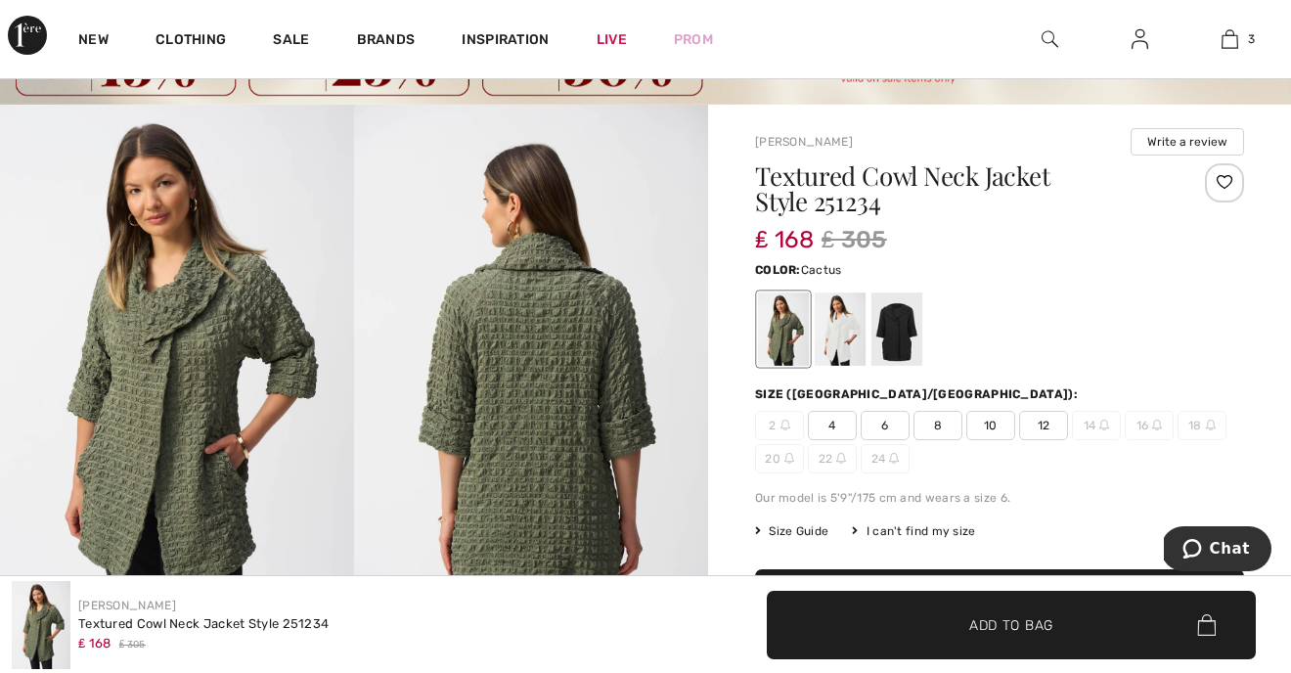
scroll to position [91, 0]
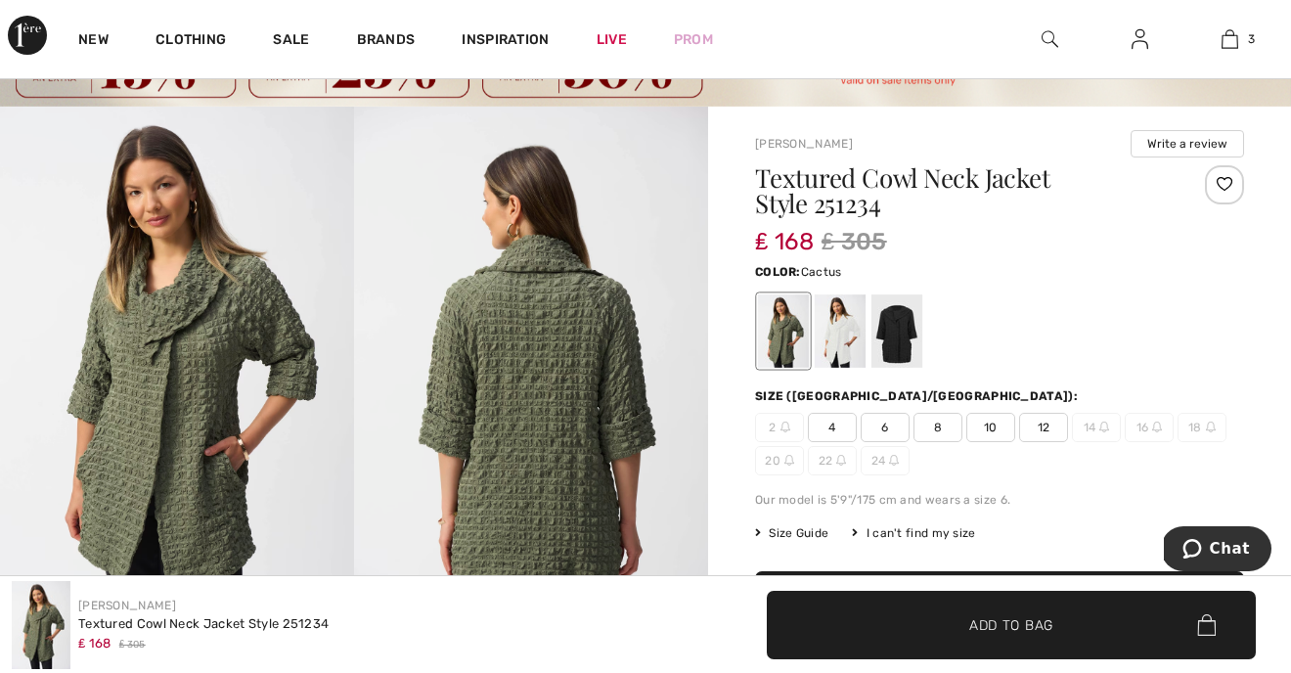
click at [805, 529] on span "Size Guide" at bounding box center [791, 533] width 73 height 18
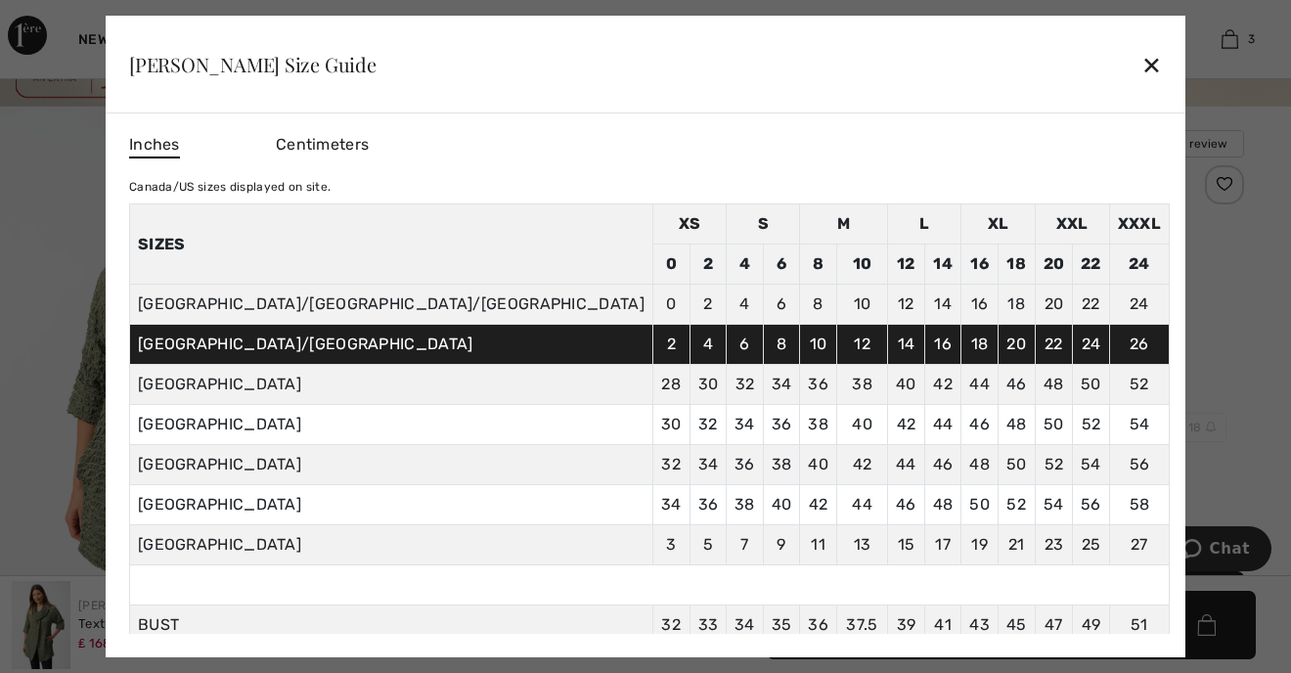
click at [1142, 64] on div "✕" at bounding box center [1152, 64] width 21 height 41
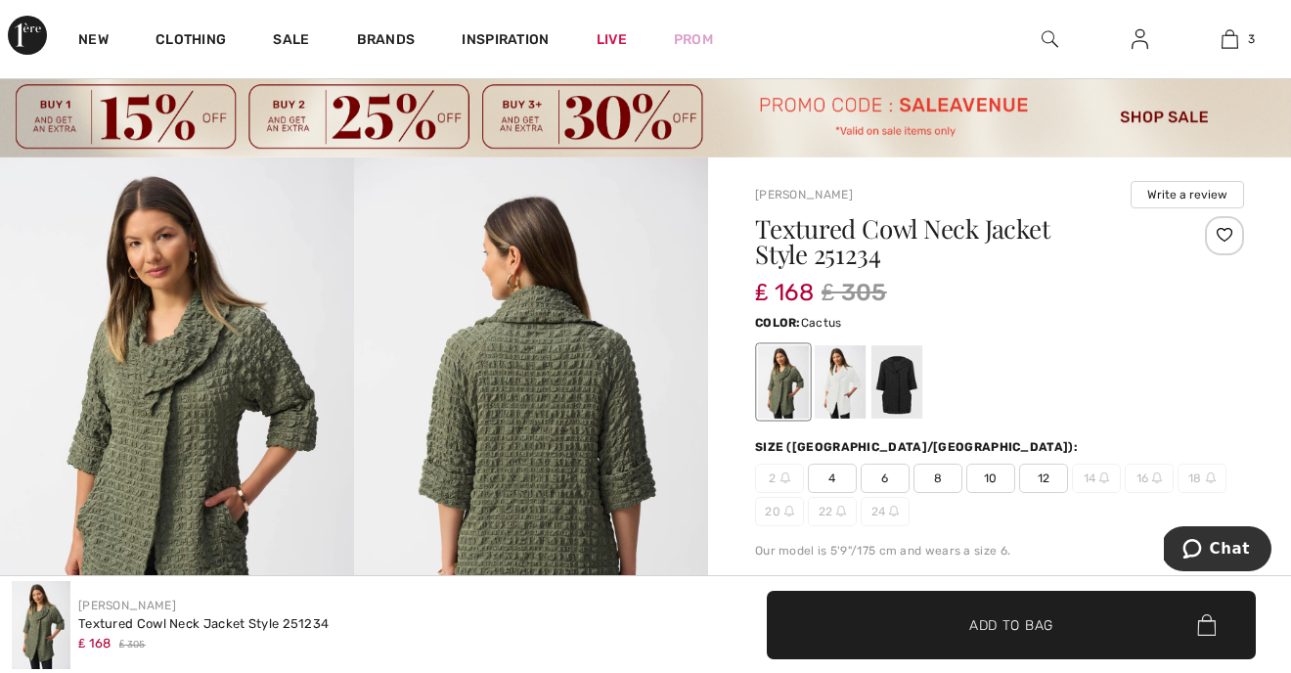
scroll to position [0, 0]
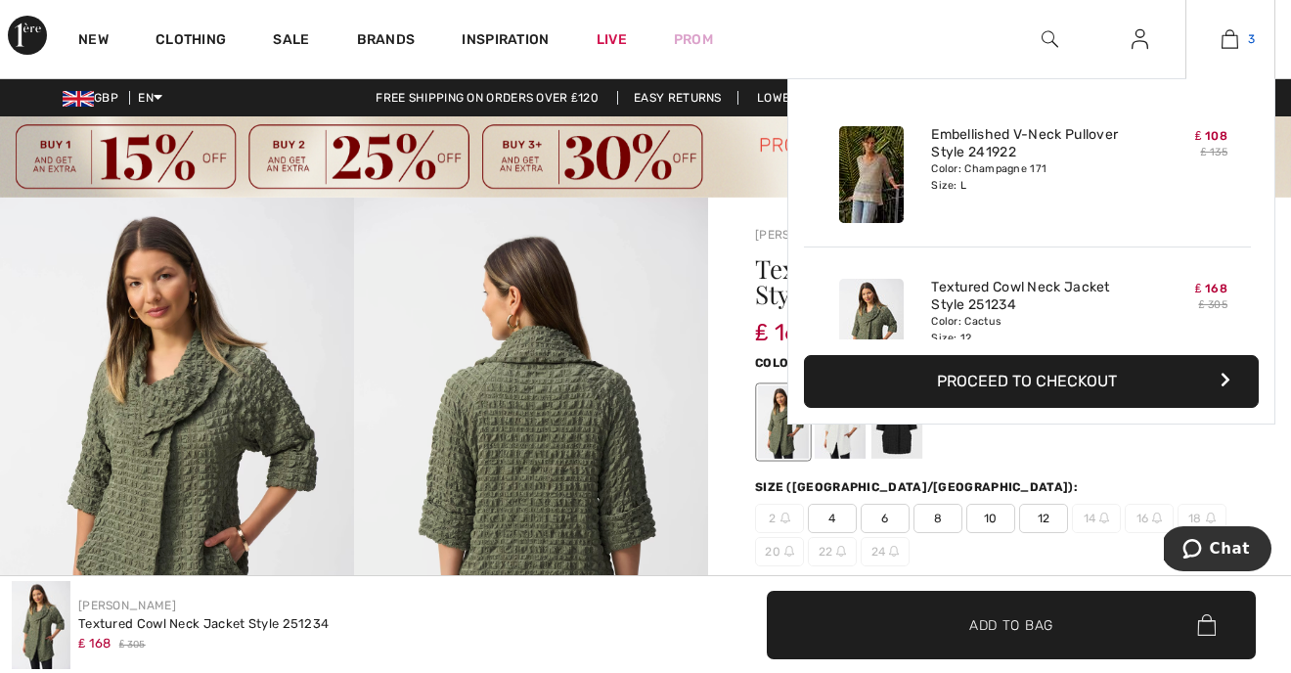
click at [1231, 35] on img at bounding box center [1230, 38] width 17 height 23
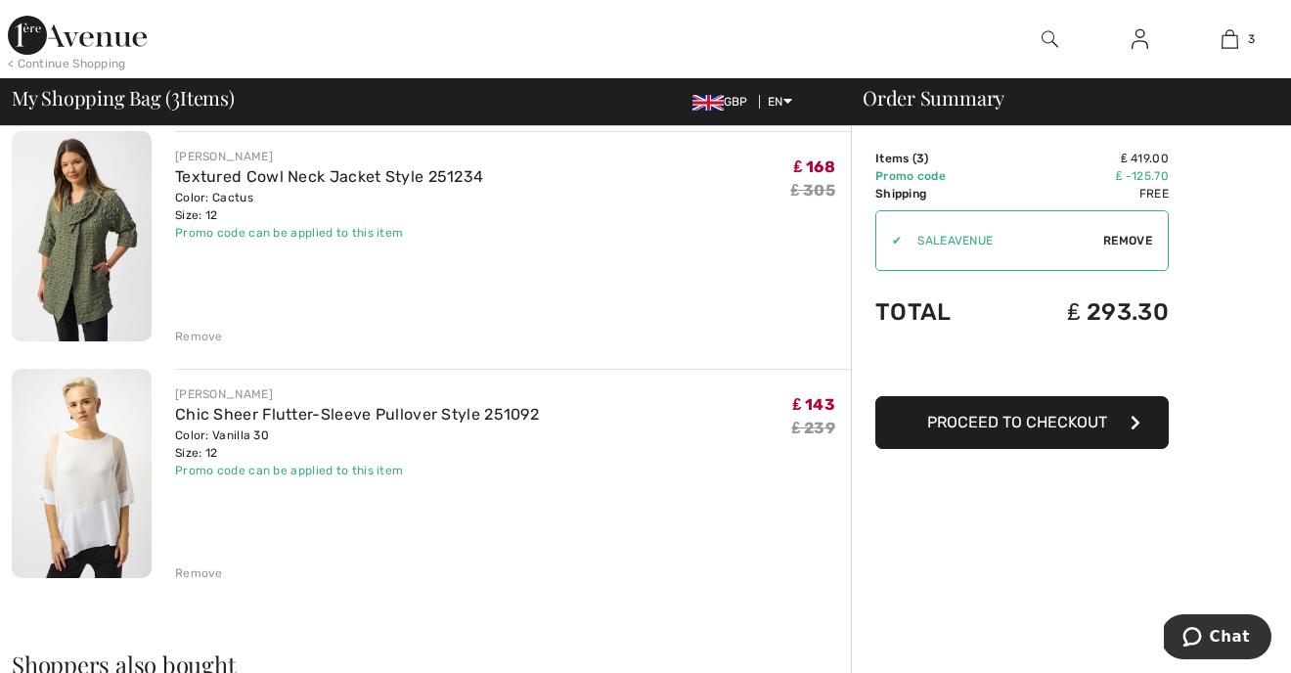
scroll to position [393, 0]
click at [275, 409] on link "Chic Sheer Flutter-Sleeve Pullover Style 251092" at bounding box center [357, 413] width 364 height 19
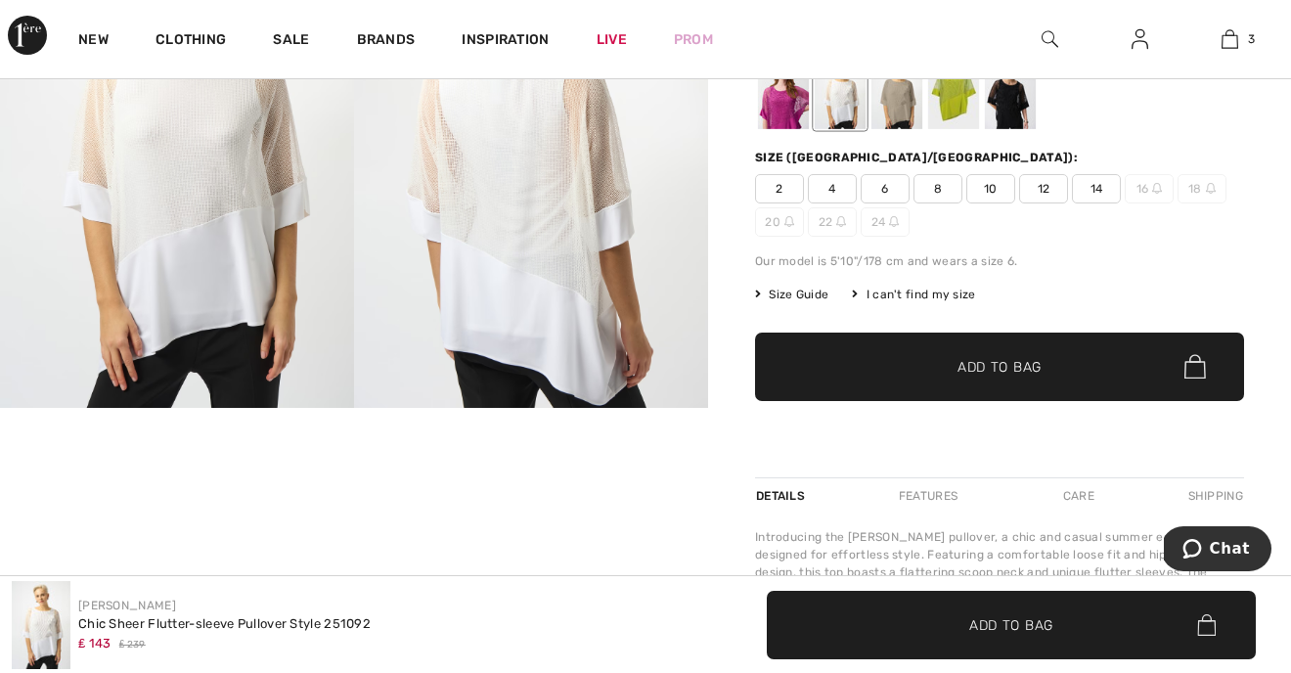
scroll to position [202, 0]
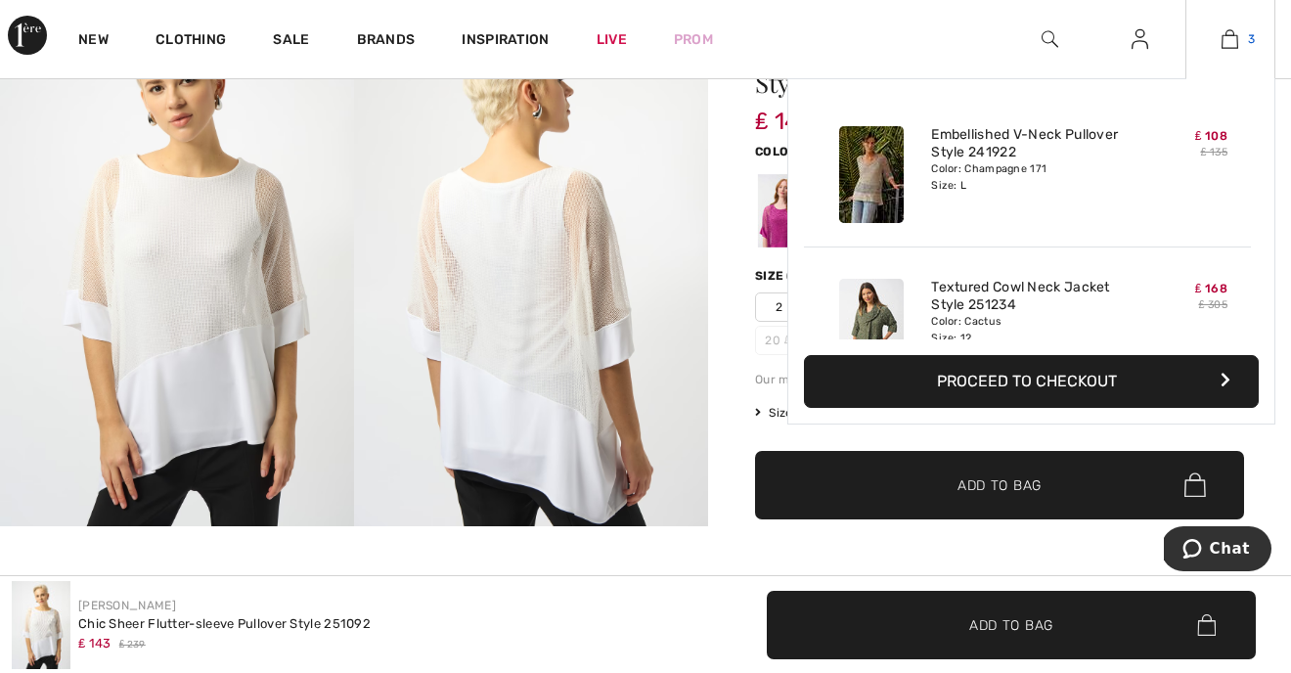
click at [1236, 34] on img at bounding box center [1230, 38] width 17 height 23
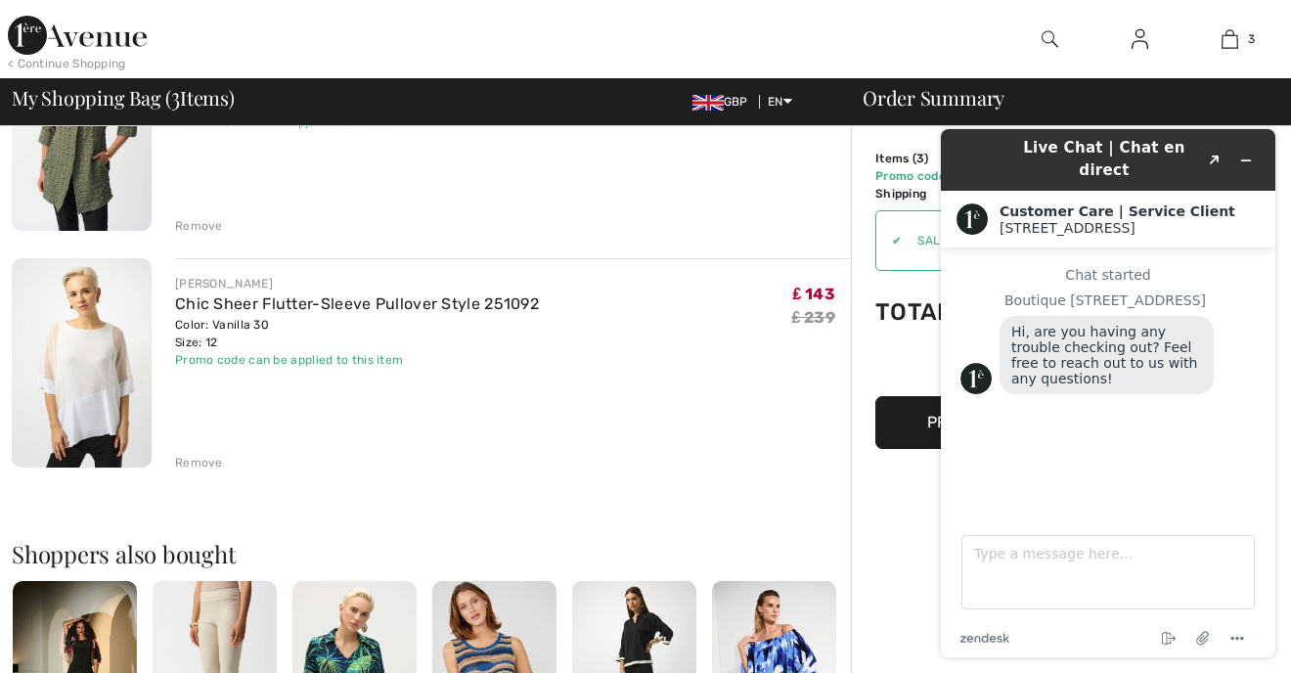
scroll to position [504, 0]
click at [1242, 160] on icon "Minimize widget" at bounding box center [1246, 160] width 9 height 0
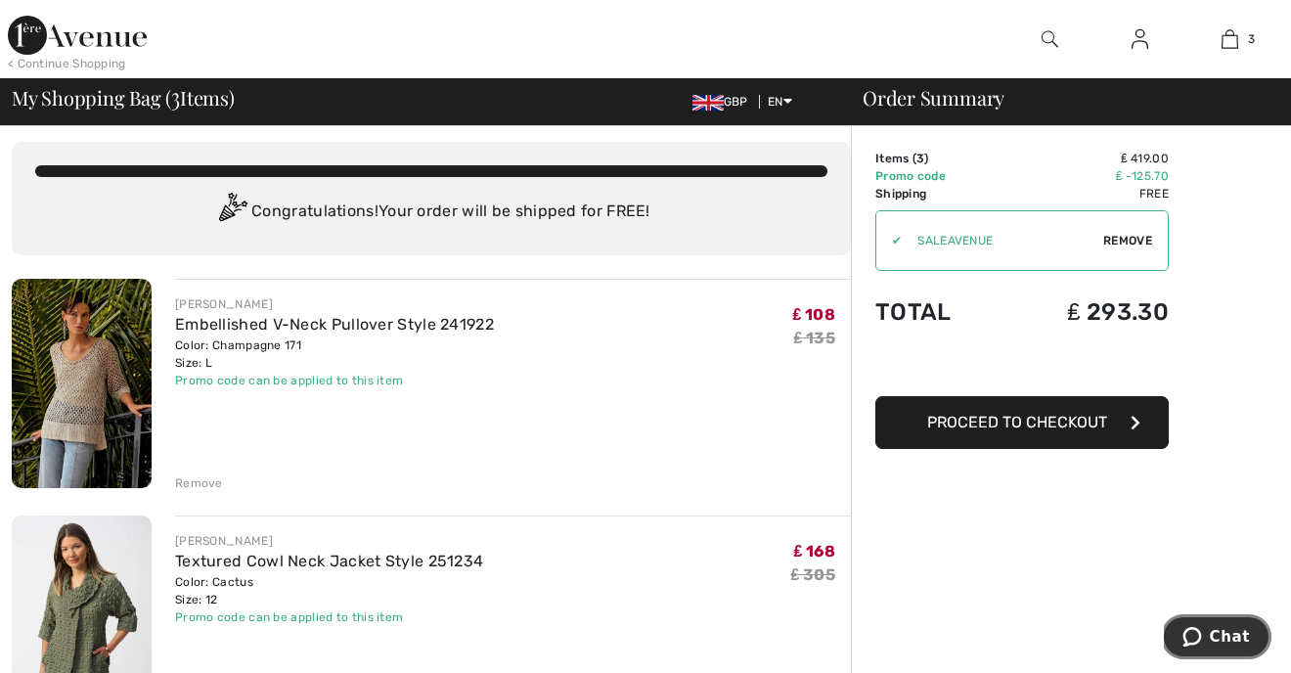
scroll to position [0, 0]
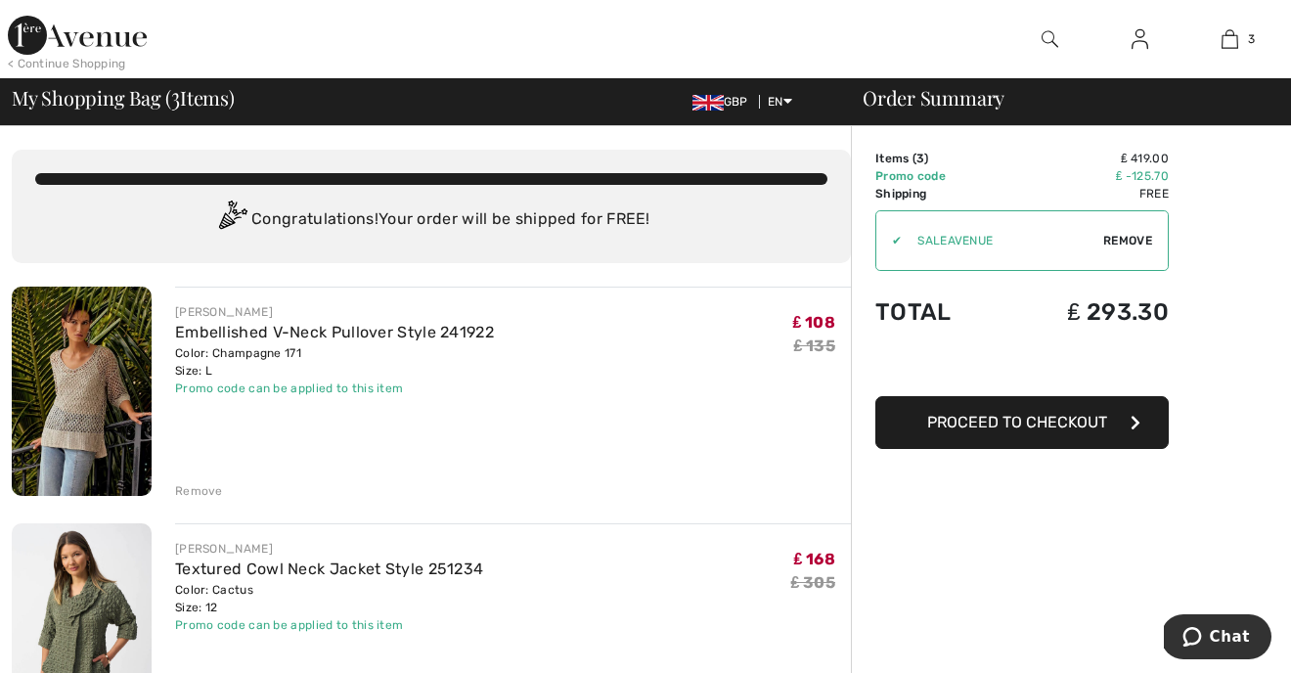
click at [92, 66] on div "< Continue Shopping" at bounding box center [67, 64] width 118 height 18
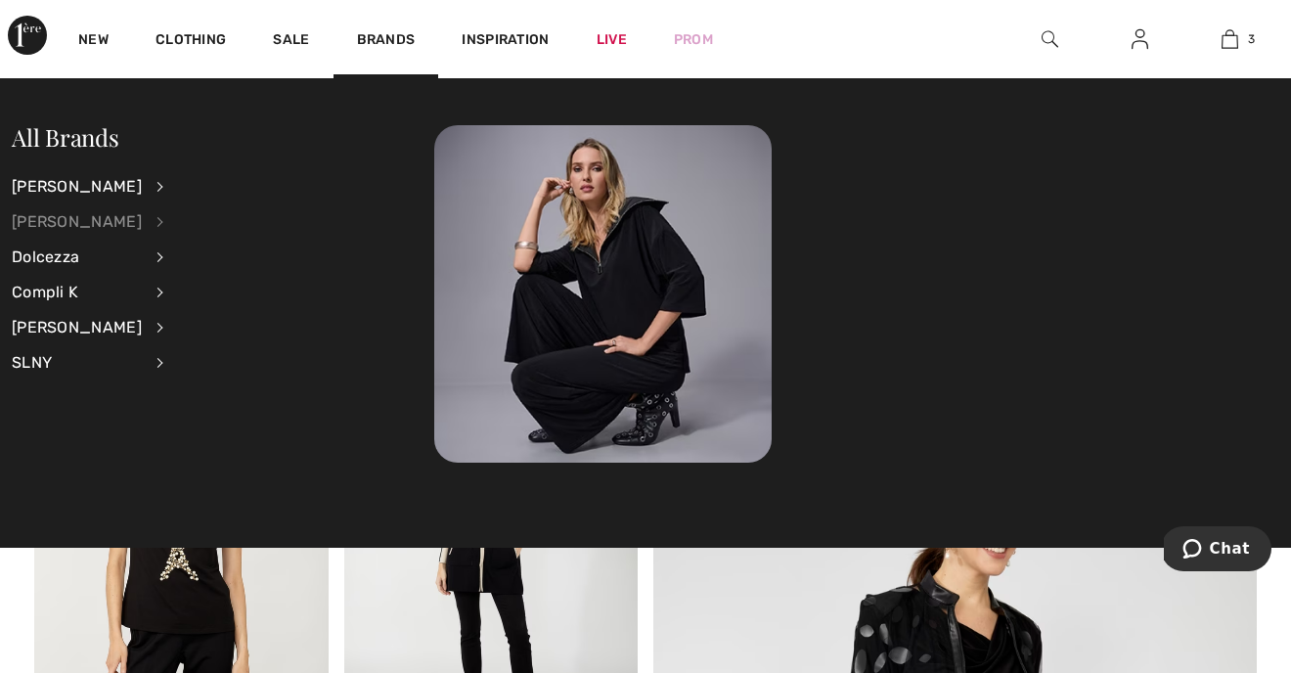
click at [51, 217] on div "[PERSON_NAME]" at bounding box center [77, 221] width 130 height 35
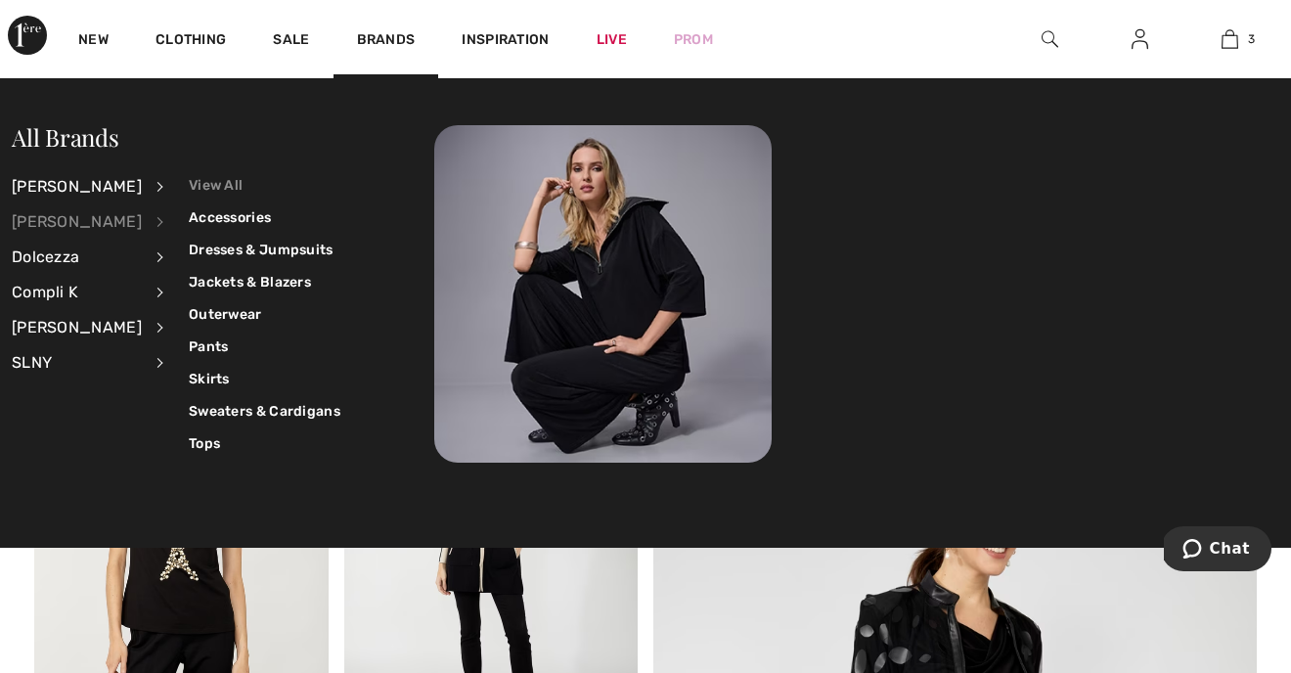
click at [200, 183] on link "View All" at bounding box center [265, 185] width 152 height 32
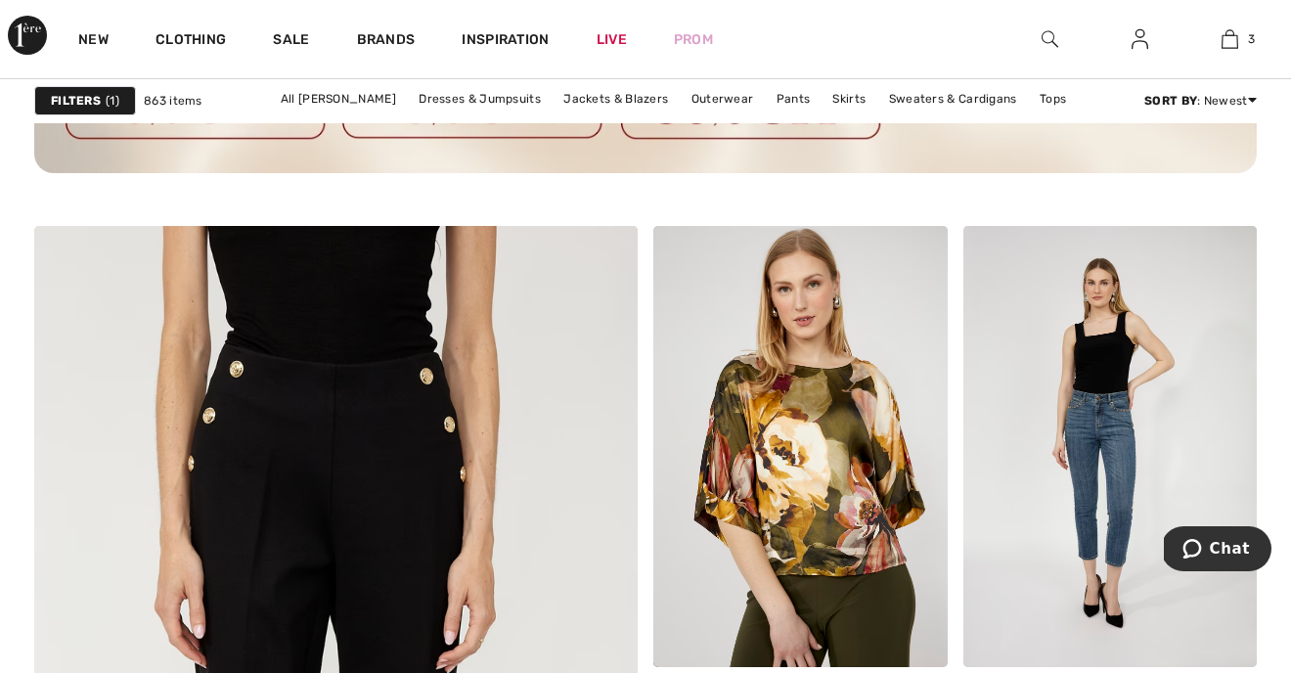
scroll to position [4712, 0]
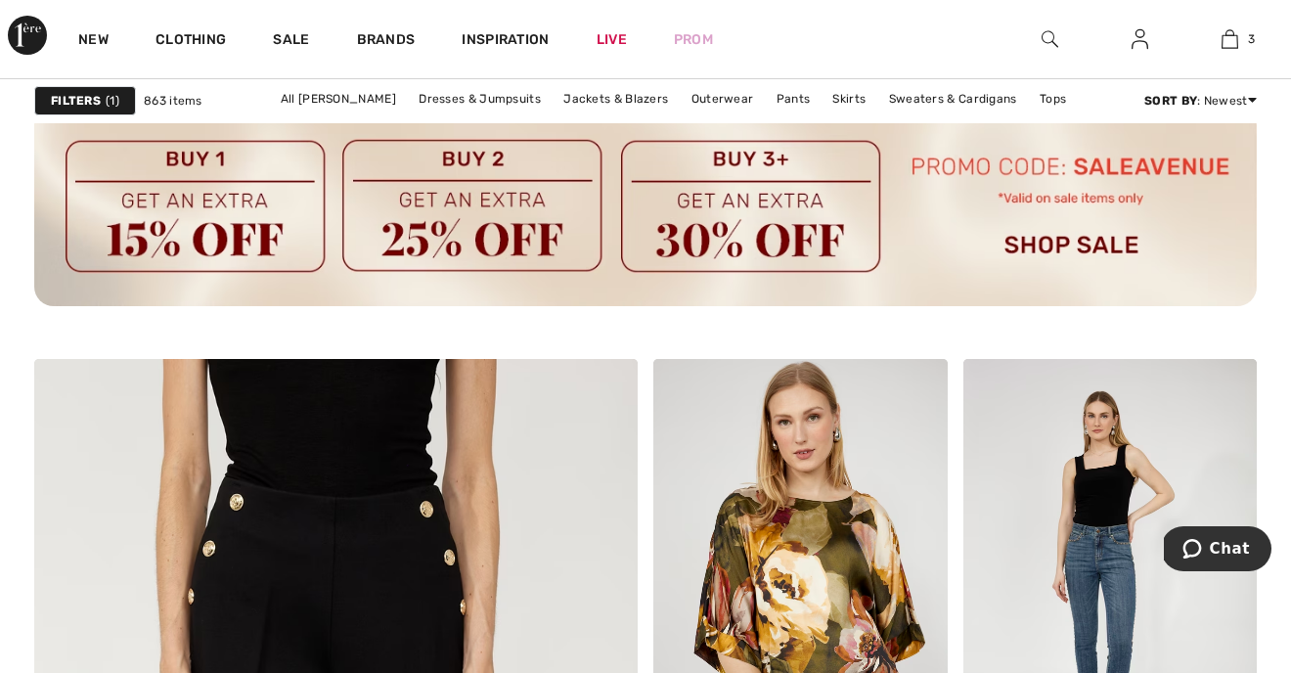
click at [1017, 298] on img at bounding box center [645, 206] width 1223 height 201
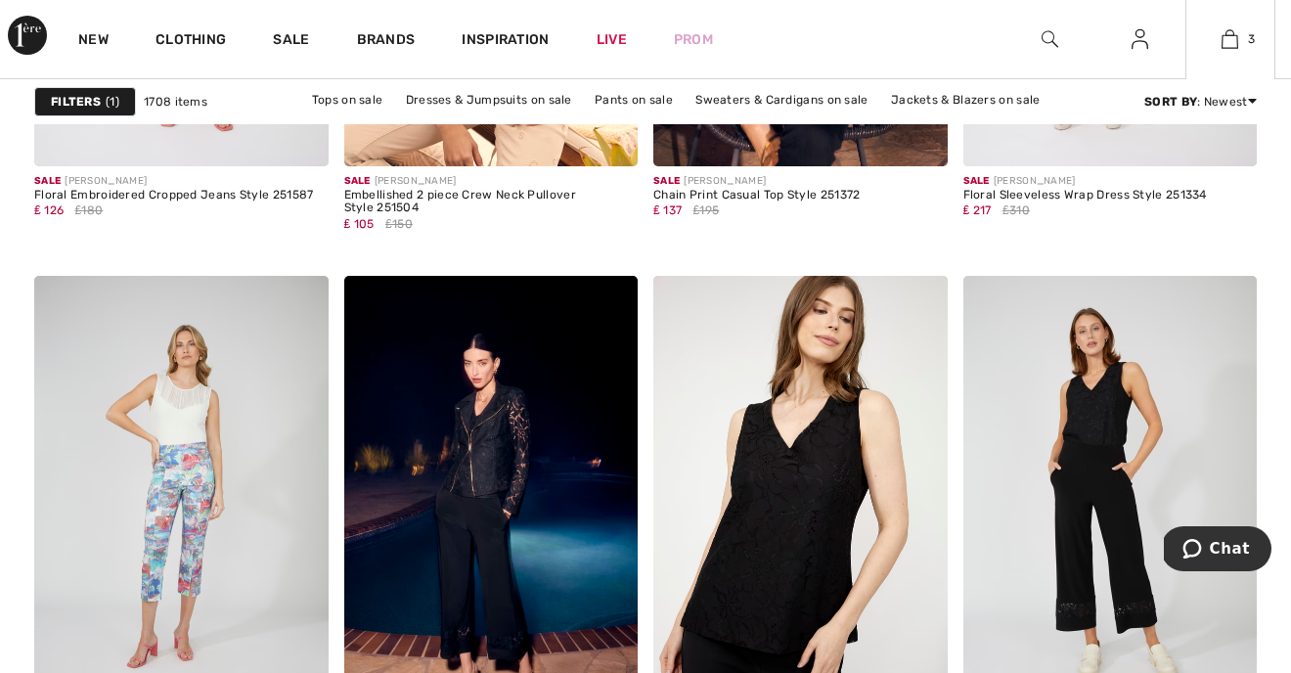
scroll to position [3609, 0]
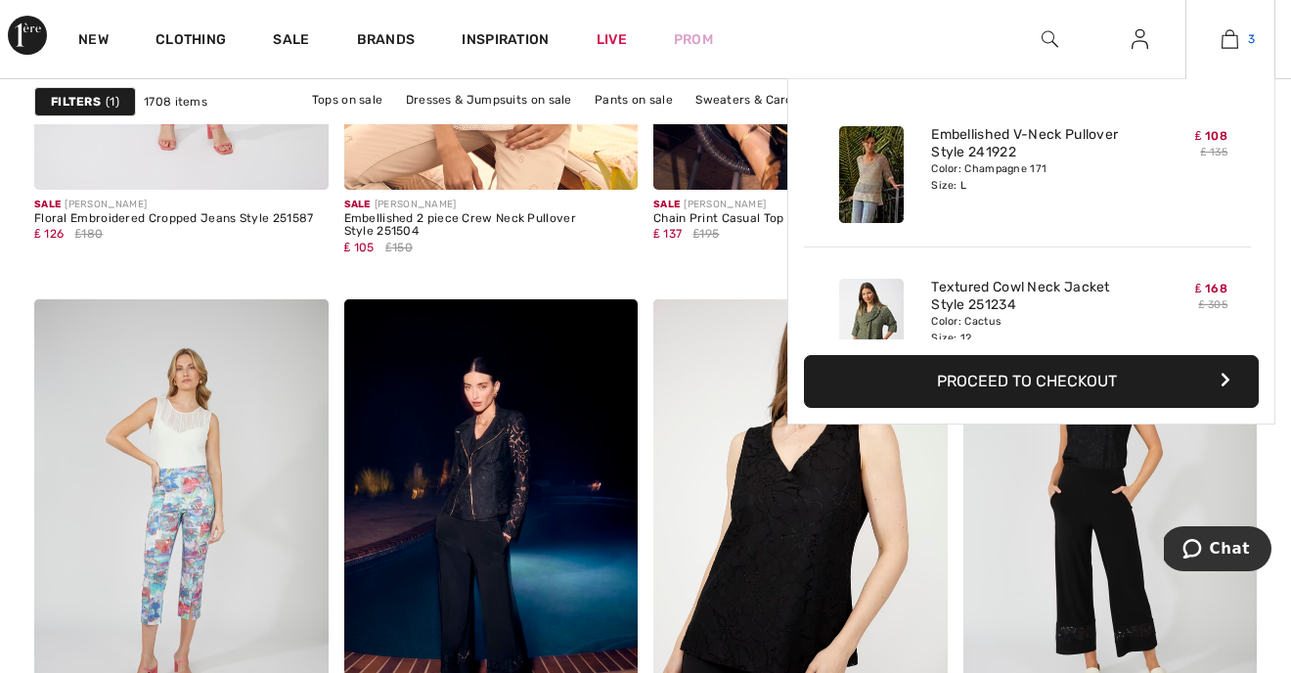
click at [1231, 36] on img at bounding box center [1230, 38] width 17 height 23
